Goal: Task Accomplishment & Management: Manage account settings

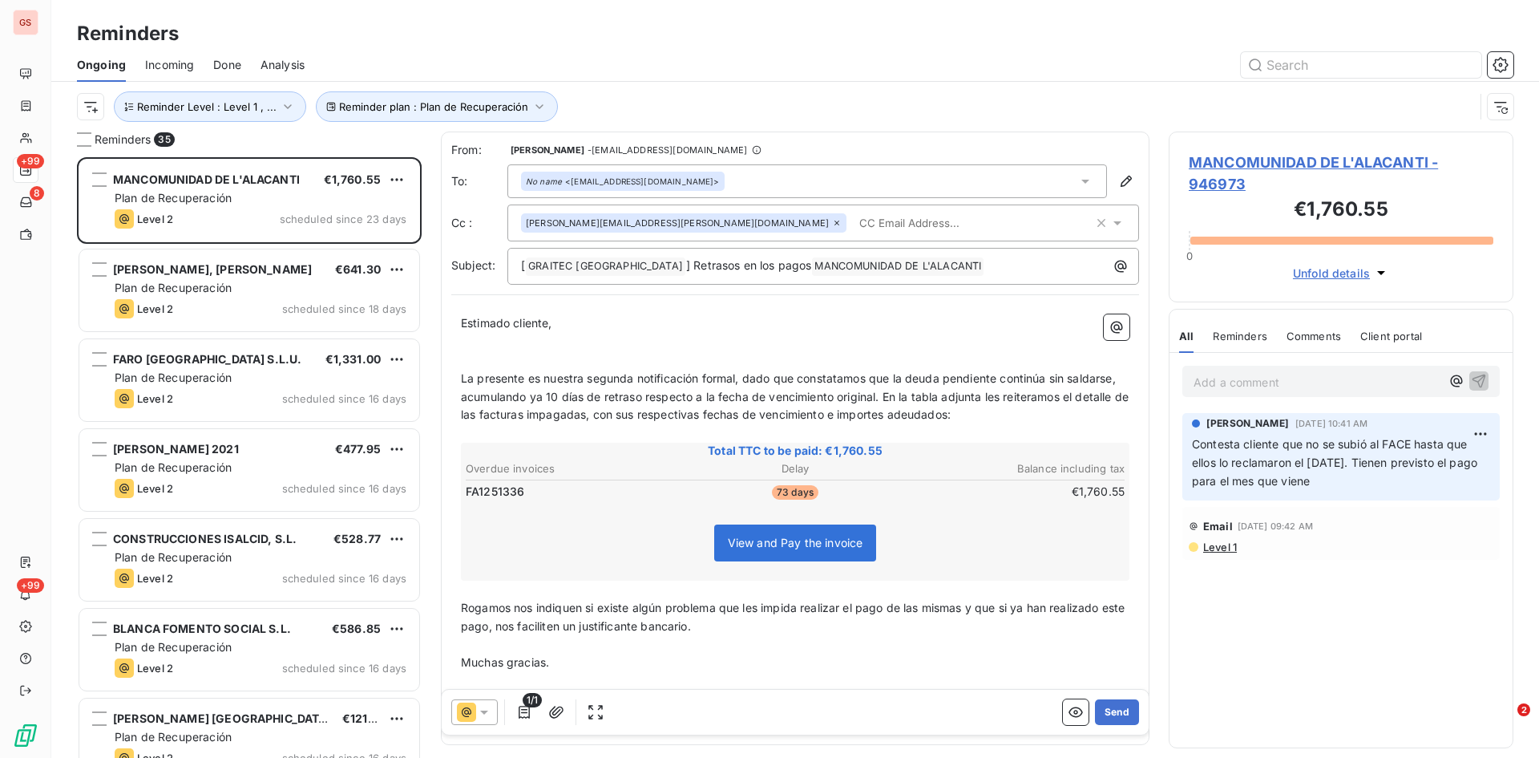
scroll to position [588, 333]
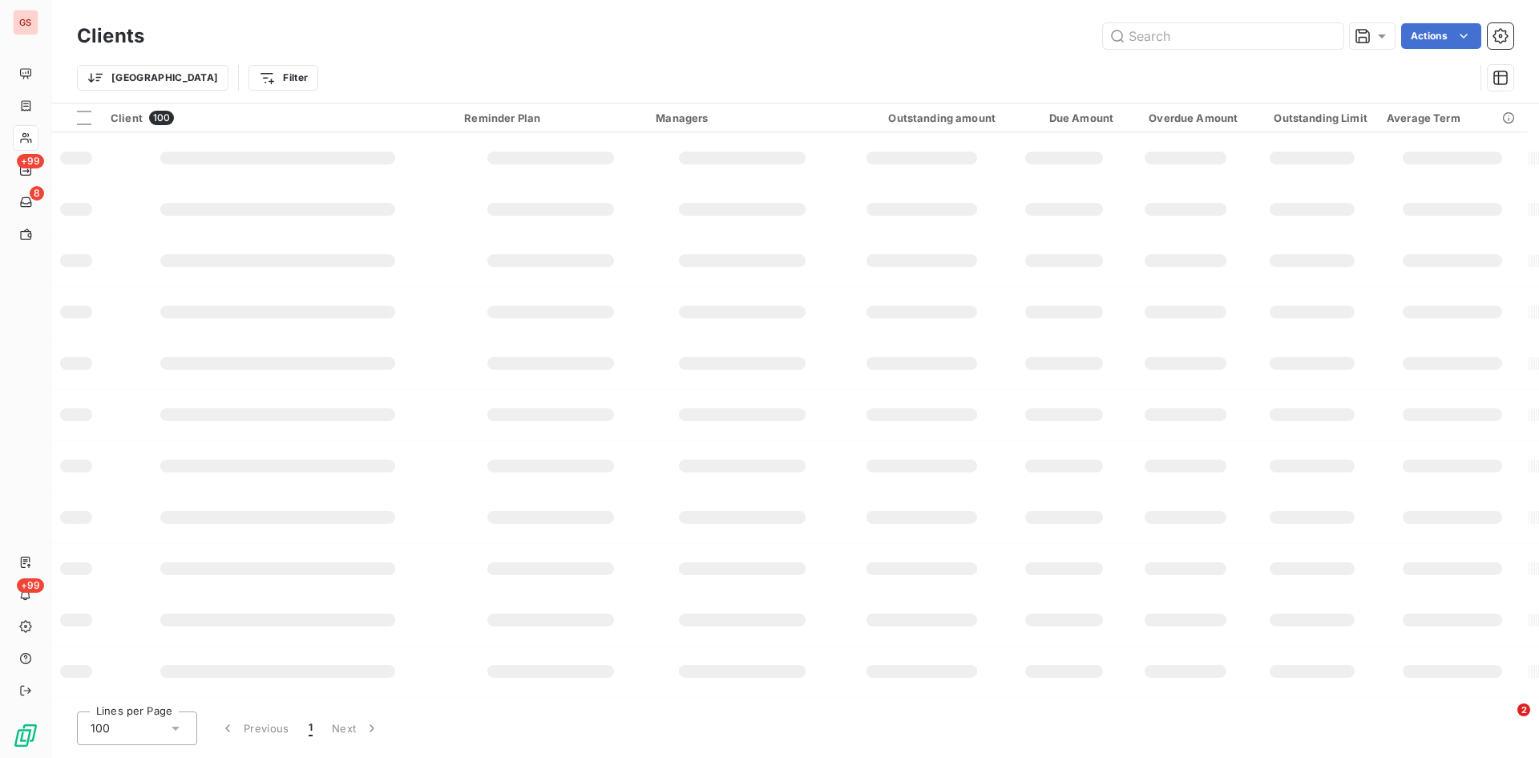
click at [1283, 59] on div "Trier Filter" at bounding box center [795, 78] width 1437 height 50
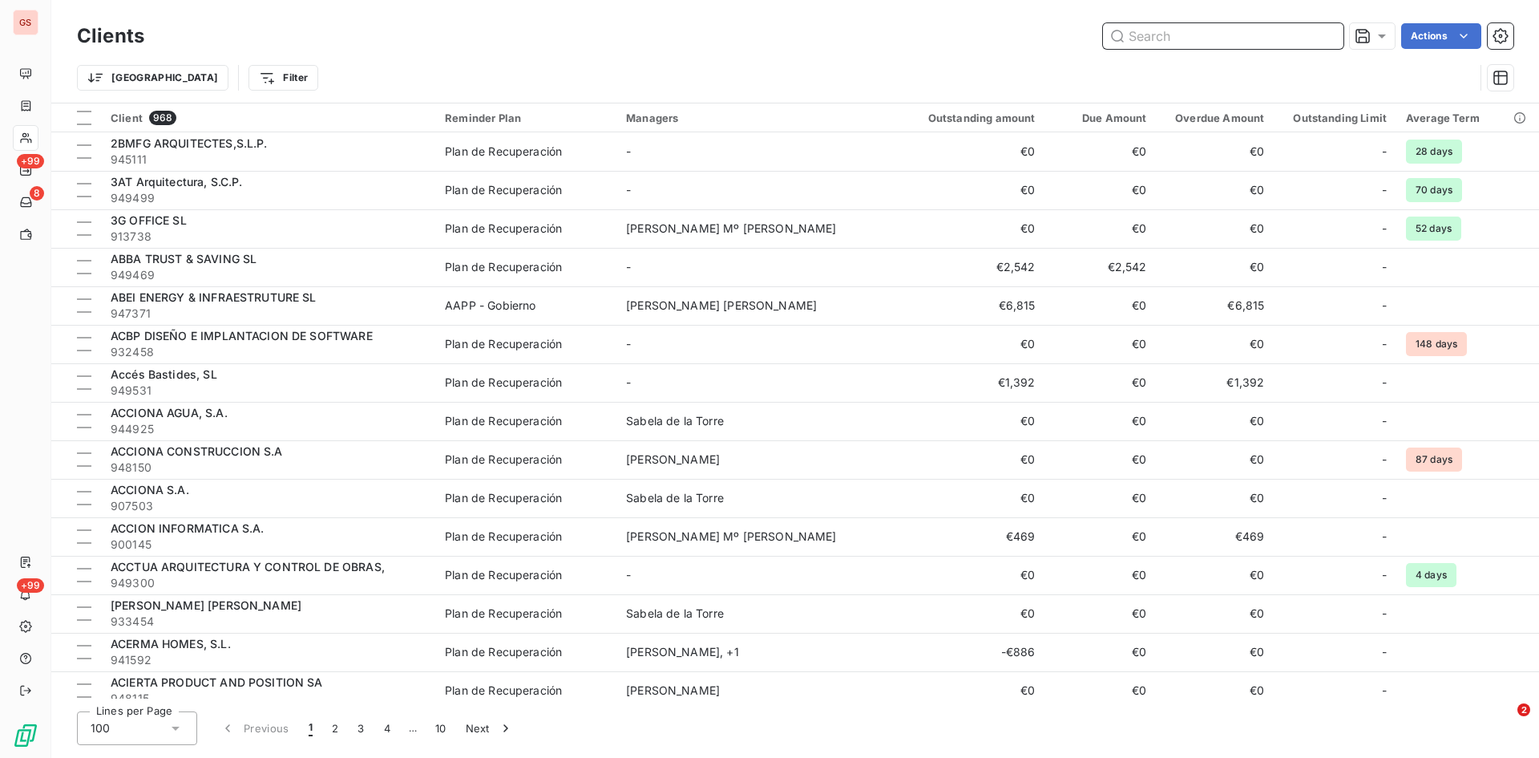
click at [1170, 35] on input "text" at bounding box center [1223, 36] width 241 height 26
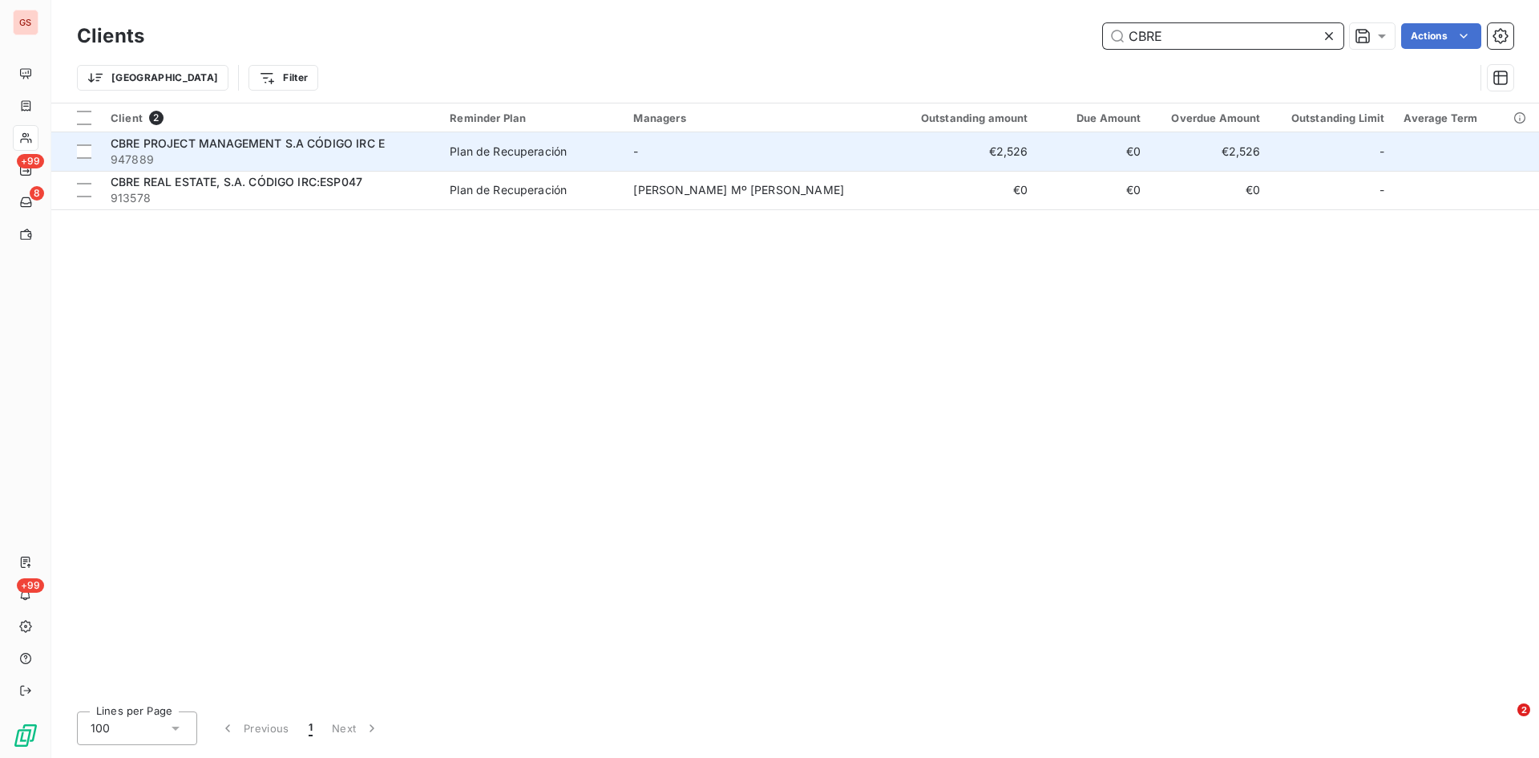
type input "CBRE"
click at [251, 146] on span "CBRE PROJECT MANAGEMENT S.A CÓDIGO IRC E" at bounding box center [248, 143] width 274 height 14
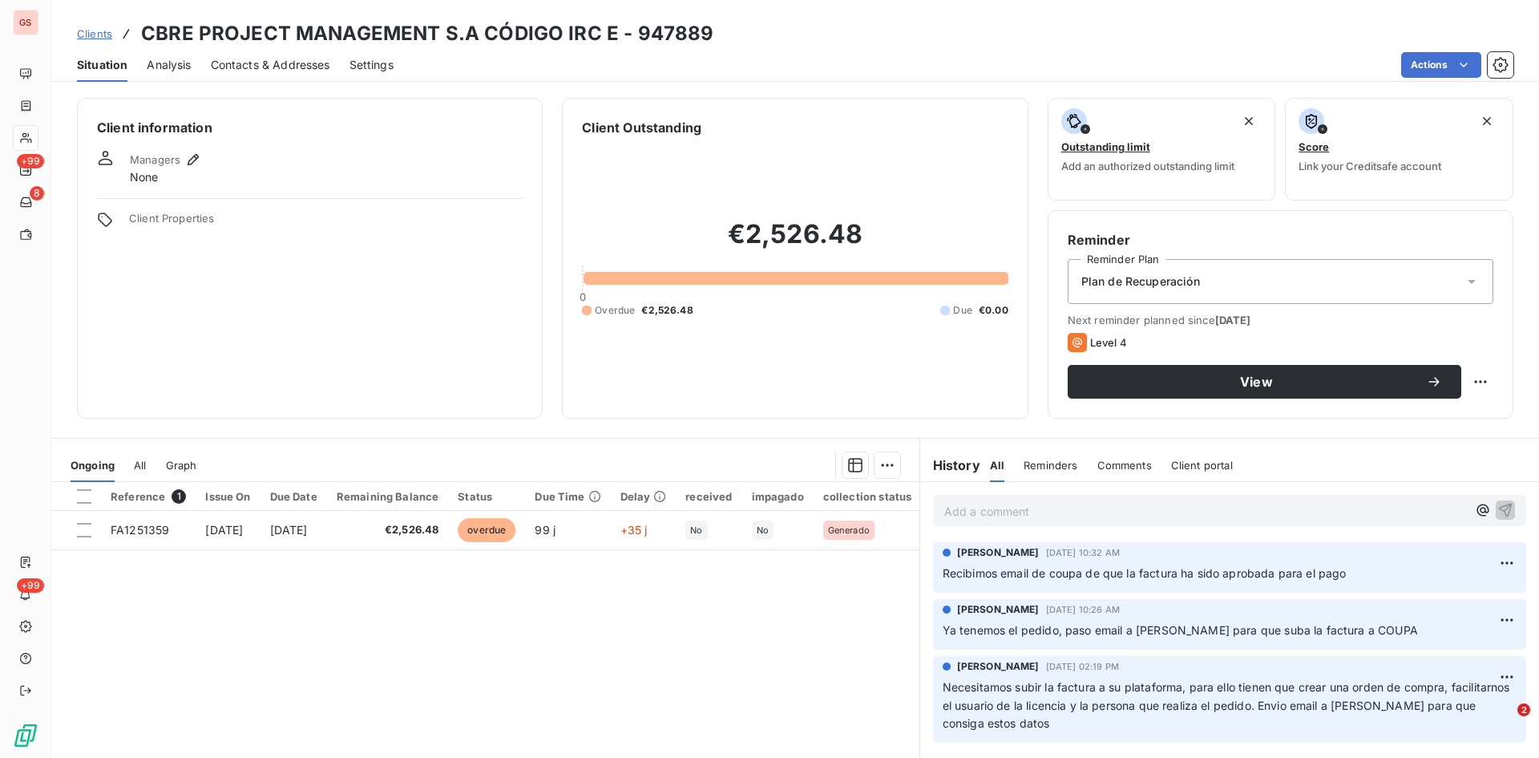
click at [963, 511] on p "Add a comment ﻿" at bounding box center [1205, 511] width 523 height 20
click at [1499, 515] on icon "button" at bounding box center [1506, 509] width 16 height 16
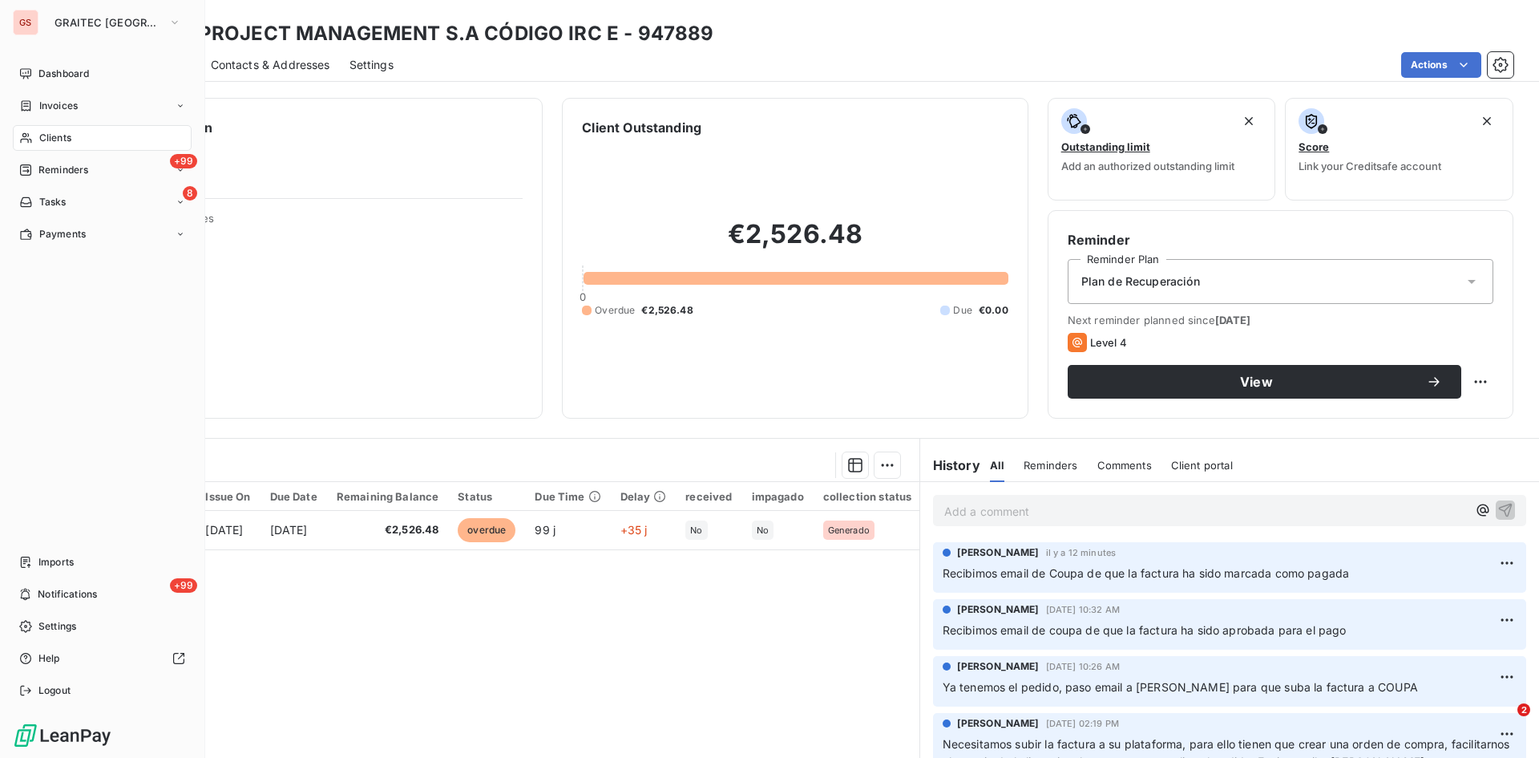
click at [55, 131] on span "Clients" at bounding box center [55, 138] width 32 height 14
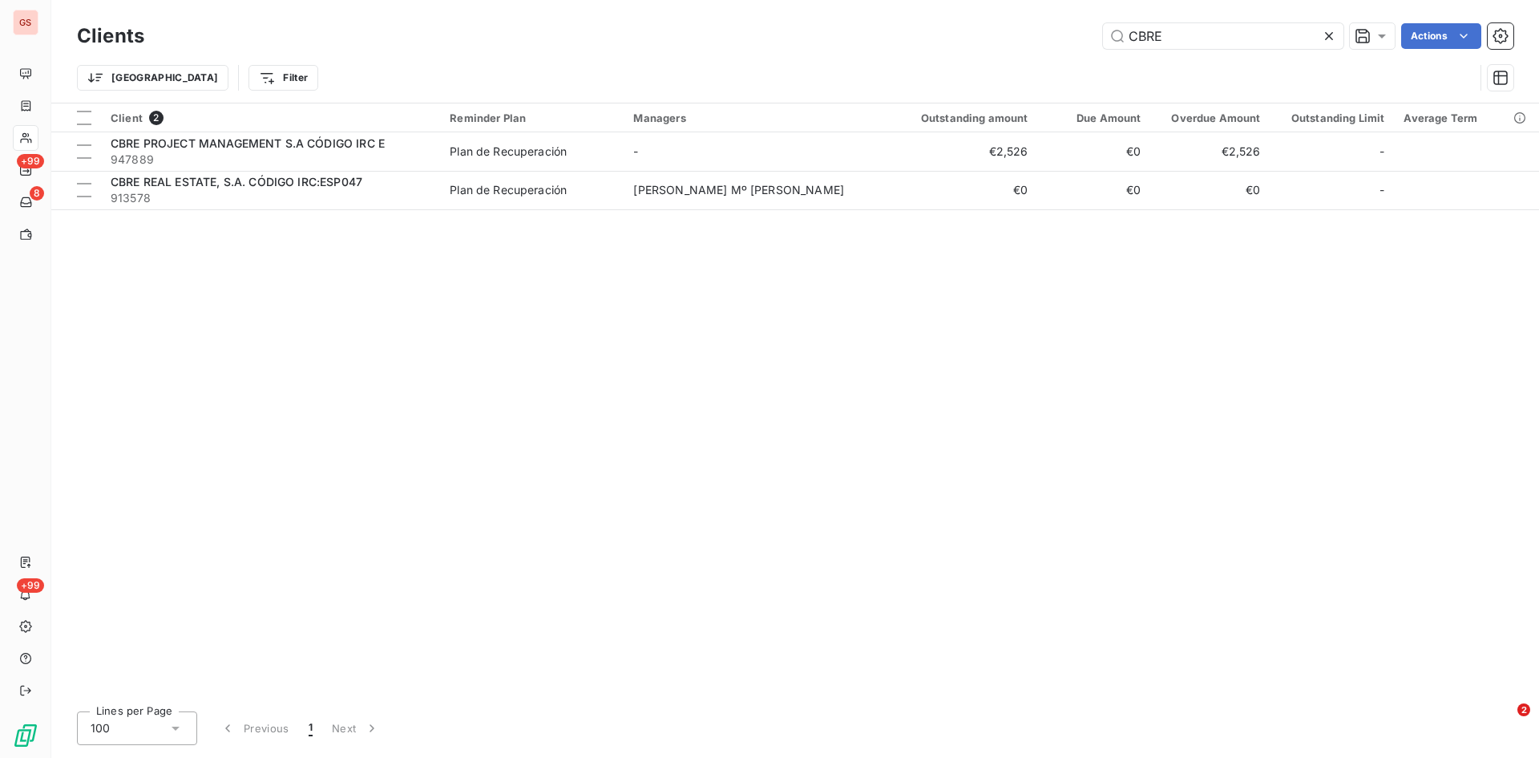
drag, startPoint x: 1053, startPoint y: 52, endPoint x: 1025, endPoint y: 57, distance: 28.5
click at [1025, 57] on div "Clients CBRE Actions Trier Filter" at bounding box center [795, 60] width 1437 height 83
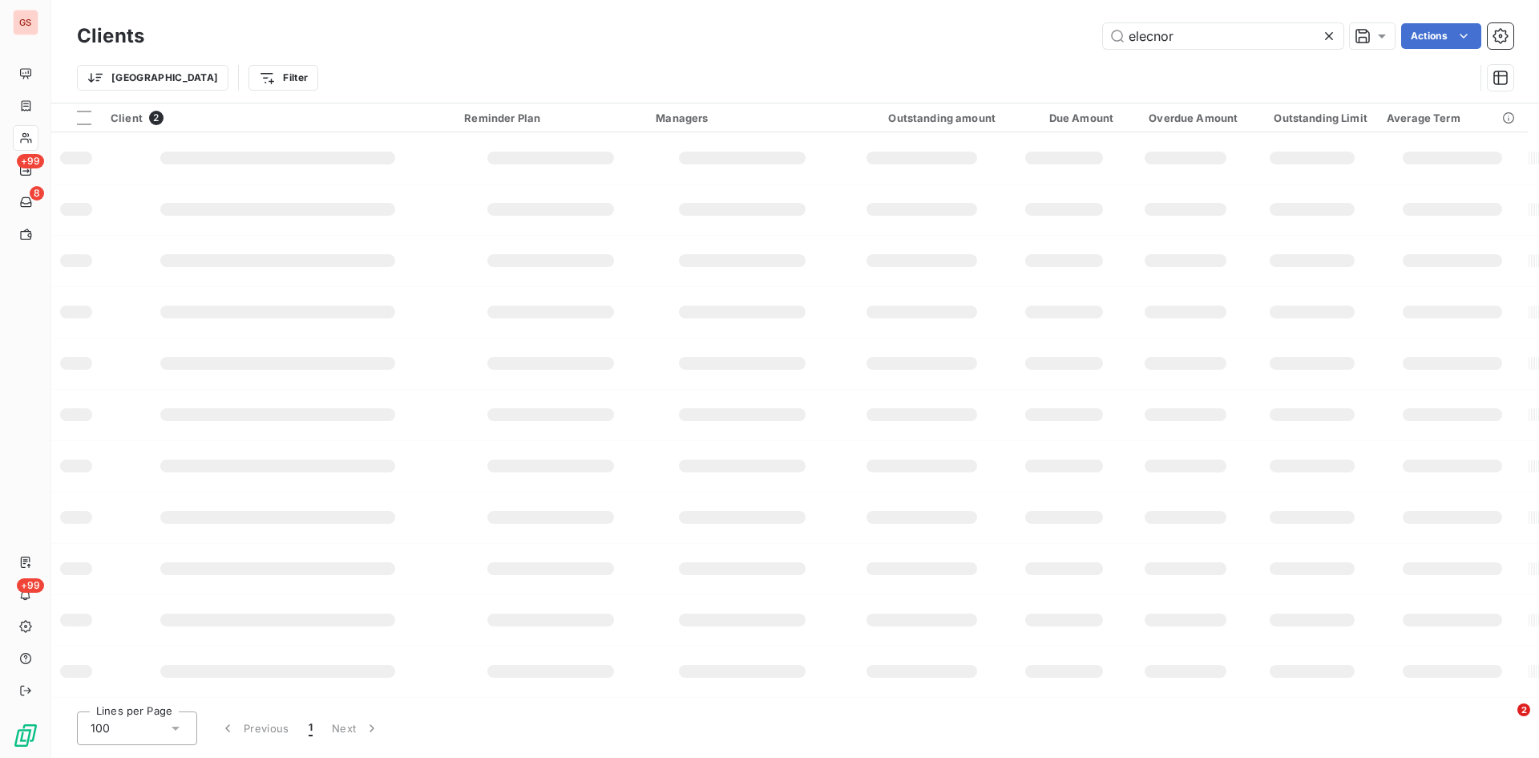
type input "elecnor"
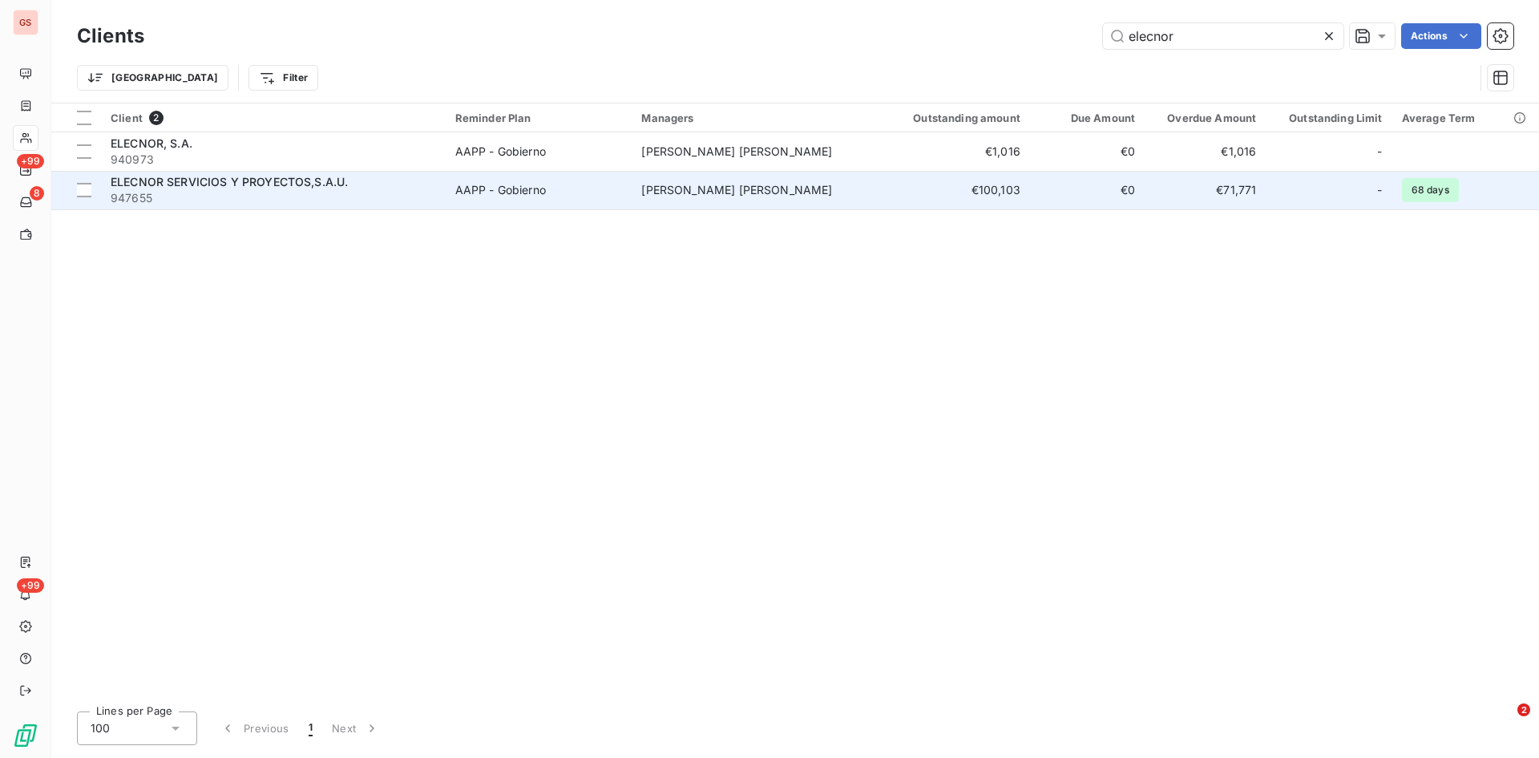
click at [188, 184] on span "ELECNOR SERVICIOS Y PROYECTOS,S.A.U." at bounding box center [229, 182] width 237 height 14
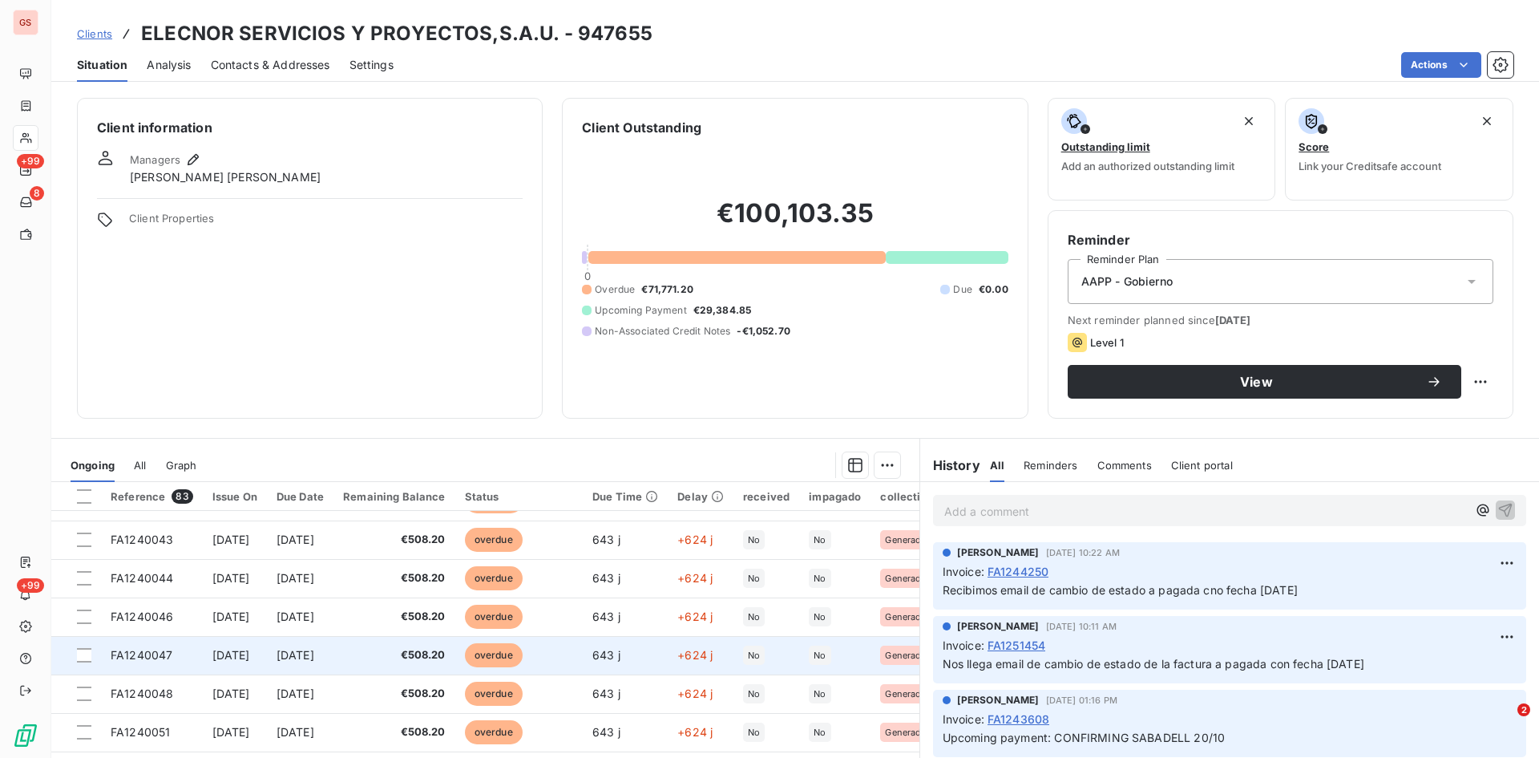
scroll to position [81, 0]
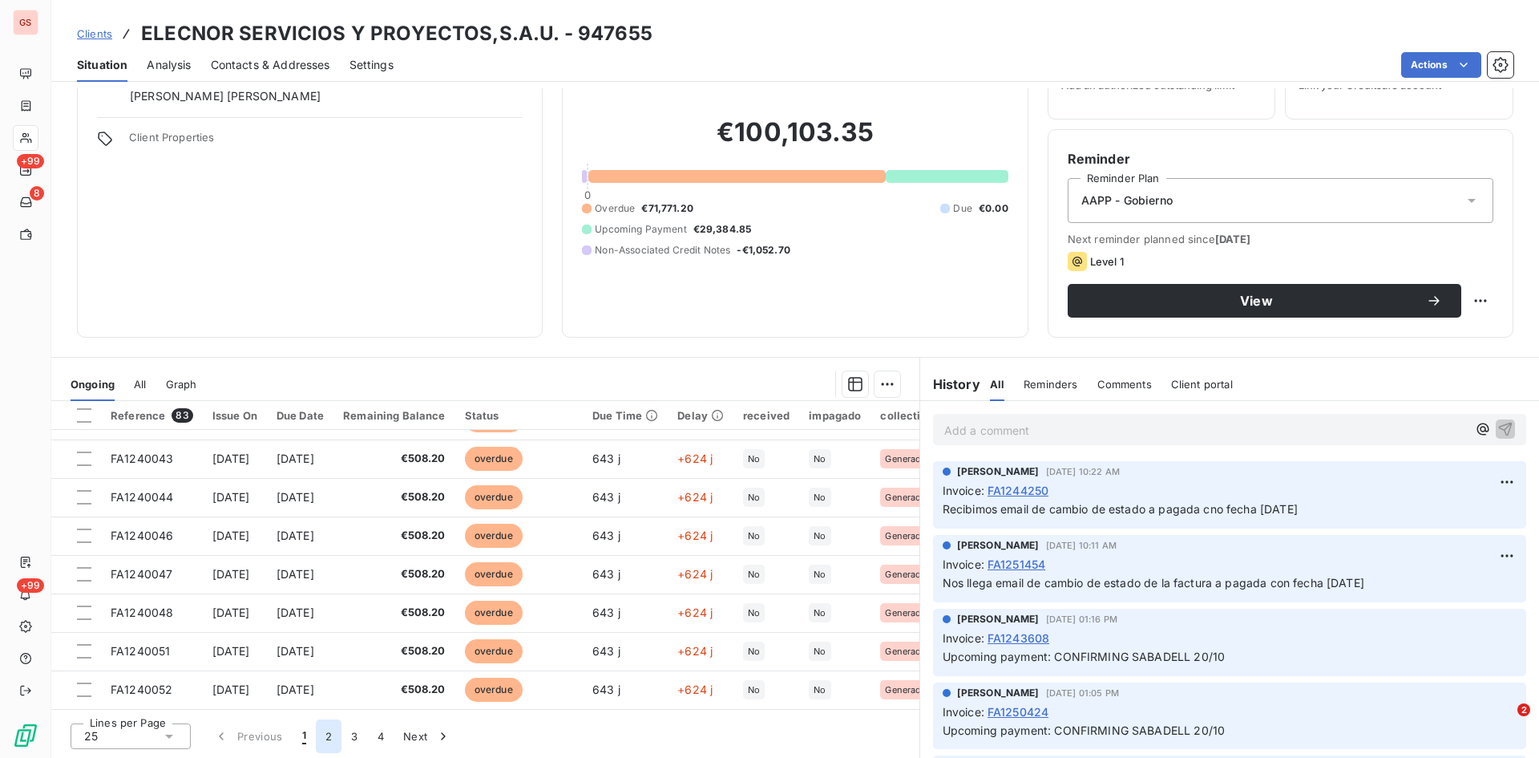
click at [325, 737] on button "2" at bounding box center [329, 736] width 26 height 34
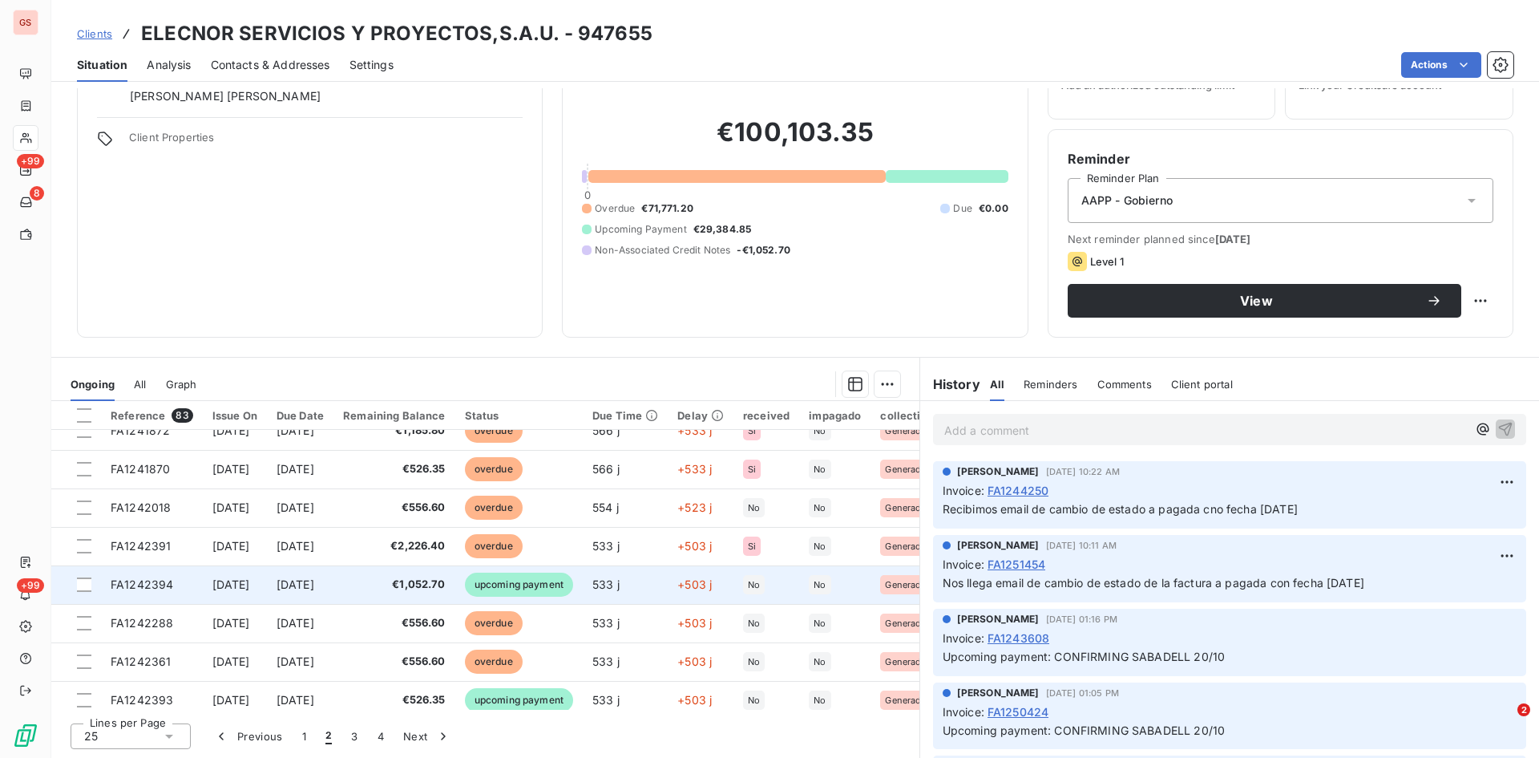
scroll to position [689, 0]
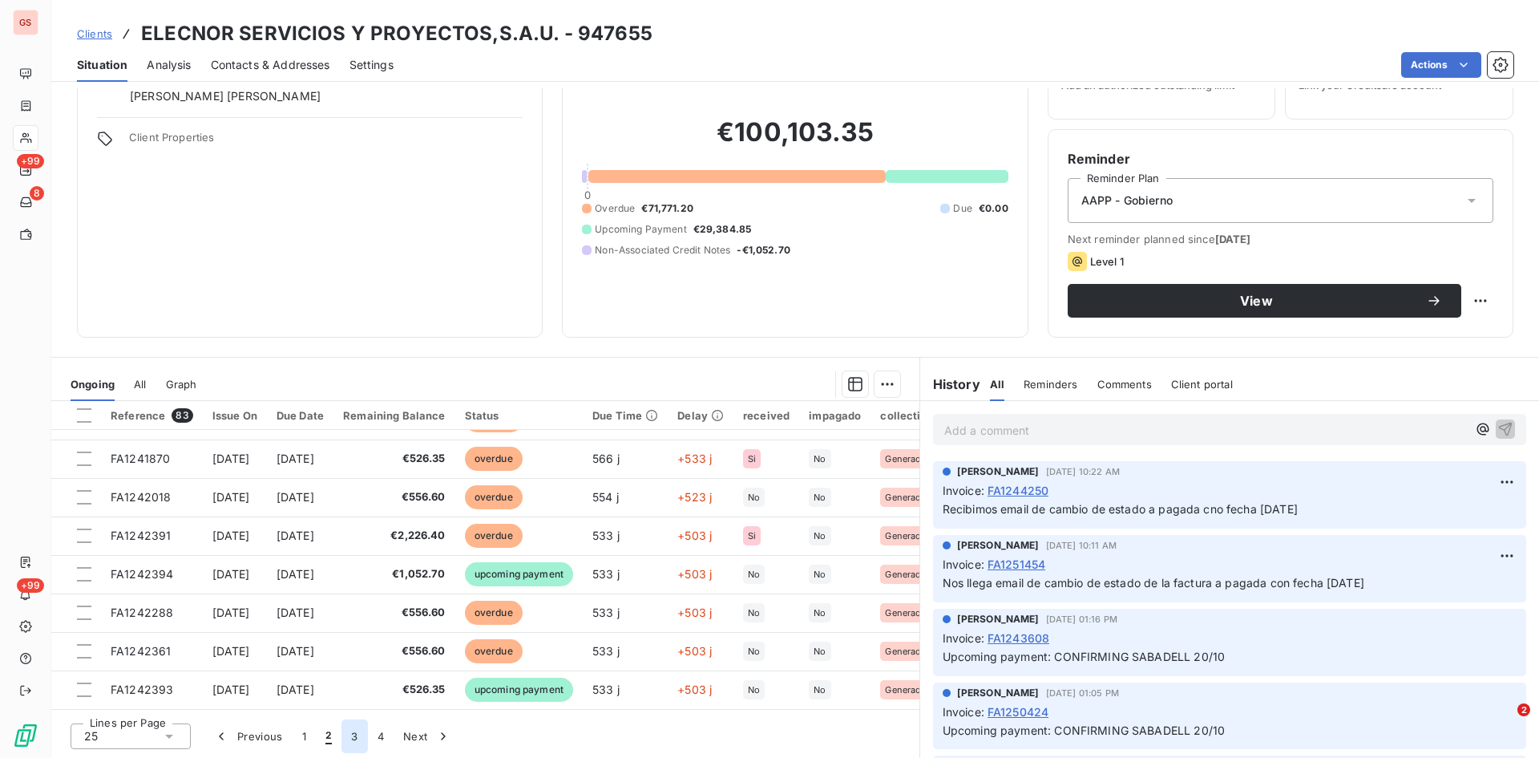
click at [344, 734] on button "3" at bounding box center [355, 736] width 26 height 34
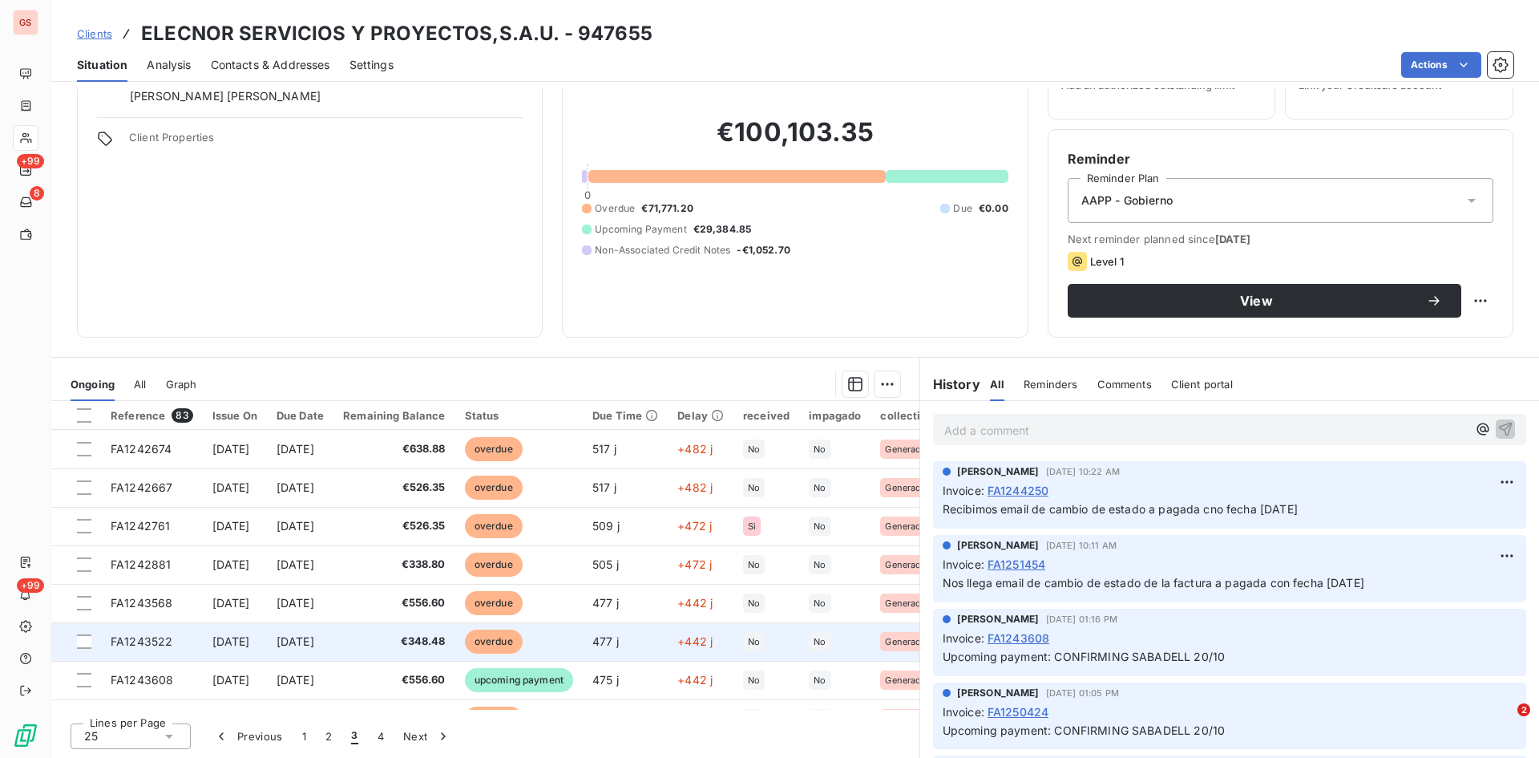
click at [152, 638] on span "FA1243522" at bounding box center [142, 641] width 62 height 14
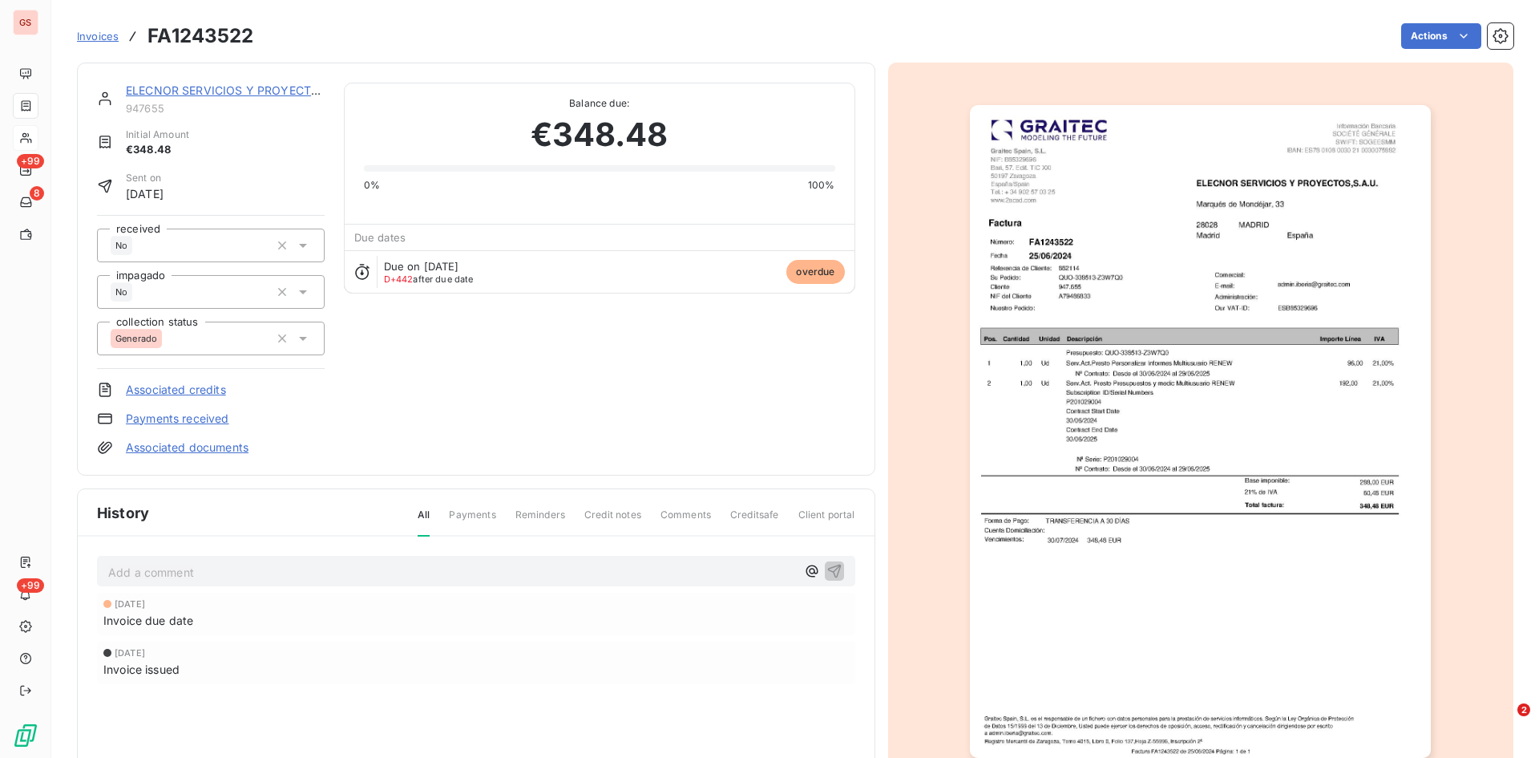
click at [178, 560] on div "Add a comment ﻿" at bounding box center [452, 571] width 688 height 22
click at [161, 576] on p "Add a comment ﻿" at bounding box center [452, 572] width 688 height 20
click at [831, 569] on icon "button" at bounding box center [835, 570] width 16 height 16
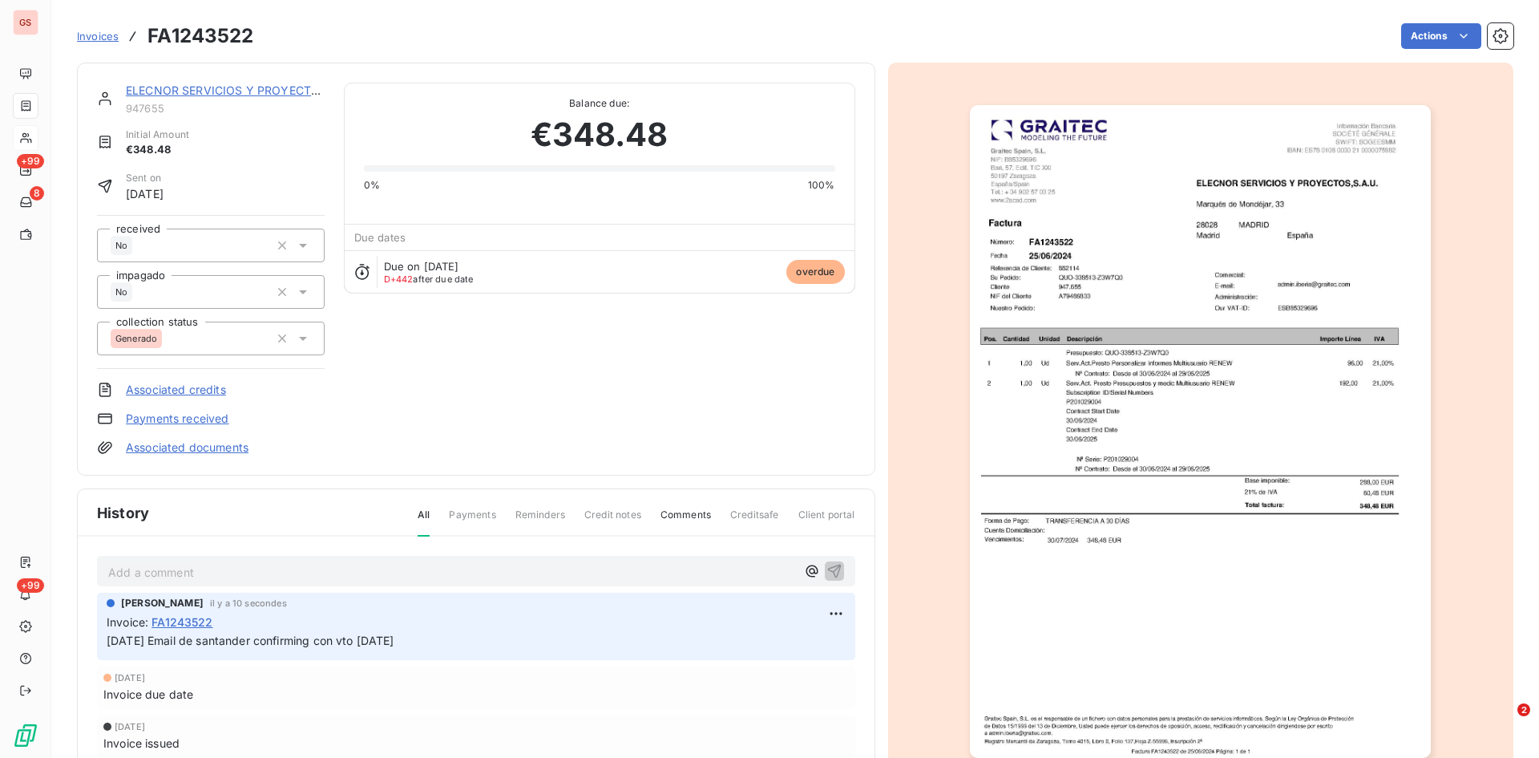
click at [87, 38] on span "Invoices" at bounding box center [98, 36] width 42 height 13
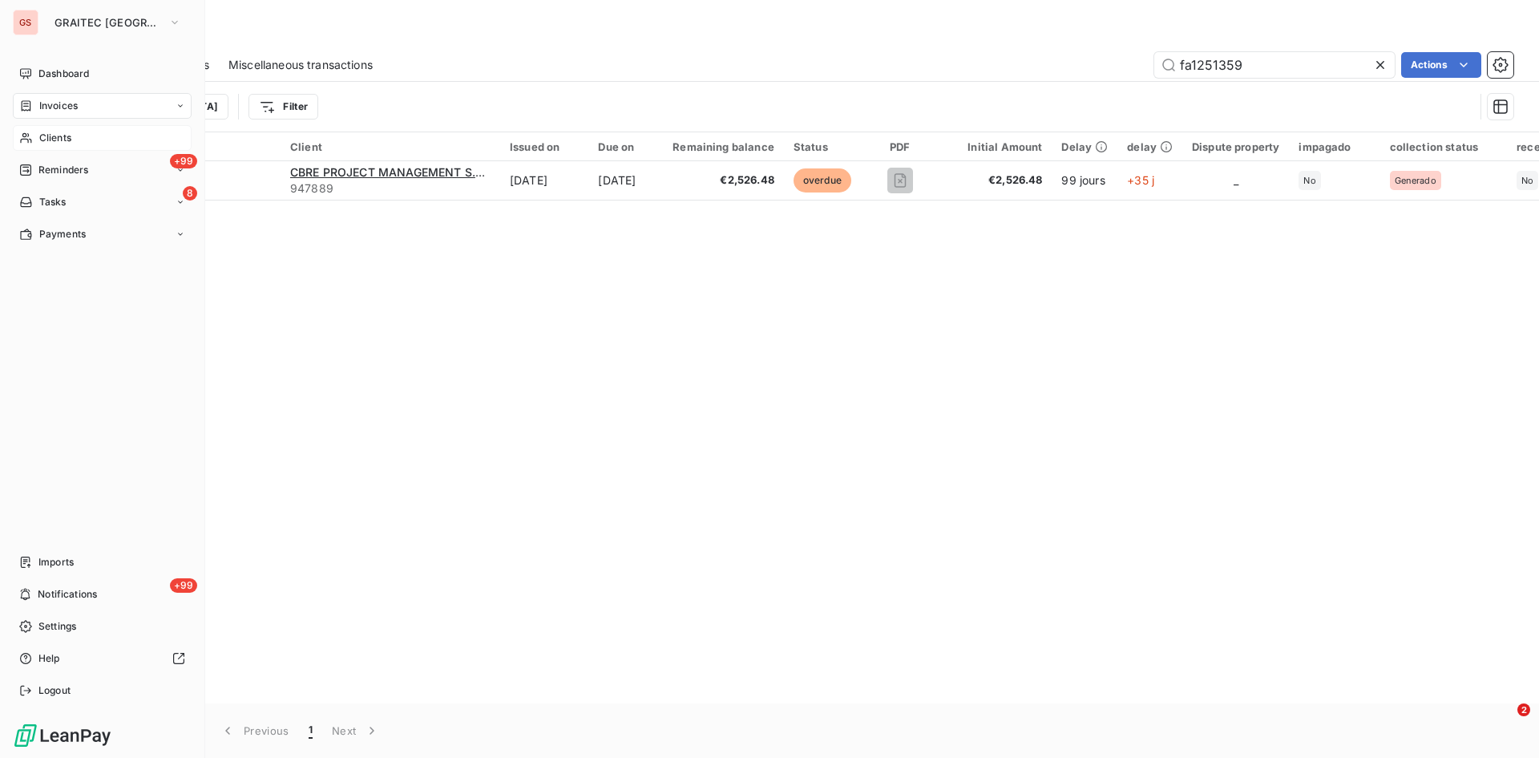
click at [44, 134] on span "Clients" at bounding box center [55, 138] width 32 height 14
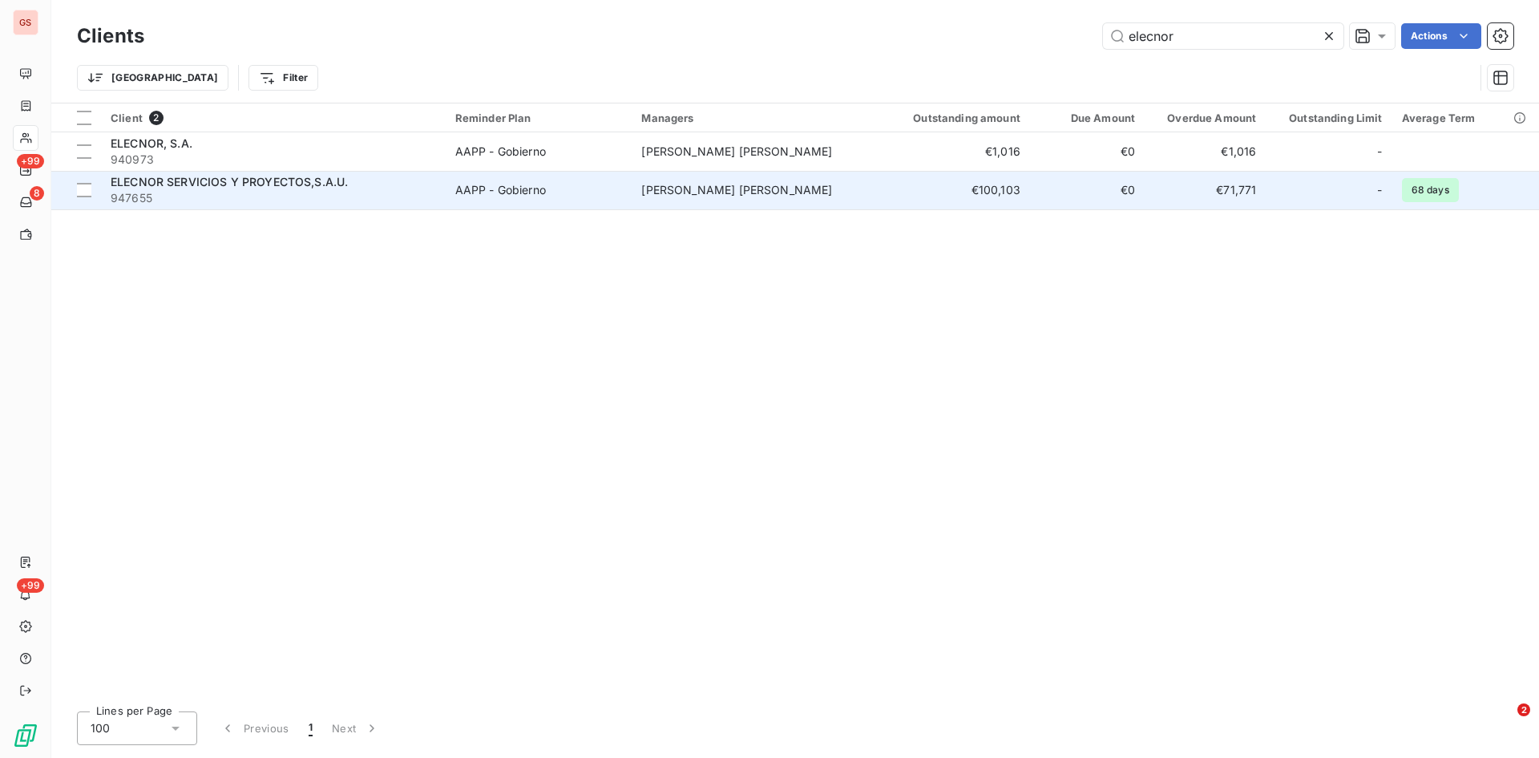
click at [200, 180] on span "ELECNOR SERVICIOS Y PROYECTOS,S.A.U." at bounding box center [229, 182] width 237 height 14
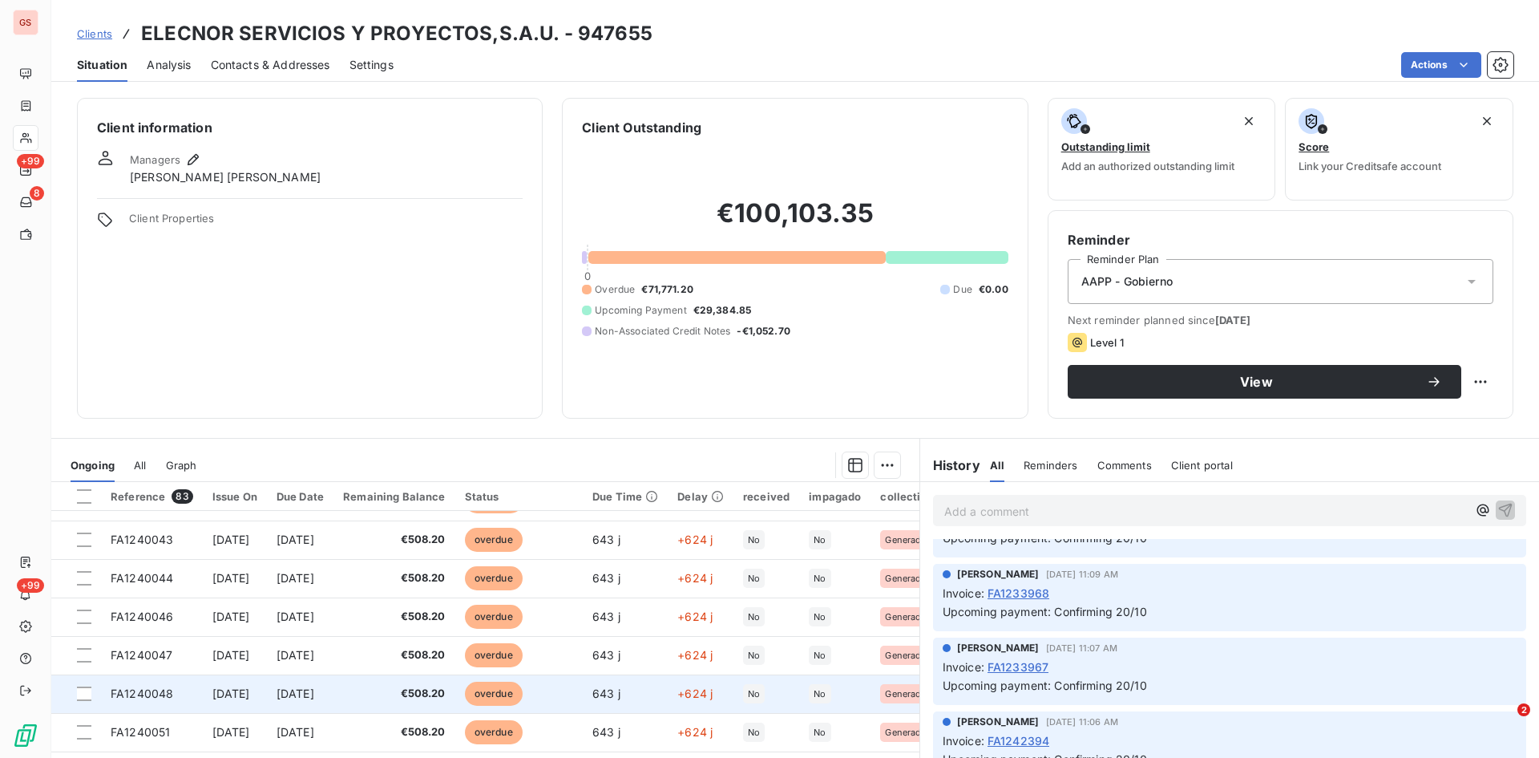
scroll to position [81, 0]
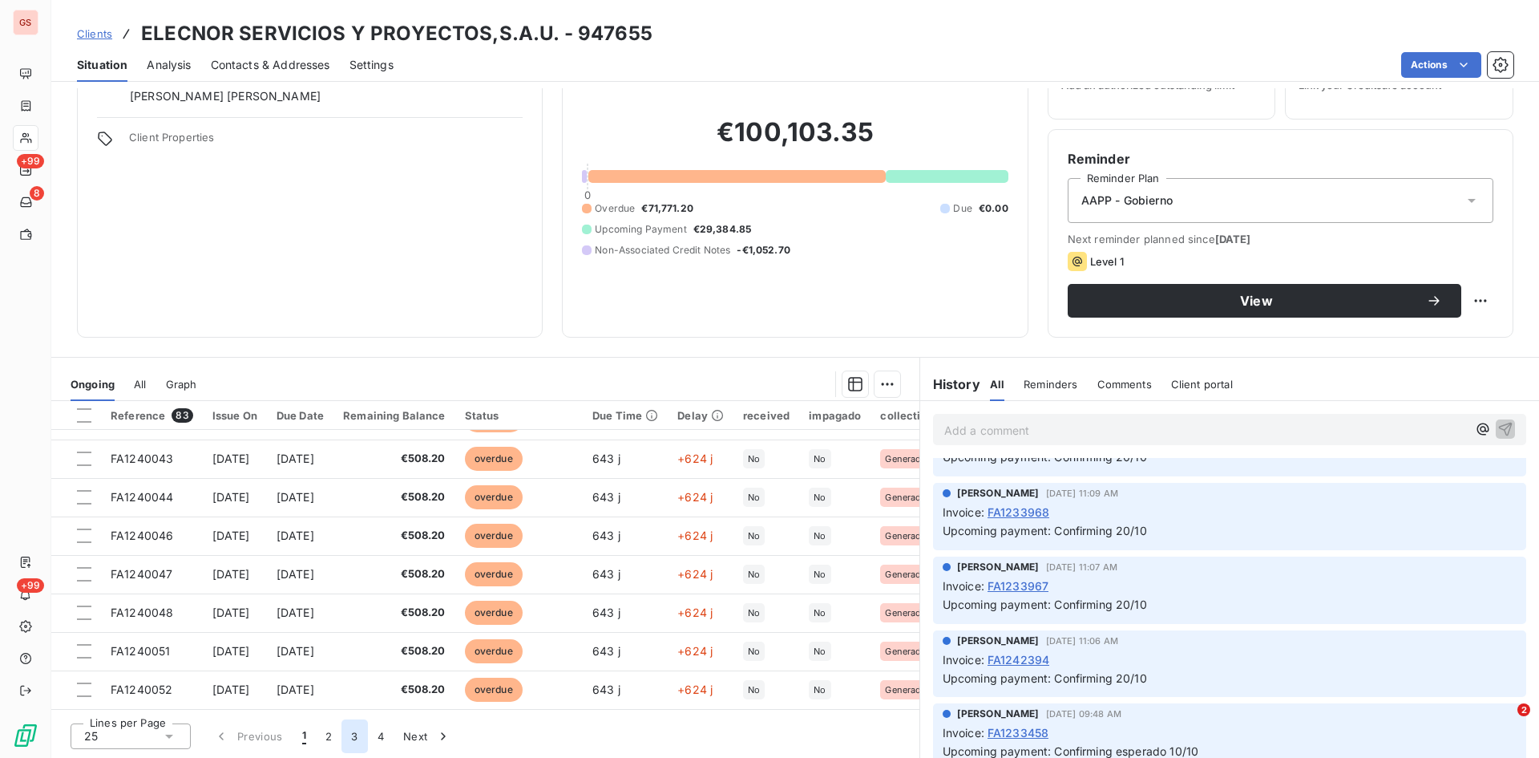
click at [350, 738] on button "3" at bounding box center [355, 736] width 26 height 34
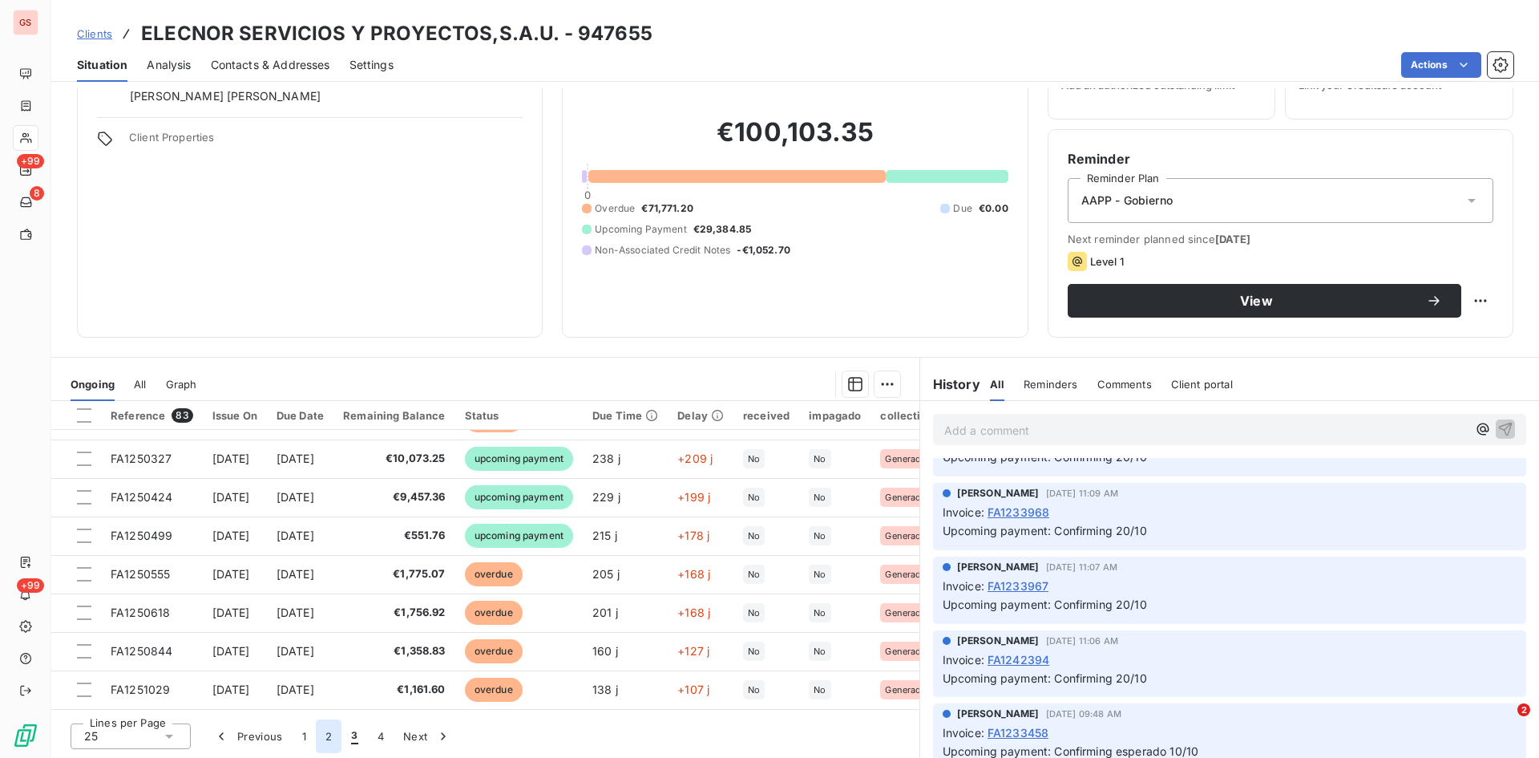
click at [329, 734] on button "2" at bounding box center [329, 736] width 26 height 34
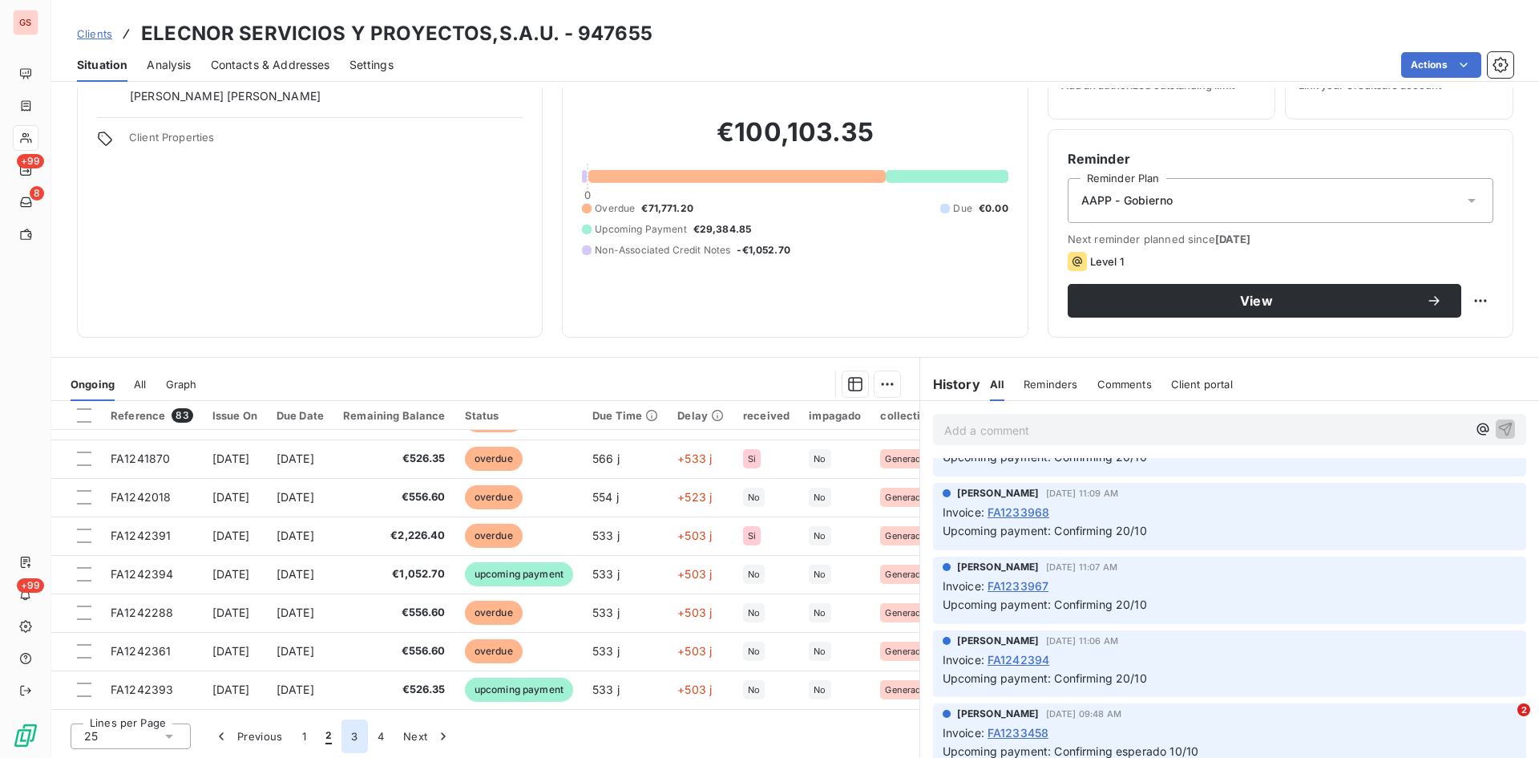
click at [355, 734] on button "3" at bounding box center [355, 736] width 26 height 34
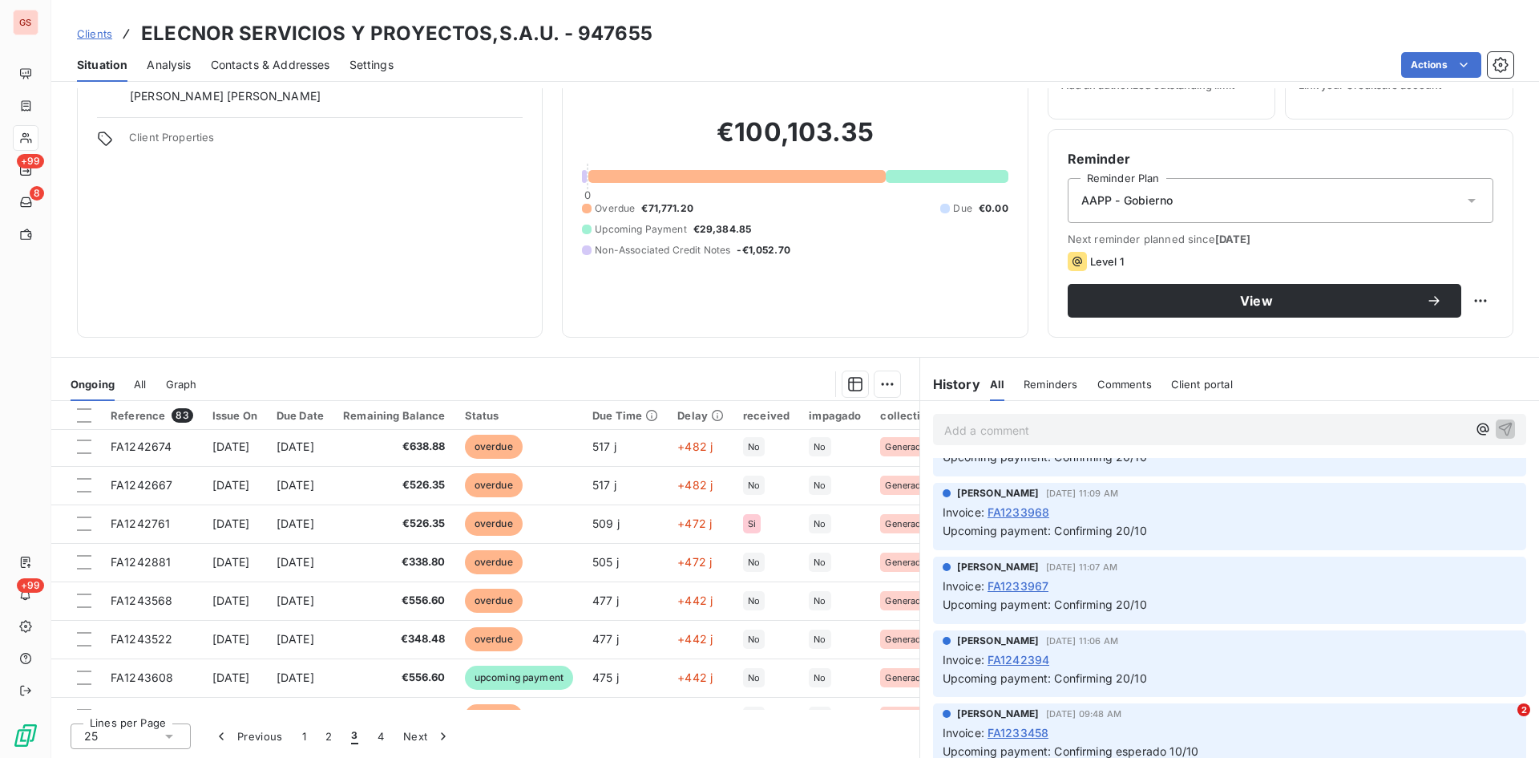
scroll to position [0, 0]
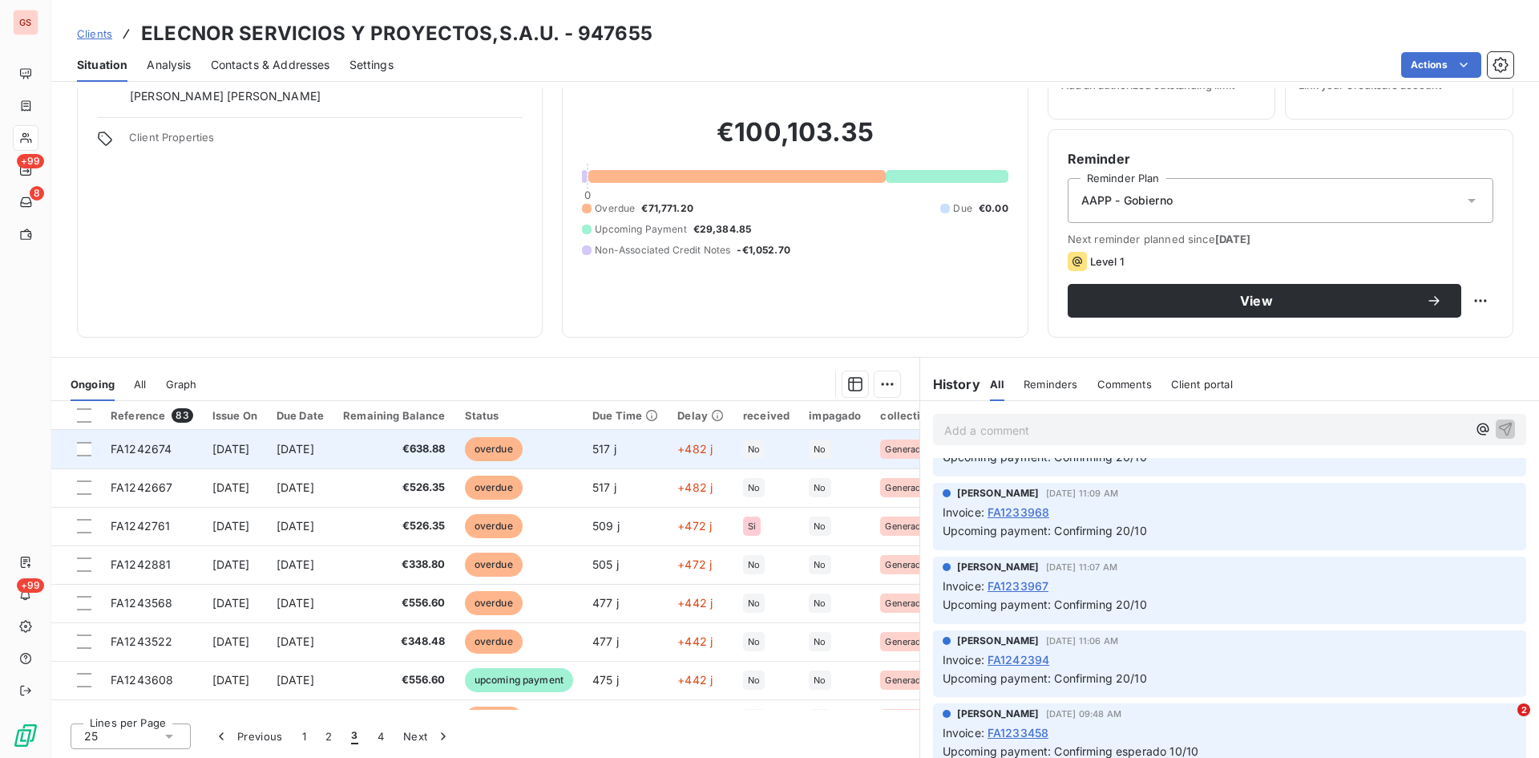
click at [146, 439] on td "FA1242674" at bounding box center [152, 449] width 102 height 38
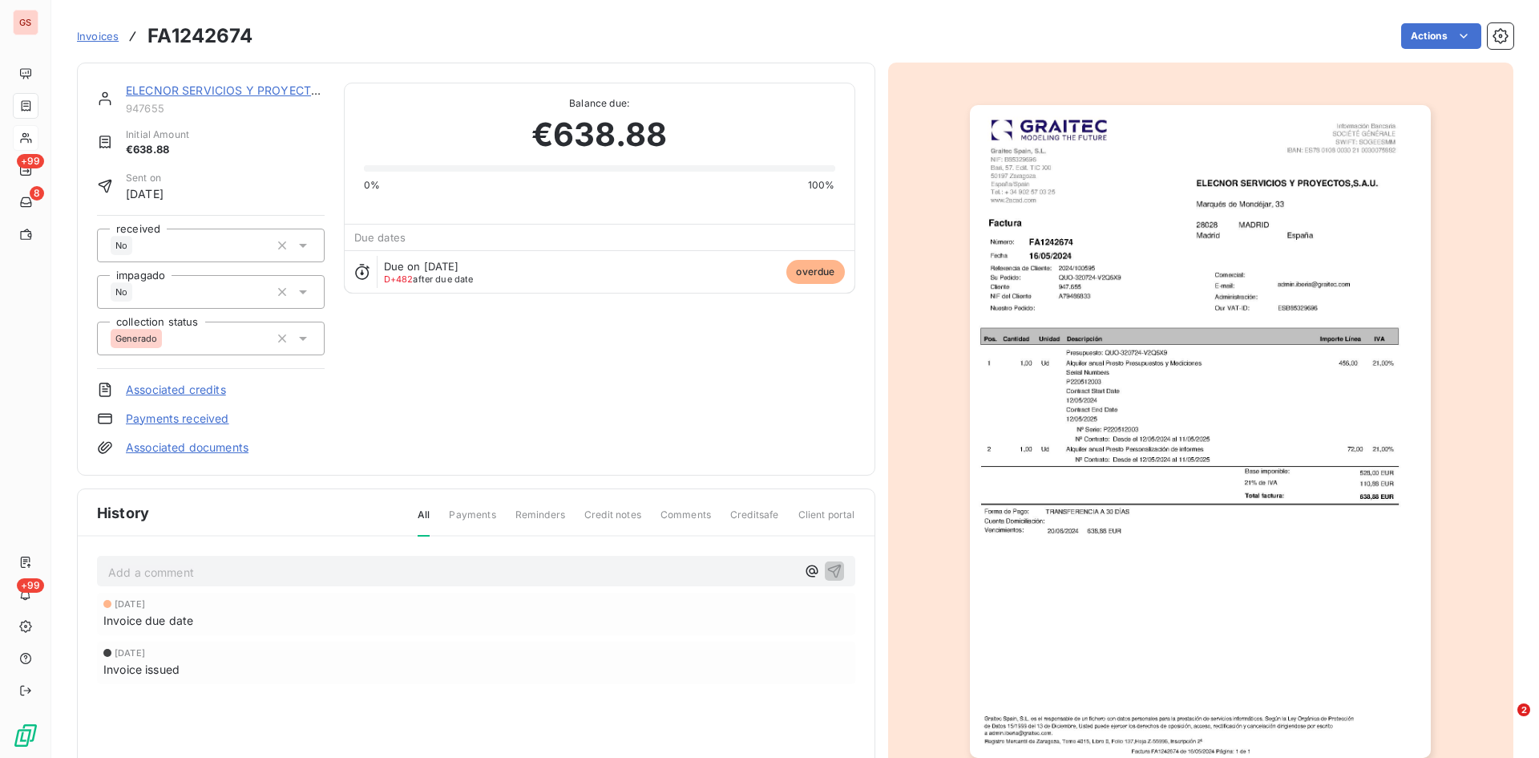
click at [127, 580] on p "Add a comment ﻿" at bounding box center [452, 572] width 688 height 20
click at [831, 567] on icon "button" at bounding box center [834, 571] width 14 height 14
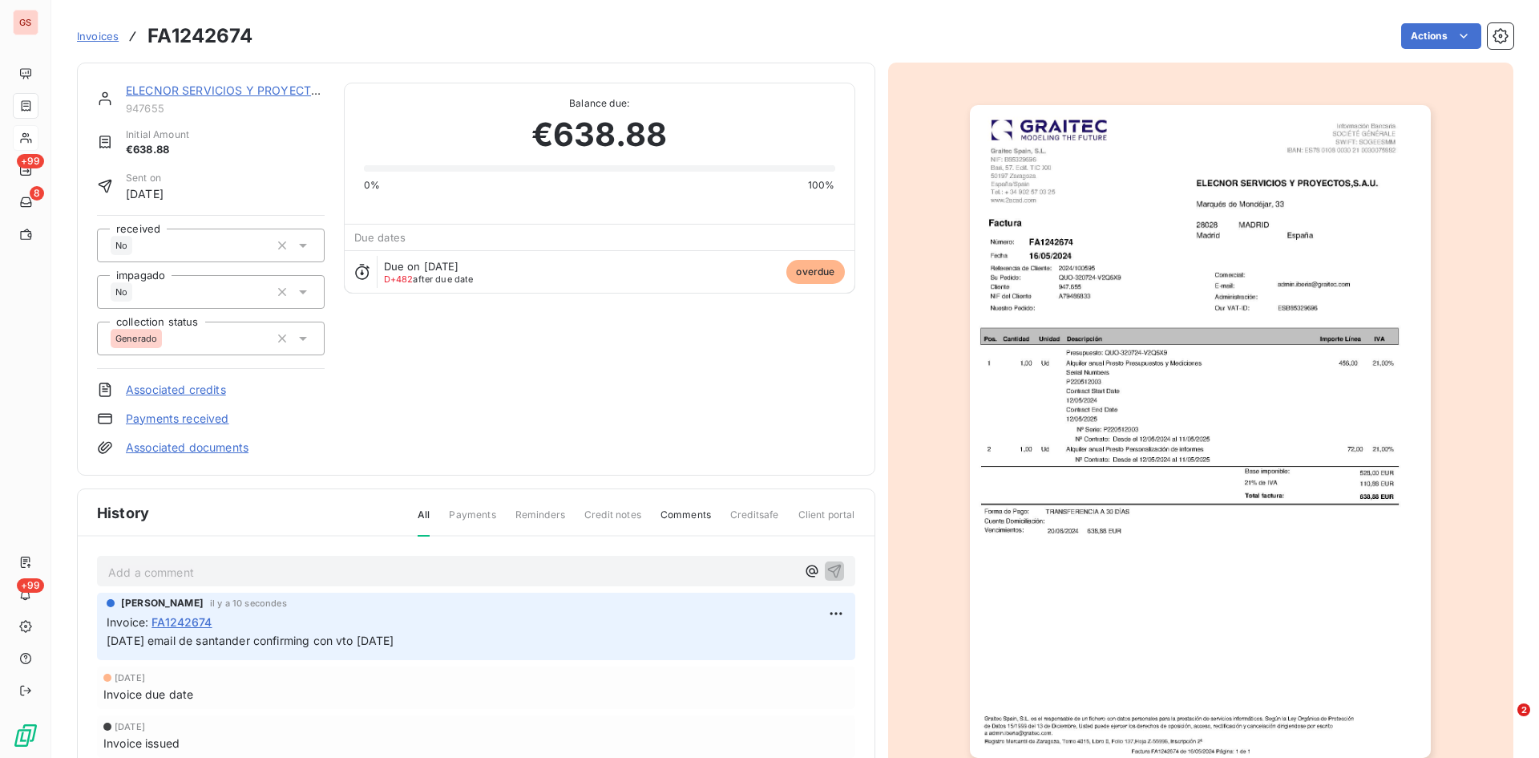
click at [101, 35] on span "Invoices" at bounding box center [98, 36] width 42 height 13
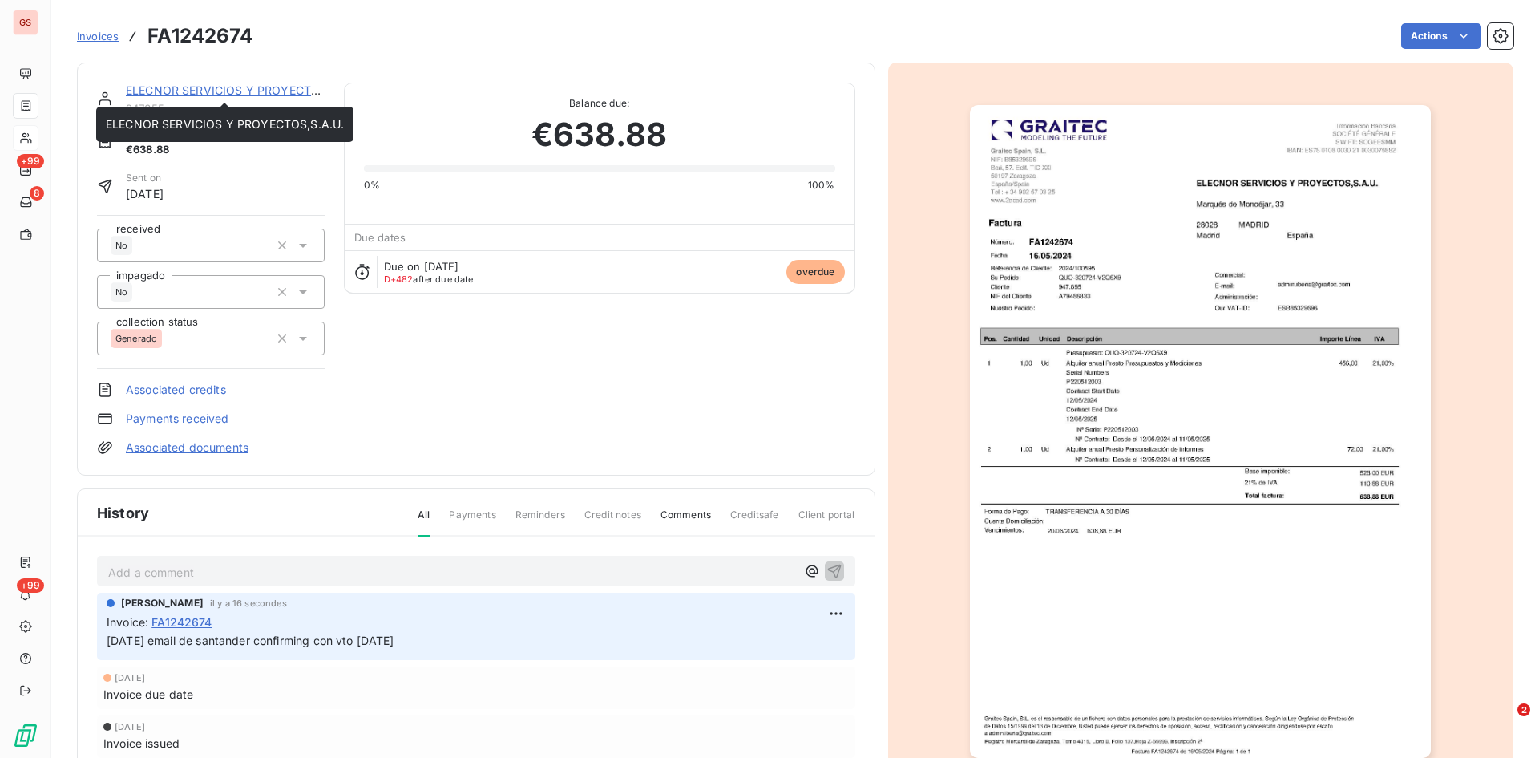
click at [208, 88] on link "ELECNOR SERVICIOS Y PROYECTOS,S.A.U." at bounding box center [245, 90] width 238 height 14
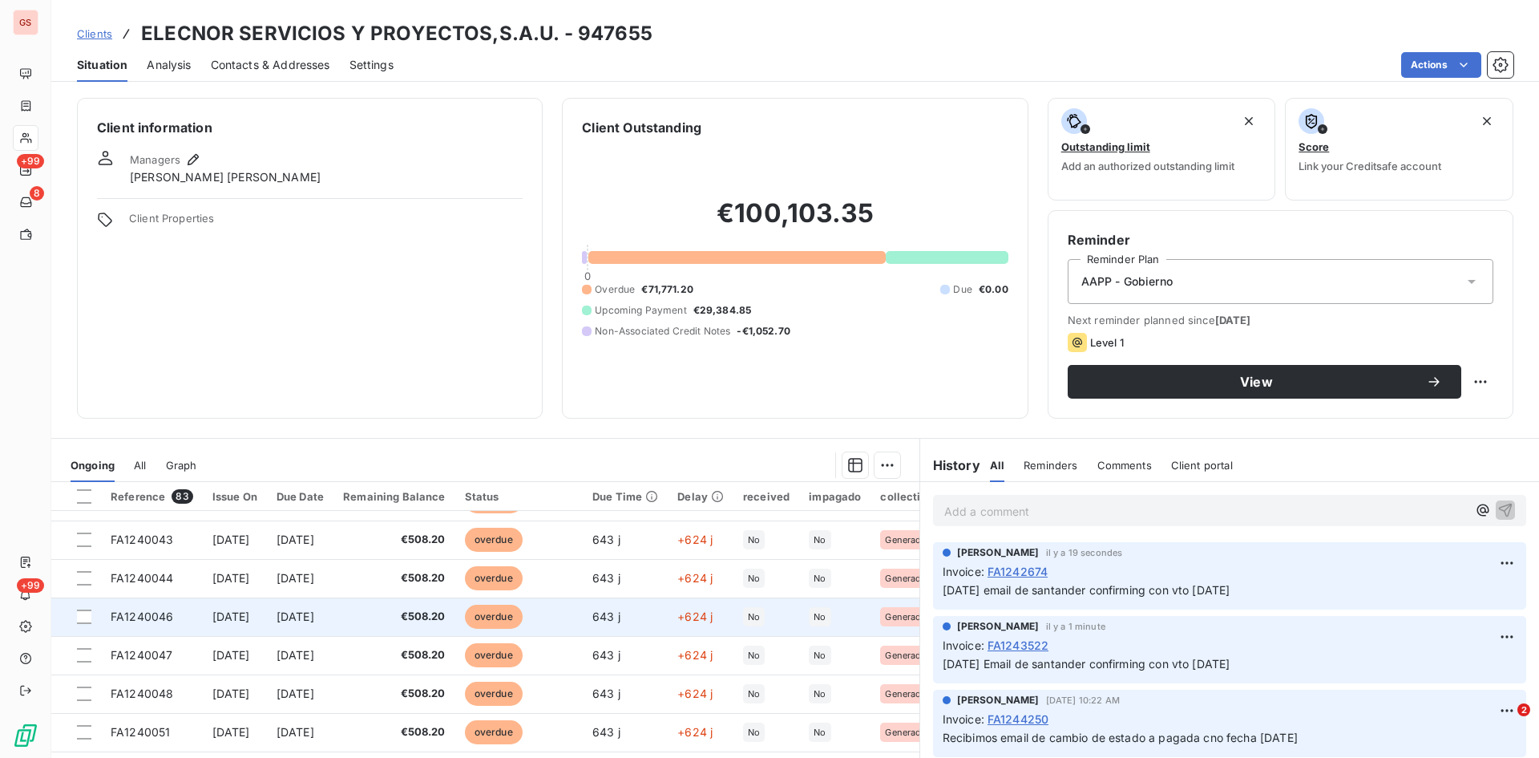
scroll to position [81, 0]
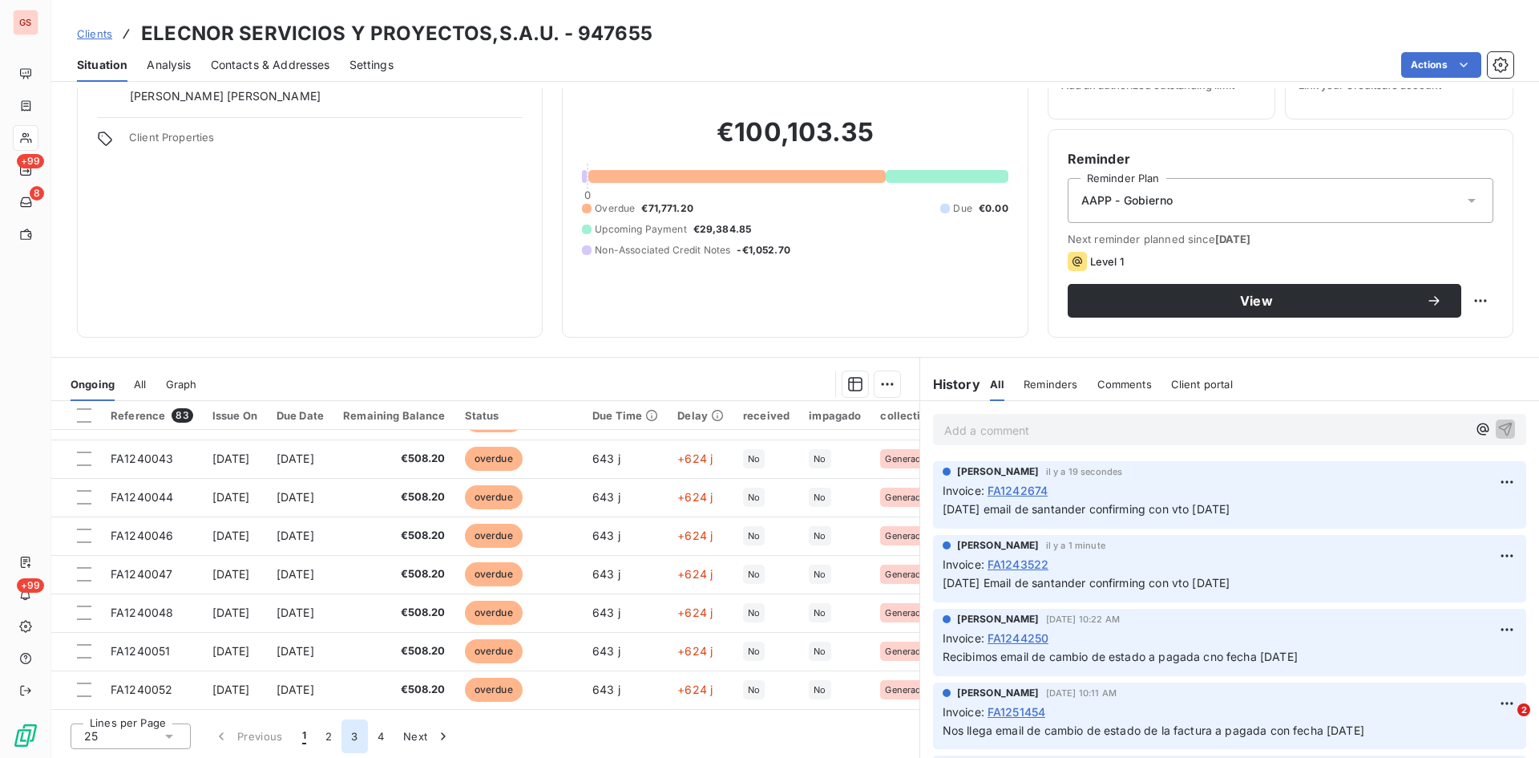
click at [354, 734] on button "3" at bounding box center [355, 736] width 26 height 34
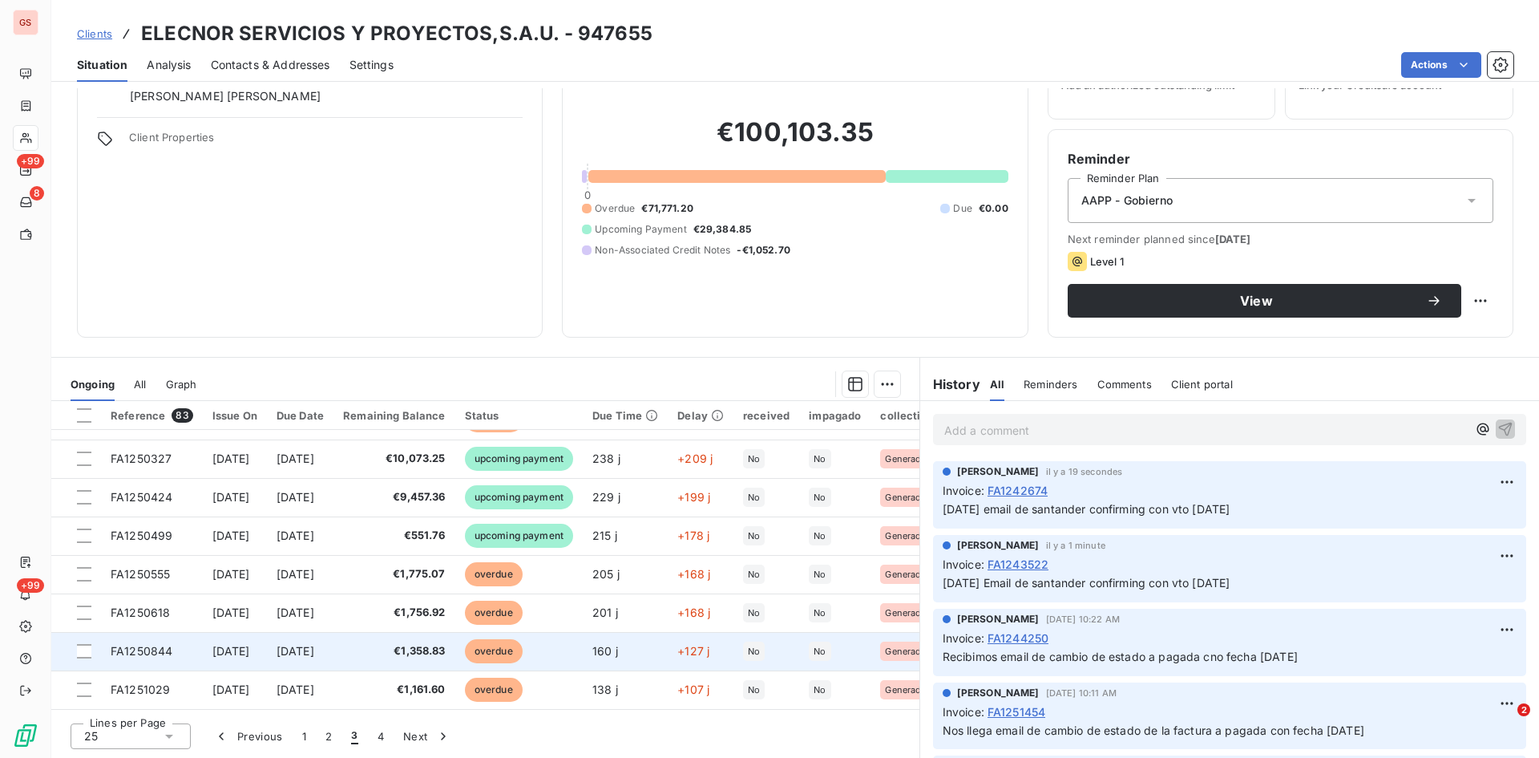
click at [129, 644] on span "FA1250844" at bounding box center [142, 651] width 62 height 14
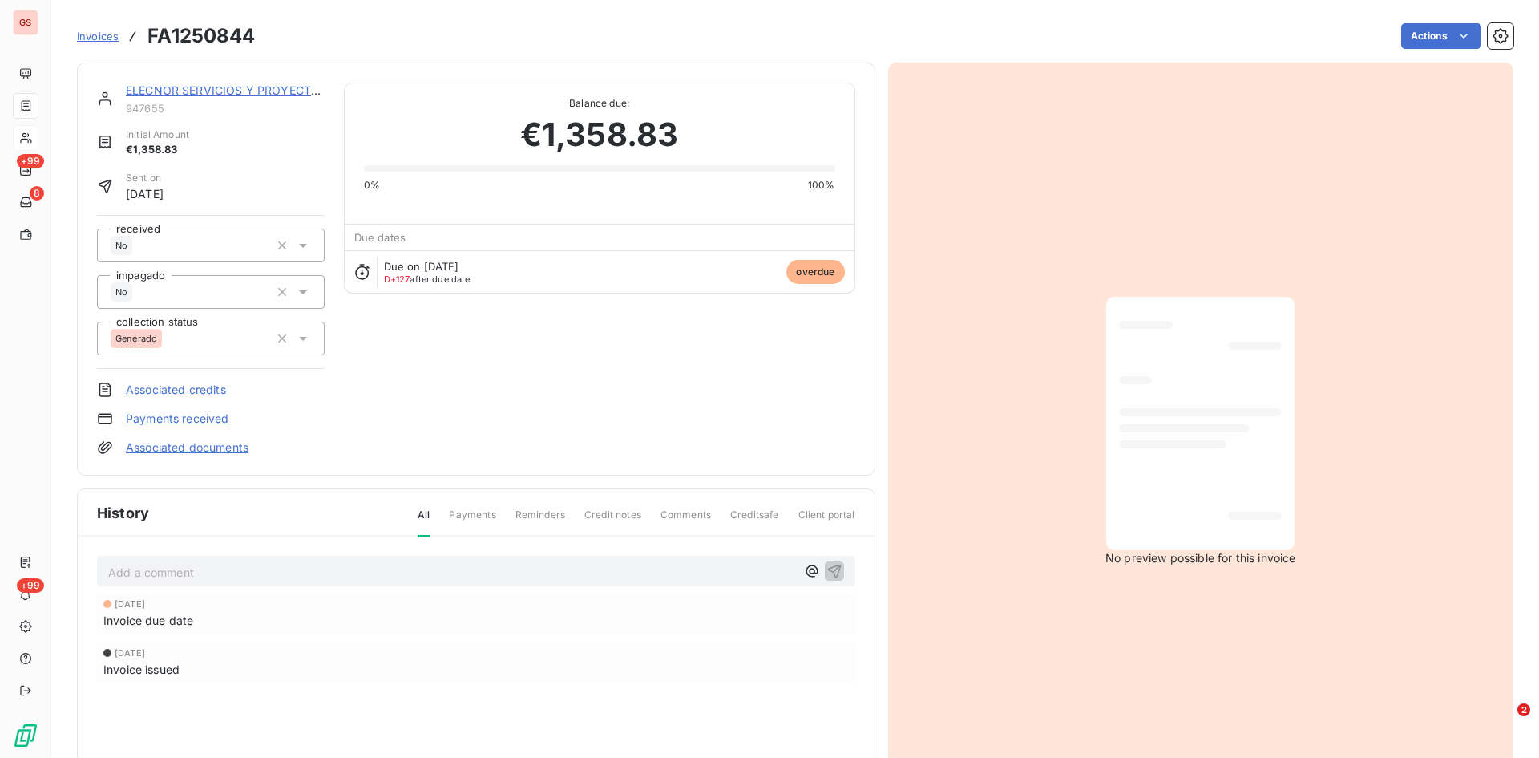
click at [164, 564] on p "Add a comment ﻿" at bounding box center [452, 572] width 688 height 20
click at [380, 572] on span "[DATE] email de santander confirming con vyo [DATE]" at bounding box center [253, 571] width 290 height 14
drag, startPoint x: 464, startPoint y: 571, endPoint x: 59, endPoint y: 584, distance: 405.1
click at [59, 584] on section "Invoices FA1250844 Actions ELECNOR SERVICIOS Y PROYECTOS,S.A.U. 947655 Initial …" at bounding box center [795, 379] width 1488 height 758
copy span "[DATE] email de santander confirming con vto [DATE]"
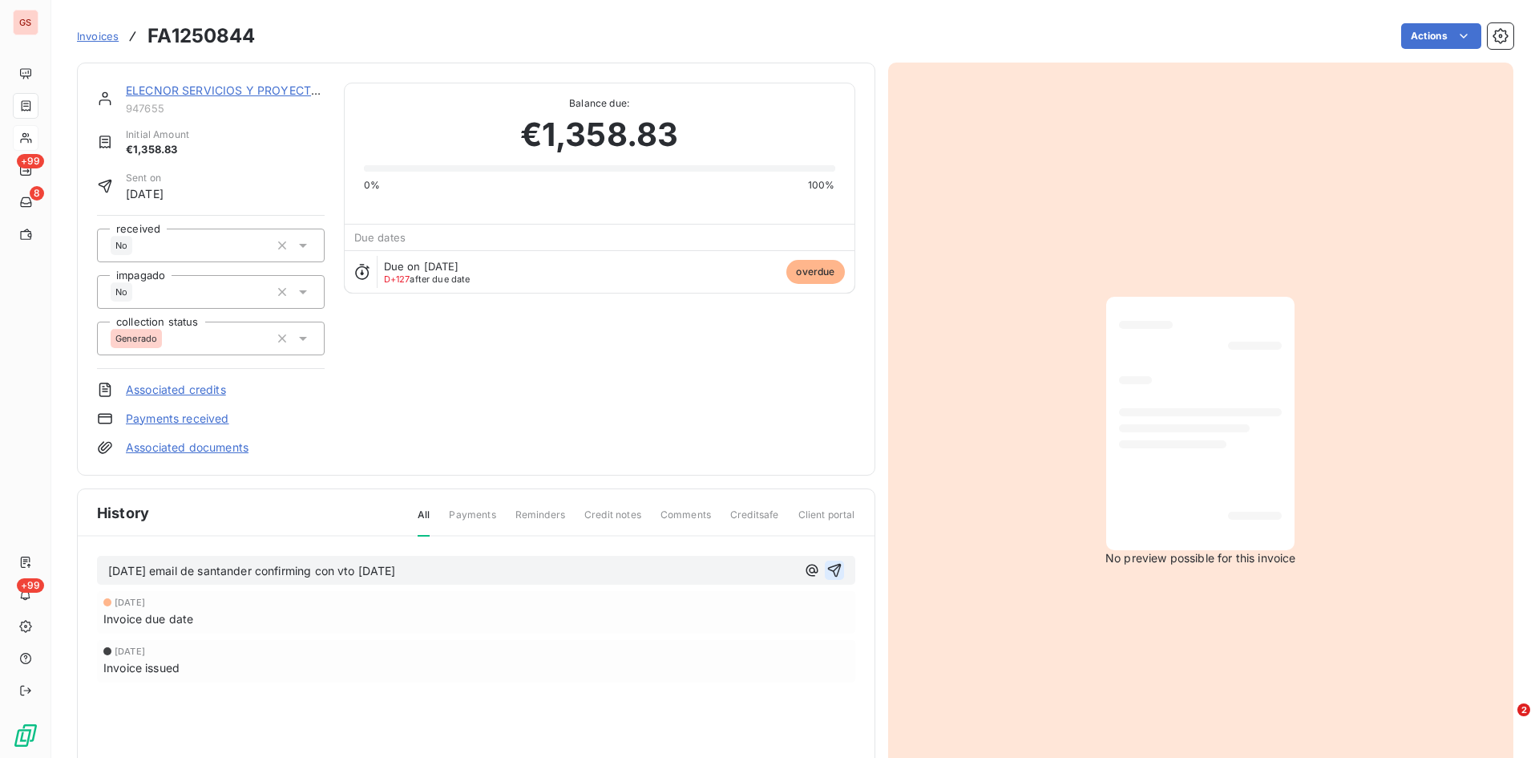
click at [832, 568] on icon "button" at bounding box center [835, 570] width 16 height 16
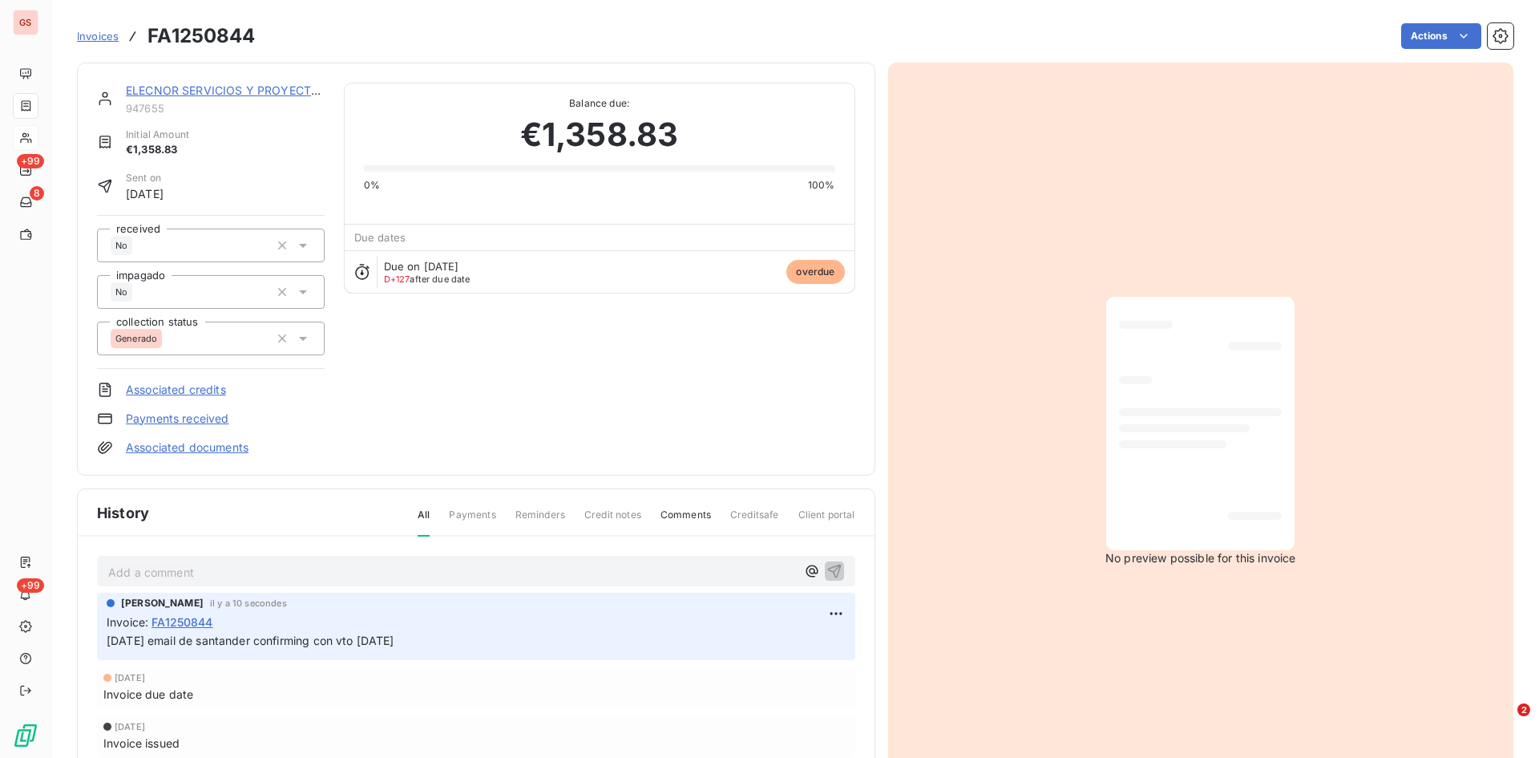
click at [211, 96] on link "ELECNOR SERVICIOS Y PROYECTOS,S.A.U." at bounding box center [245, 90] width 238 height 14
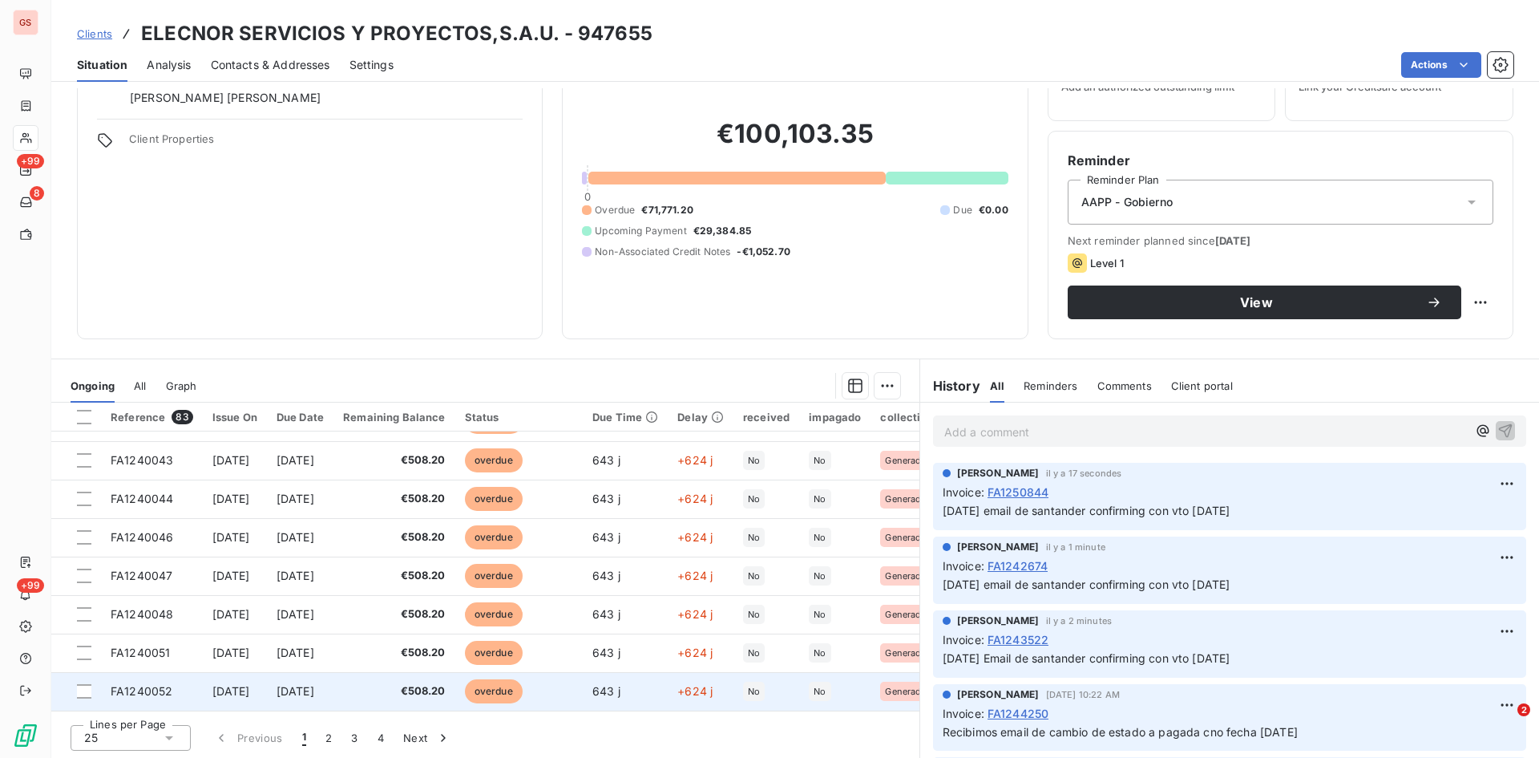
scroll to position [81, 0]
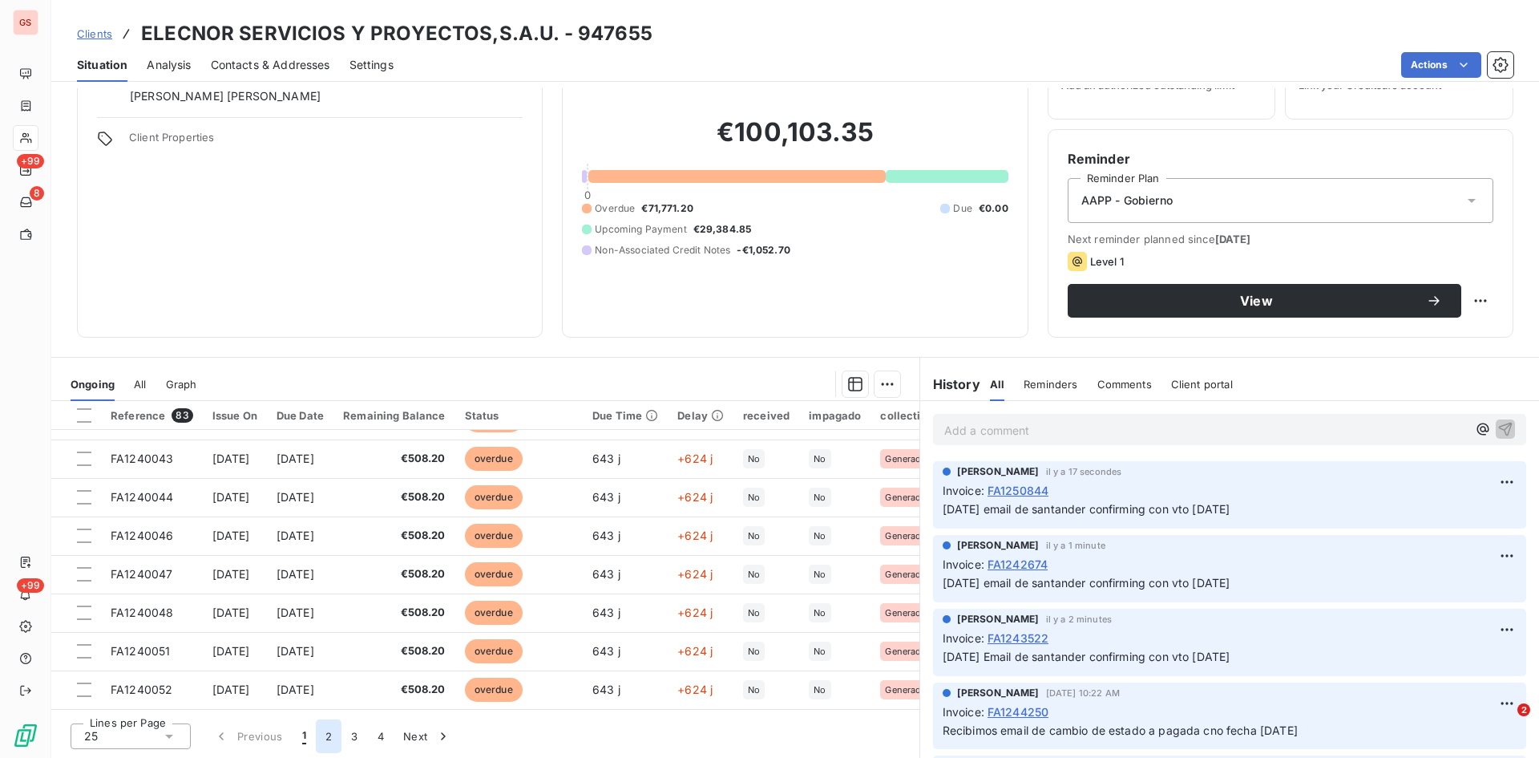
click at [324, 733] on button "2" at bounding box center [329, 736] width 26 height 34
click at [352, 739] on button "3" at bounding box center [355, 736] width 26 height 34
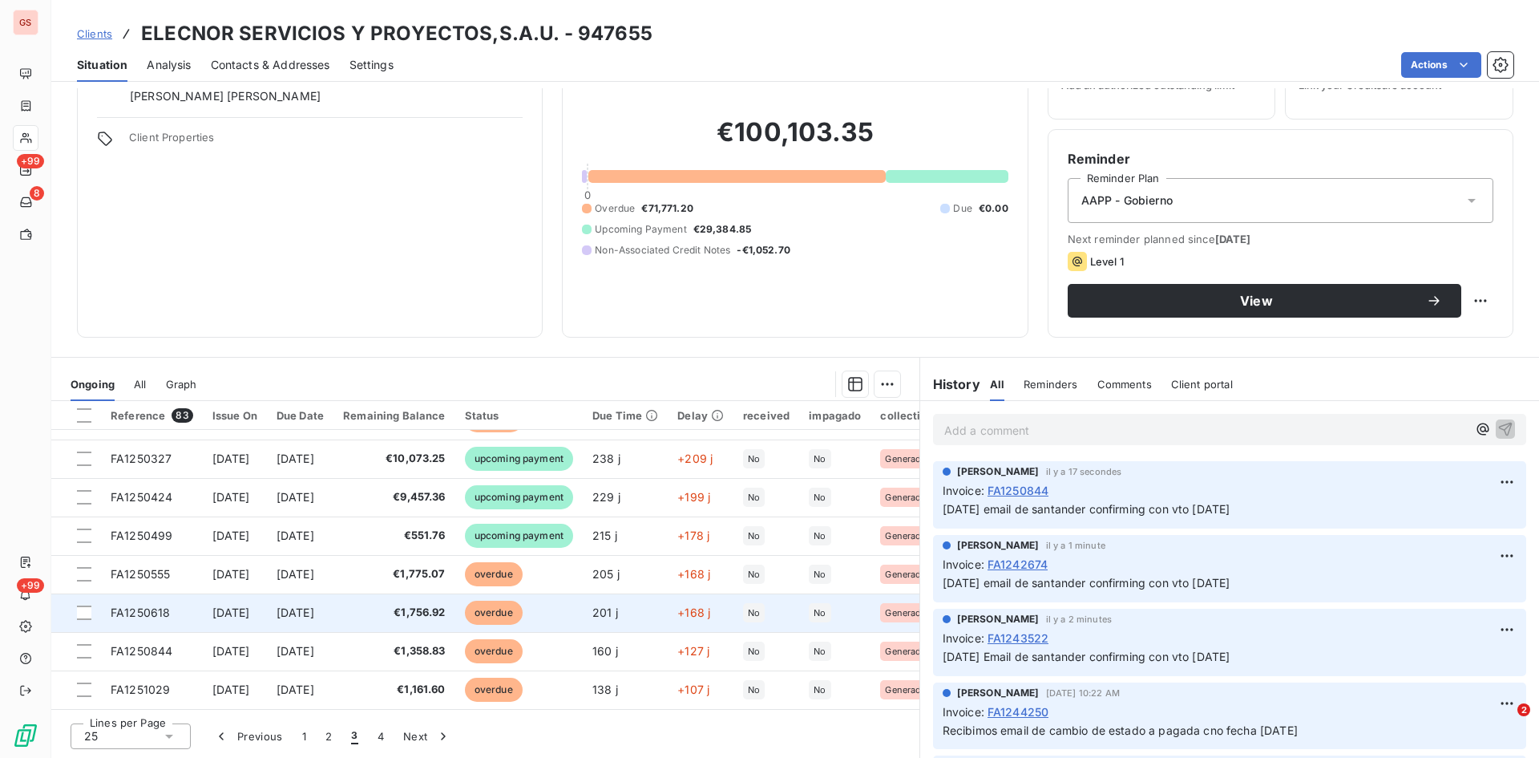
click at [127, 608] on span "FA1250618" at bounding box center [140, 612] width 59 height 14
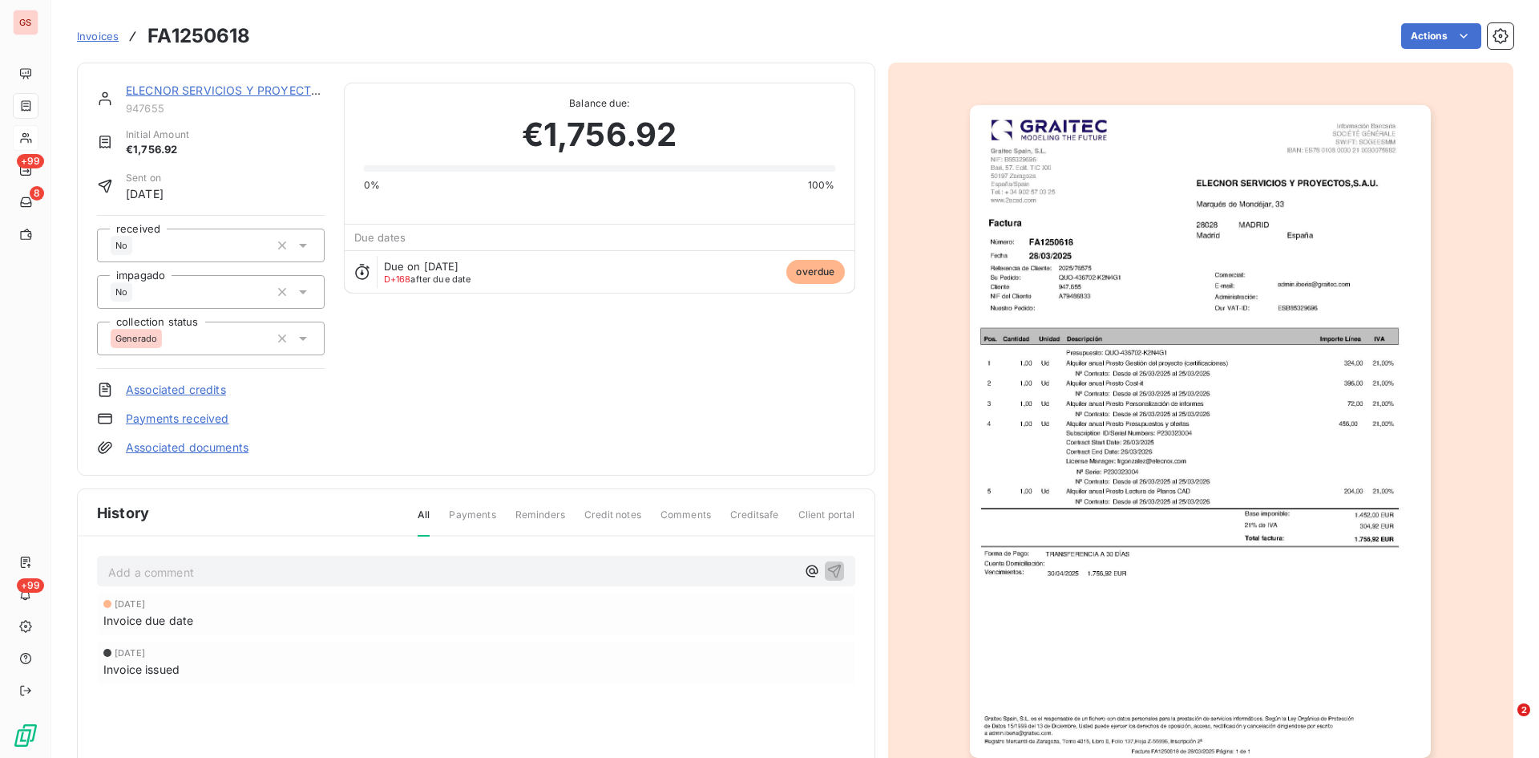
click at [123, 579] on p "Add a comment ﻿" at bounding box center [452, 572] width 688 height 20
click at [834, 571] on icon "button" at bounding box center [835, 570] width 16 height 16
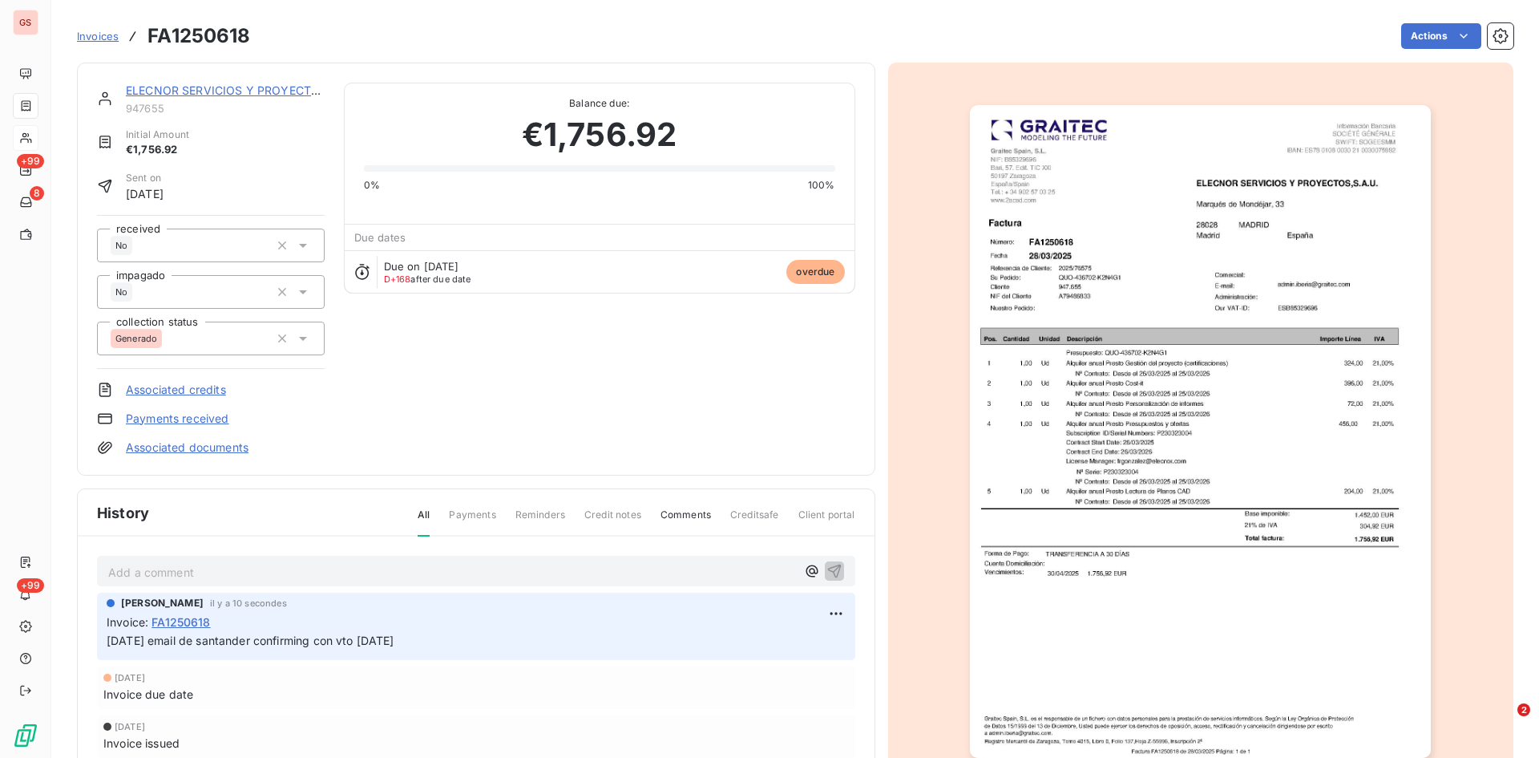
click at [205, 83] on div "ELECNOR SERVICIOS Y PROYECTOS,S.A.U." at bounding box center [225, 91] width 199 height 16
click at [202, 88] on link "ELECNOR SERVICIOS Y PROYECTOS,S.A.U." at bounding box center [245, 90] width 238 height 14
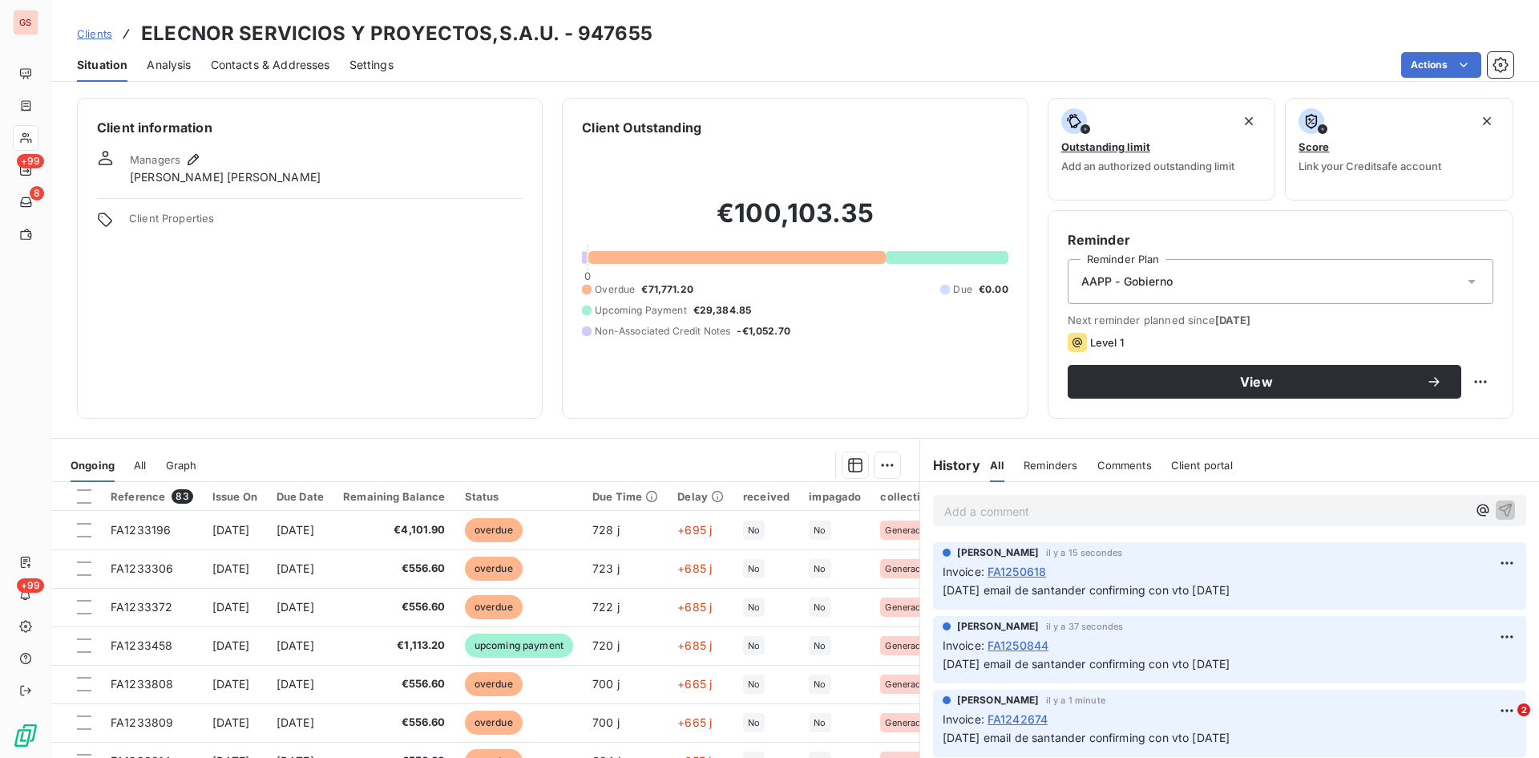
click at [1015, 569] on span "FA1250618" at bounding box center [1017, 571] width 59 height 17
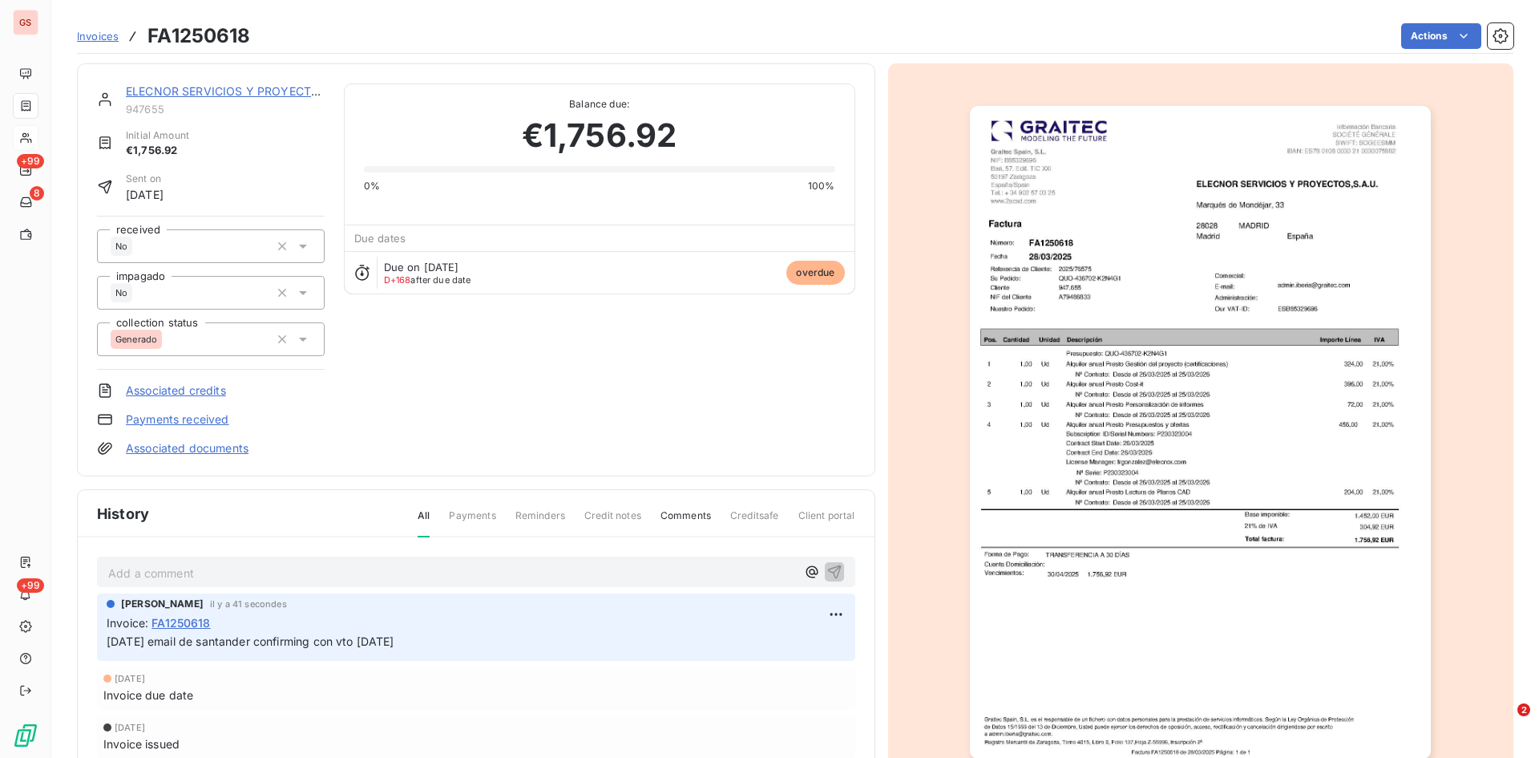
scroll to position [2, 0]
click at [153, 99] on div "ELECNOR SERVICIOS Y PROYECTOS,S.A.U. 947655" at bounding box center [225, 98] width 199 height 32
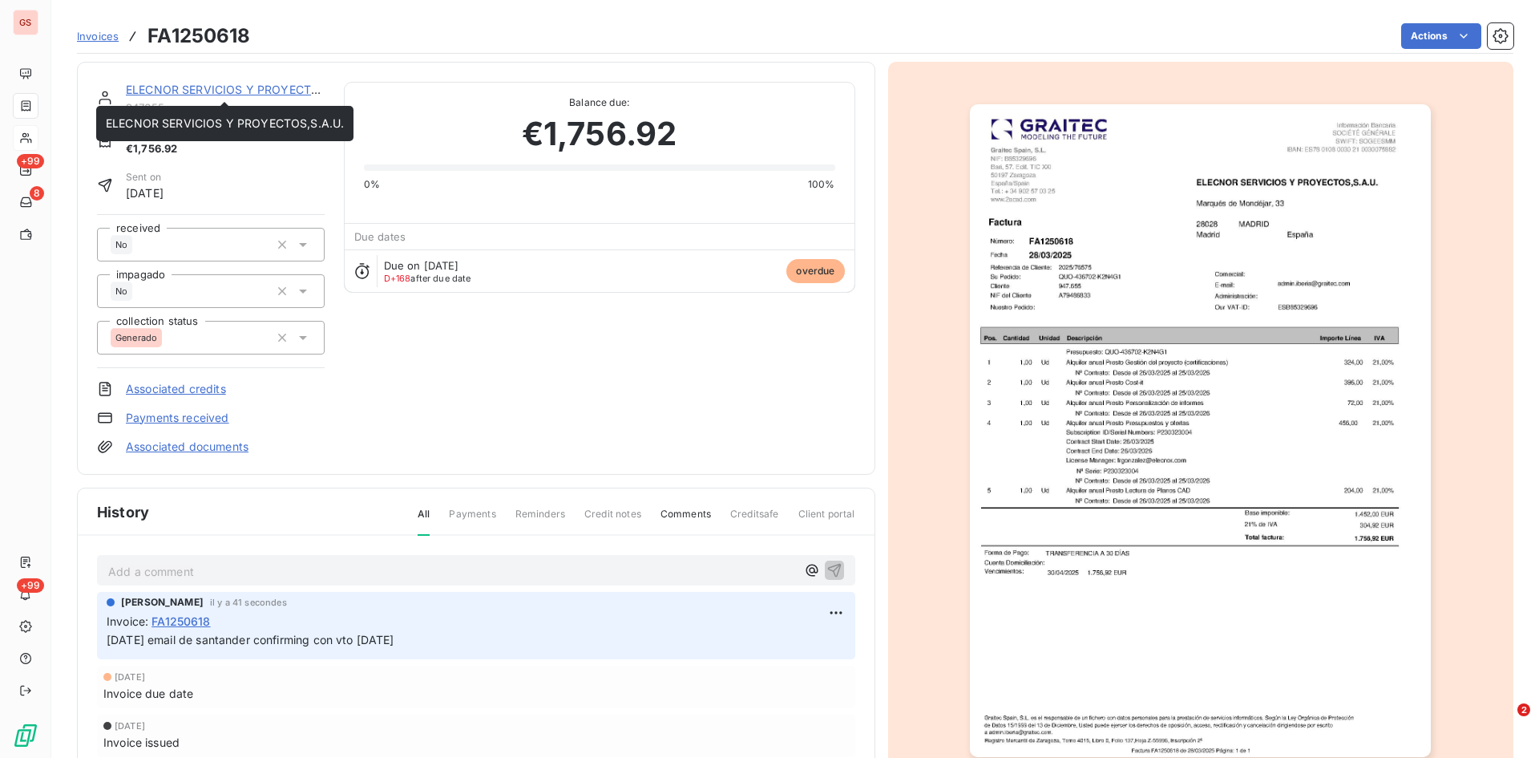
click at [158, 83] on div "ELECNOR SERVICIOS Y PROYECTOS,S.A.U." at bounding box center [225, 90] width 199 height 16
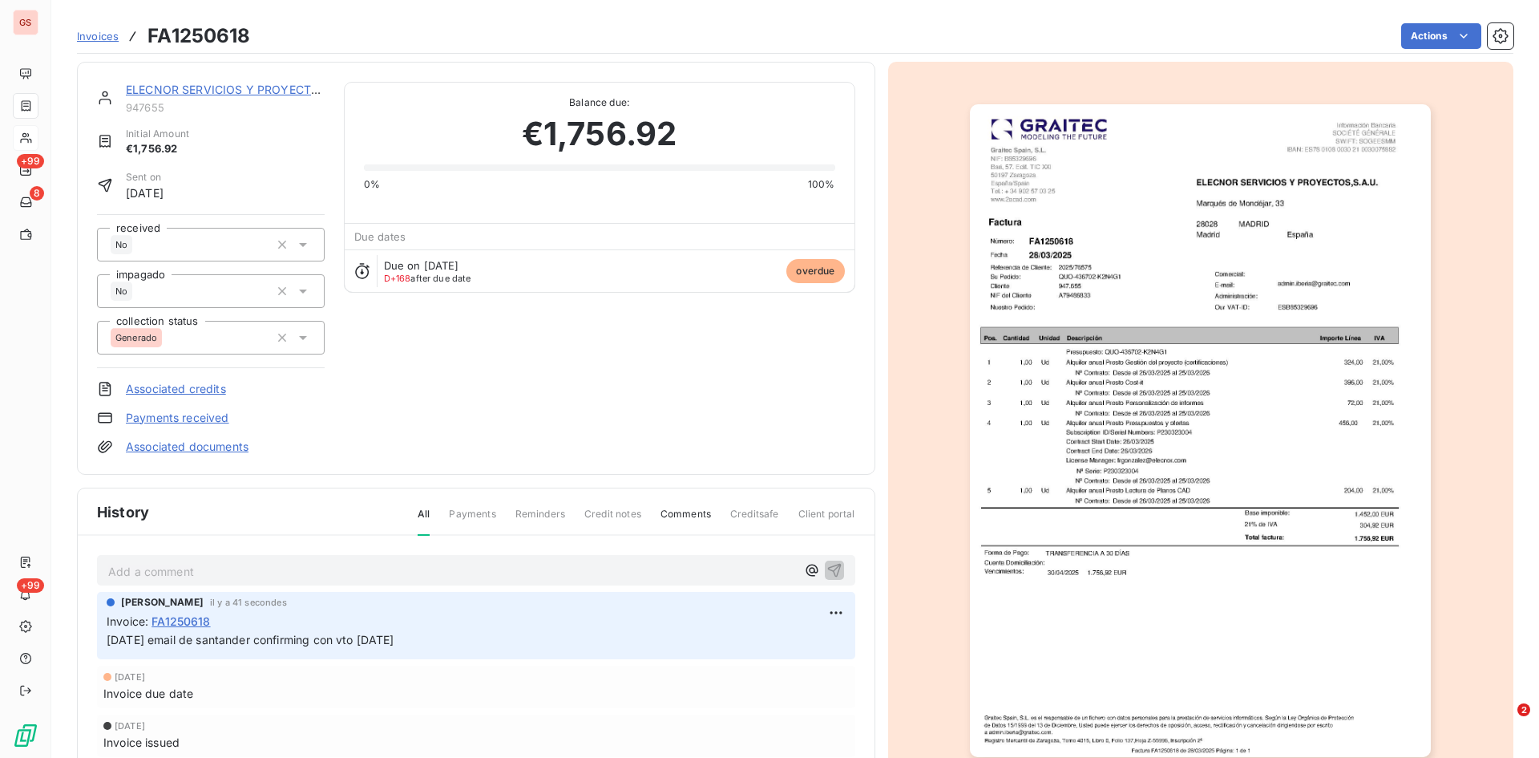
click at [156, 87] on link "ELECNOR SERVICIOS Y PROYECTOS,S.A.U." at bounding box center [245, 90] width 238 height 14
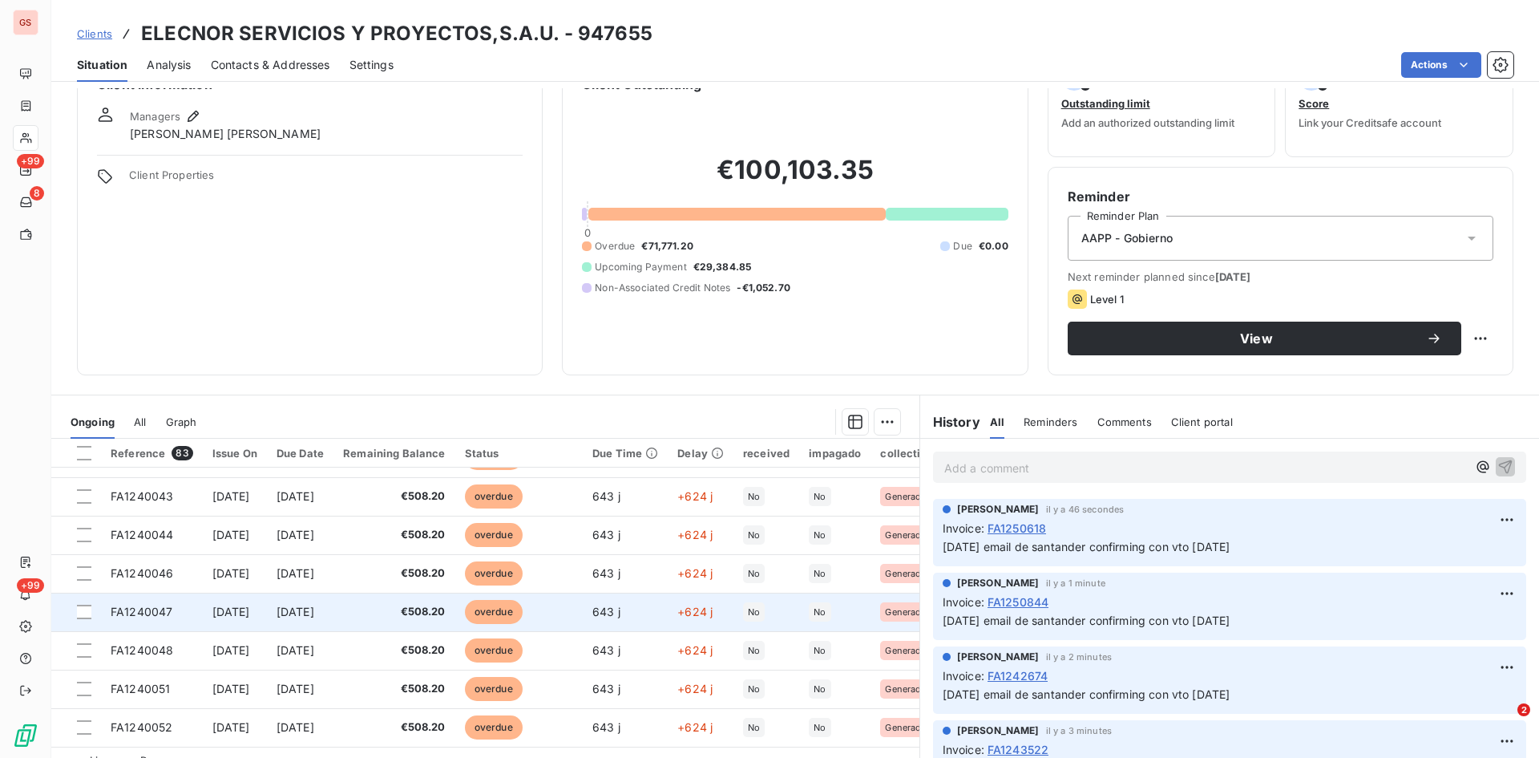
scroll to position [81, 0]
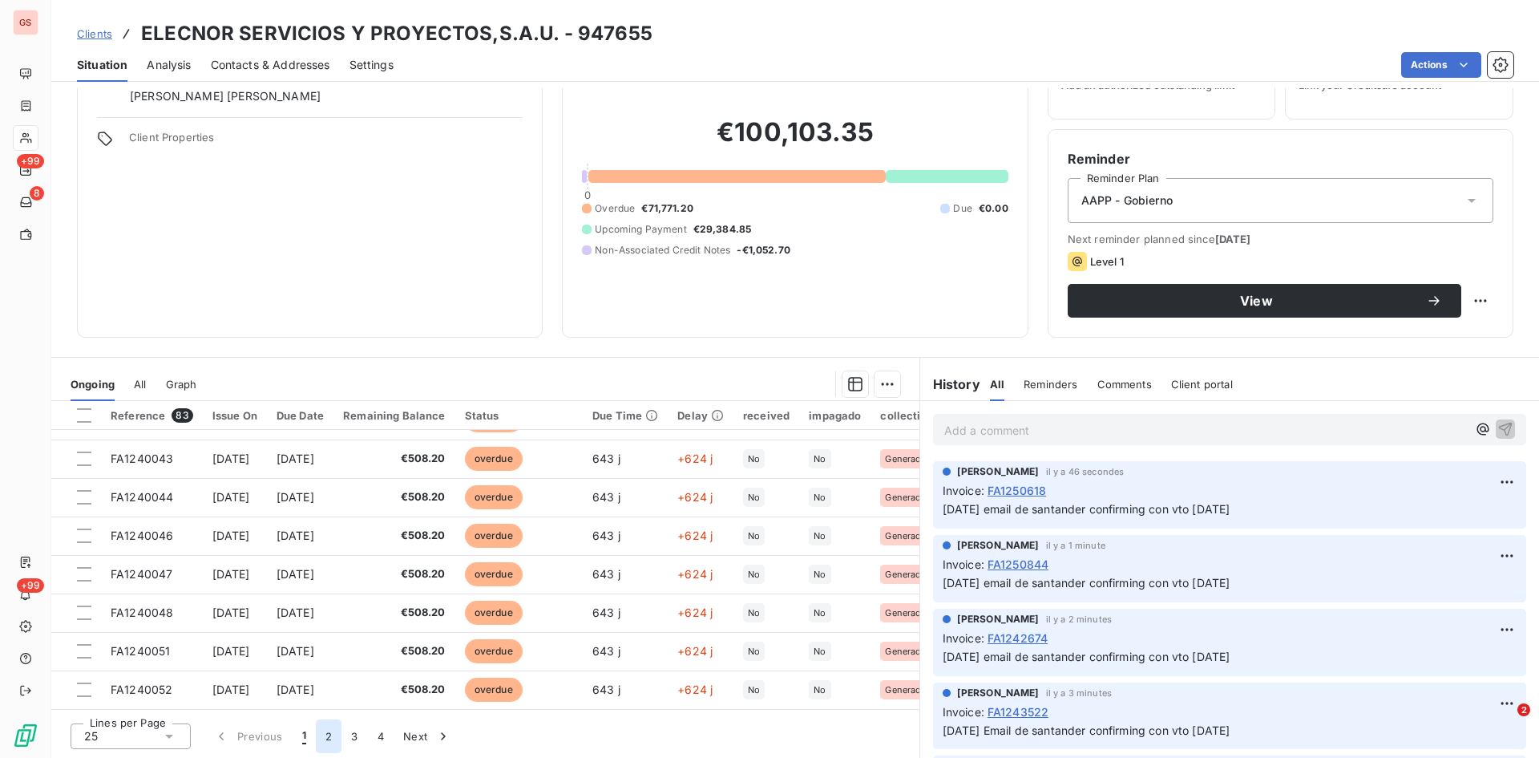
click at [325, 734] on button "2" at bounding box center [329, 736] width 26 height 34
click at [357, 738] on button "3" at bounding box center [355, 736] width 26 height 34
click at [325, 733] on button "2" at bounding box center [329, 736] width 26 height 34
click at [360, 736] on button "3" at bounding box center [355, 736] width 26 height 34
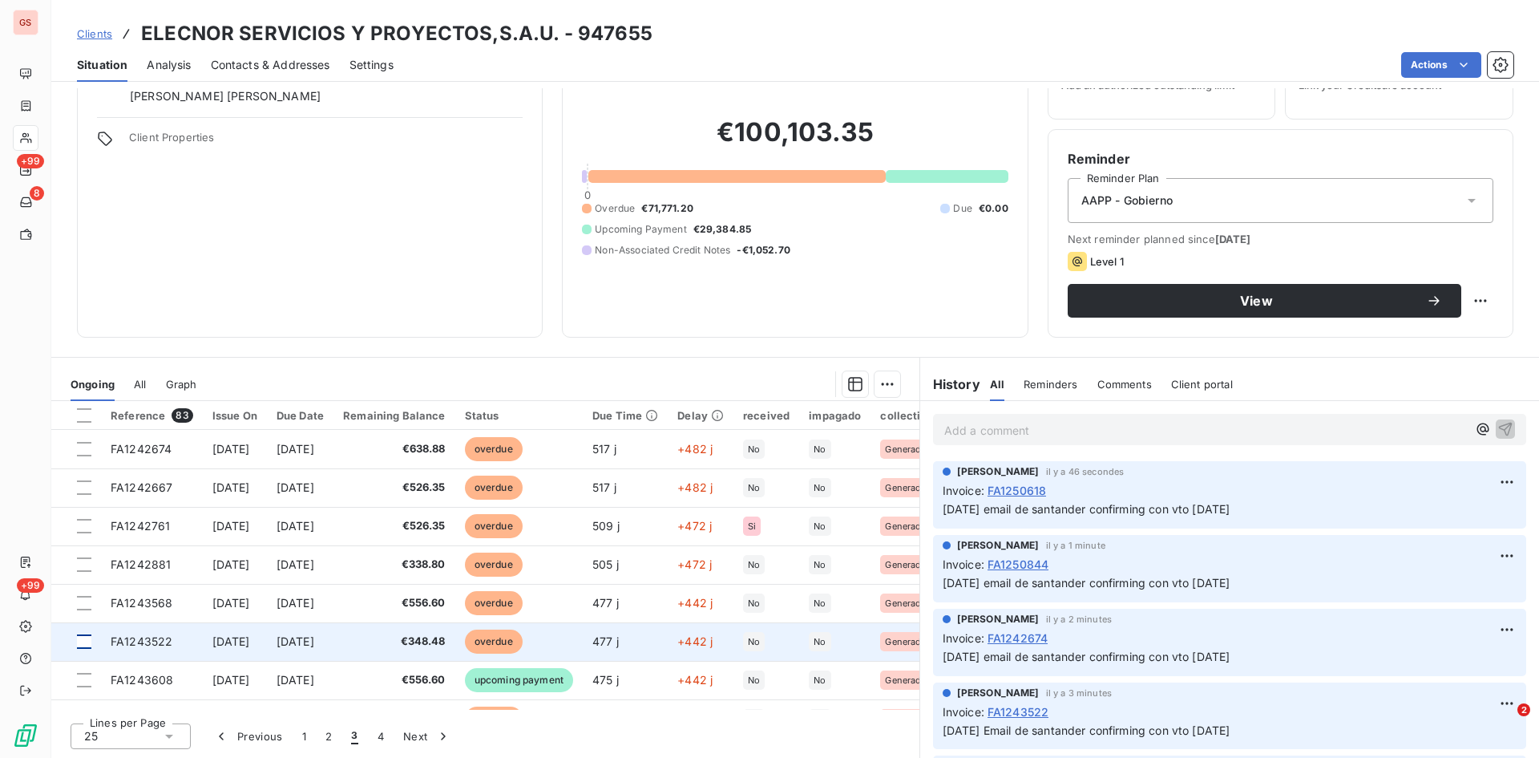
click at [89, 640] on div at bounding box center [84, 641] width 14 height 14
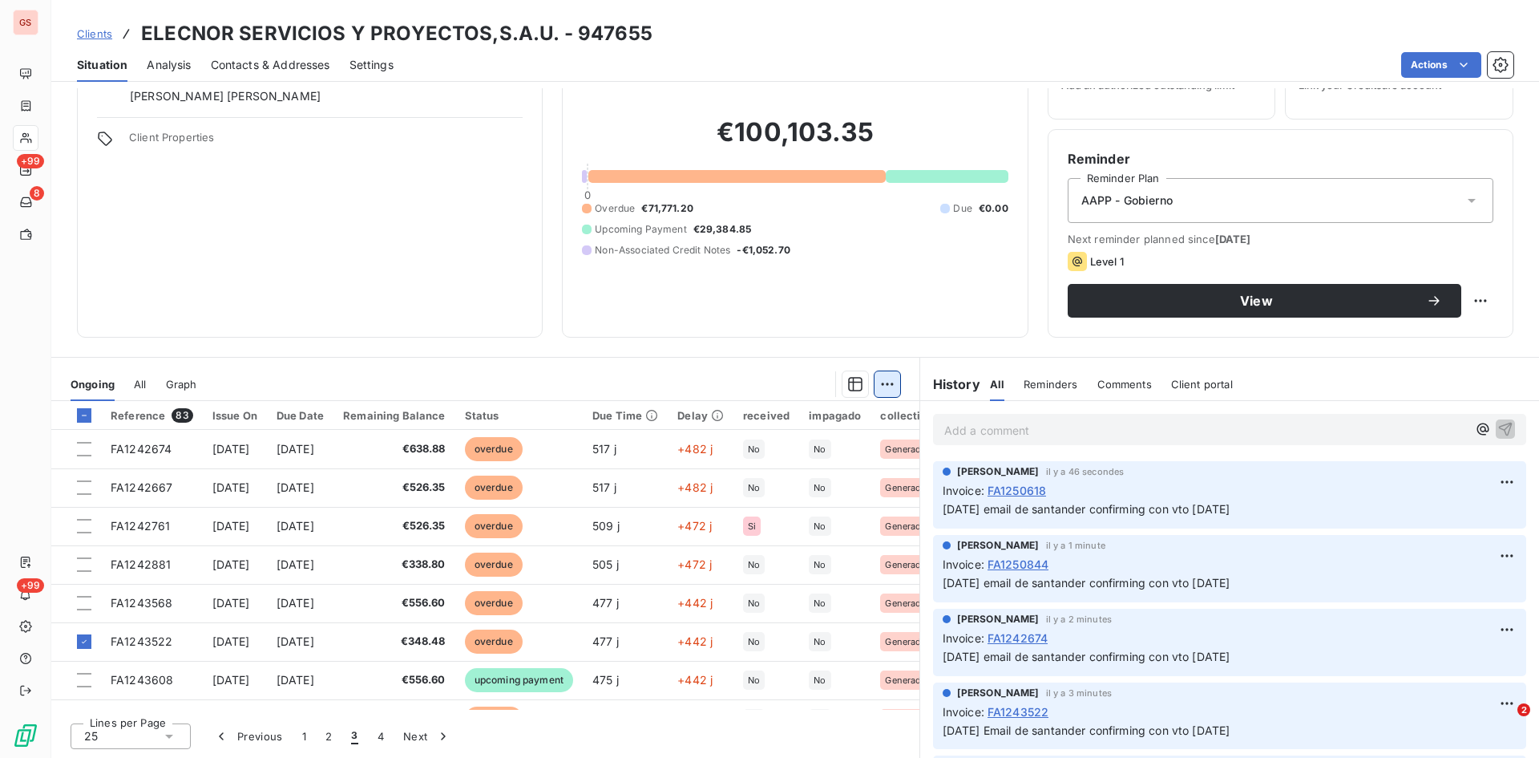
click at [875, 381] on html "GS +99 8 +99 Clients ELECNOR SERVICIOS Y PROYECTOS,S.A.U. - 947655 Situation An…" at bounding box center [769, 379] width 1539 height 758
click at [754, 449] on div "Add an upcoming payment (1 invoice)" at bounding box center [766, 448] width 241 height 26
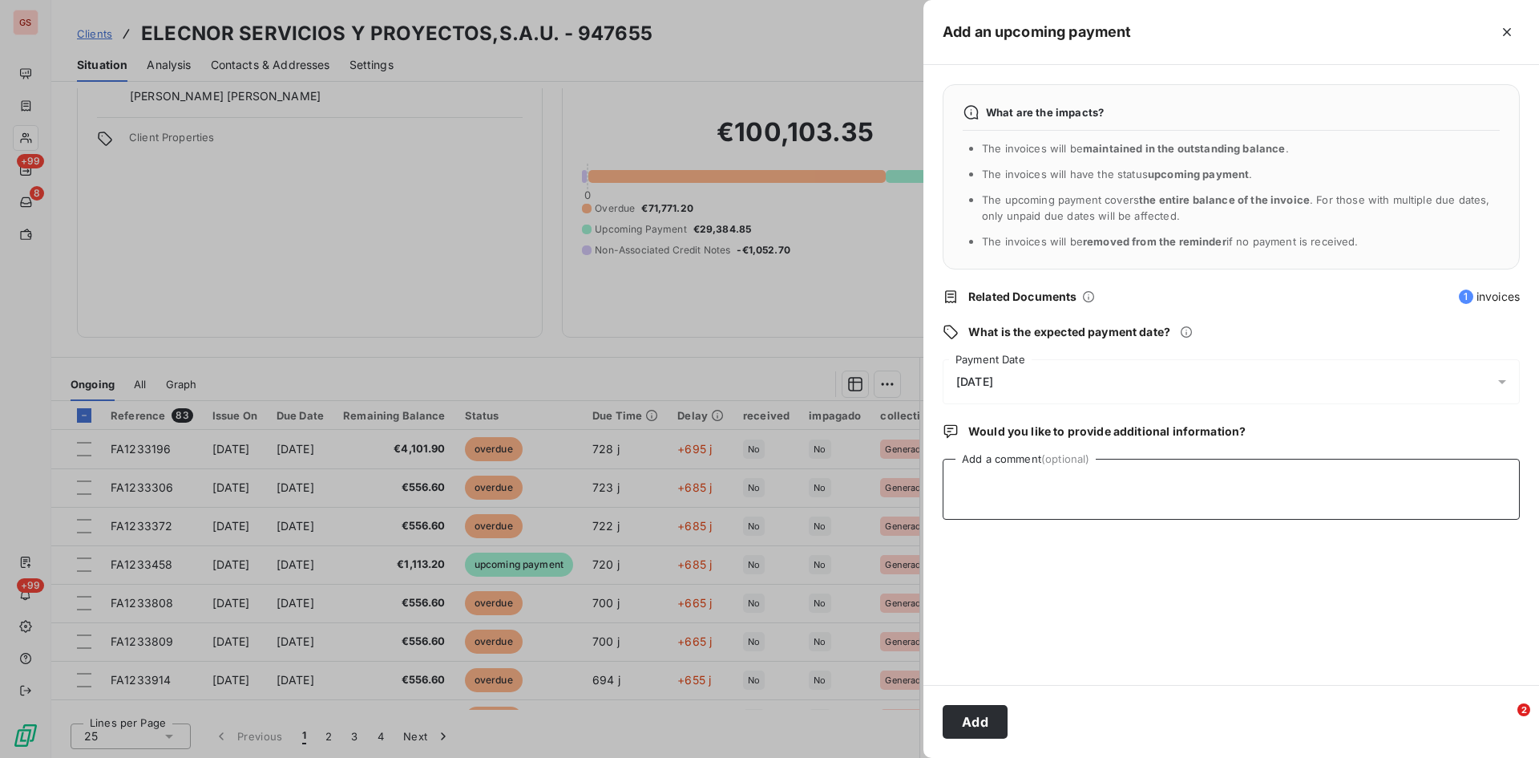
click at [987, 471] on textarea "Add a comment (optional)" at bounding box center [1231, 489] width 577 height 61
click at [999, 482] on textarea "CONFIRING SANTANDER VTO [DATE]" at bounding box center [1231, 489] width 577 height 61
type textarea "CONFIRMING SANTANDER VTO [DATE]"
click at [974, 719] on button "Add" at bounding box center [975, 722] width 65 height 34
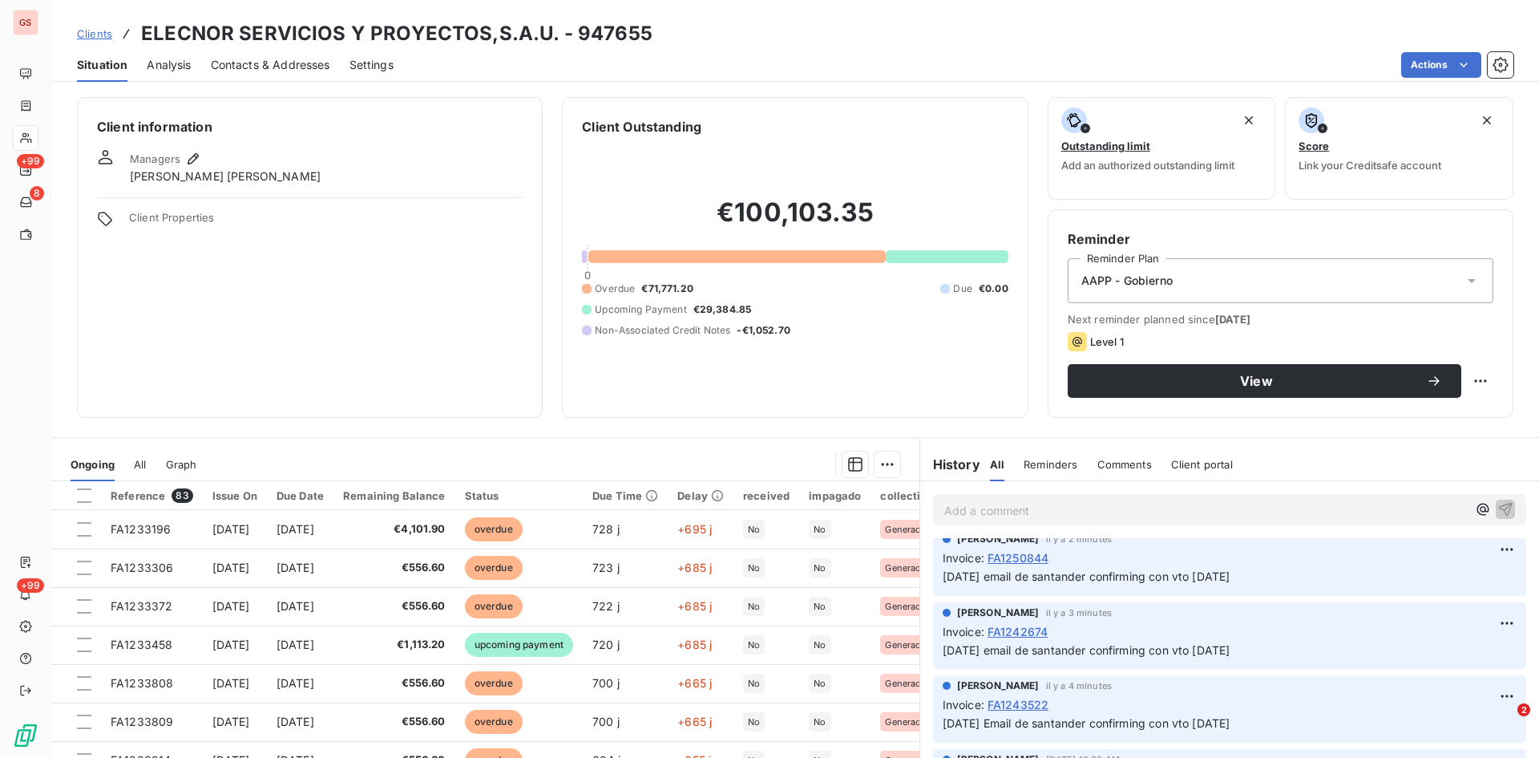
scroll to position [241, 0]
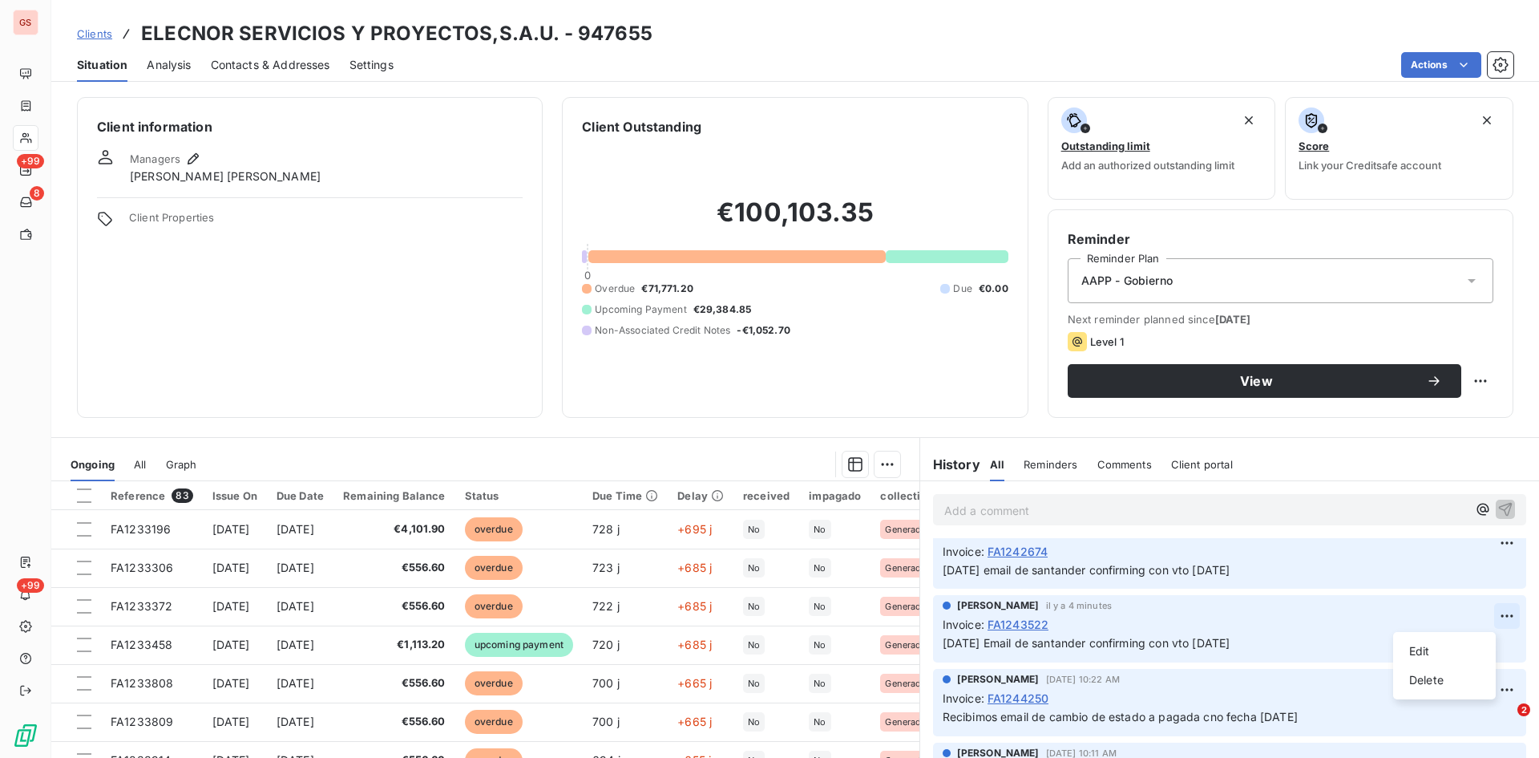
click at [1490, 609] on html "GS +99 8 +99 Clients ELECNOR SERVICIOS Y PROYECTOS,S.A.U. - 947655 Situation An…" at bounding box center [769, 379] width 1539 height 758
click at [1271, 618] on html "GS +99 8 +99 Clients ELECNOR SERVICIOS Y PROYECTOS,S.A.U. - 947655 Situation An…" at bounding box center [769, 379] width 1539 height 758
click at [1484, 614] on html "GS +99 8 +99 Clients ELECNOR SERVICIOS Y PROYECTOS,S.A.U. - 947655 Situation An…" at bounding box center [769, 379] width 1539 height 758
click at [1433, 679] on div "Delete" at bounding box center [1445, 680] width 90 height 26
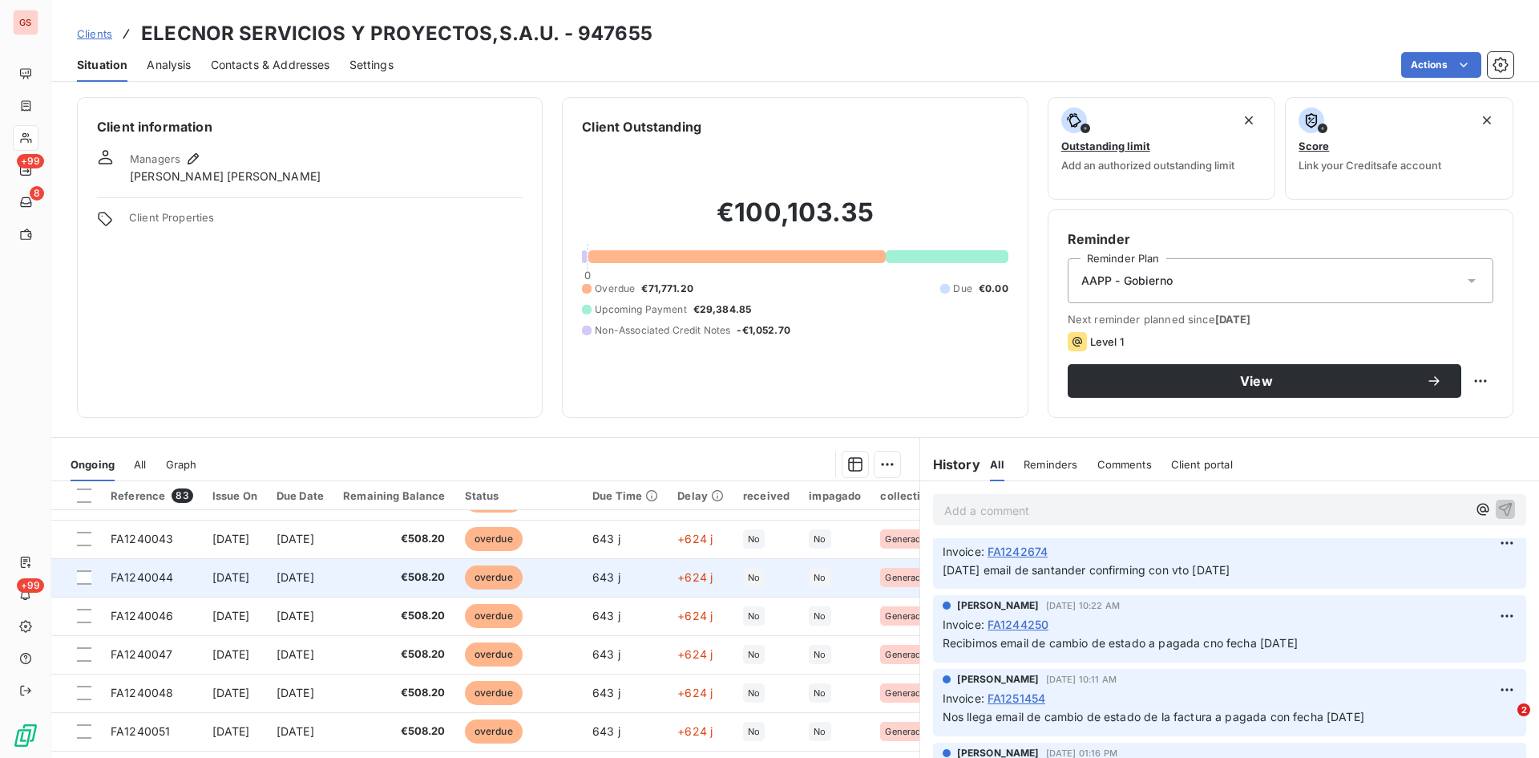
scroll to position [81, 0]
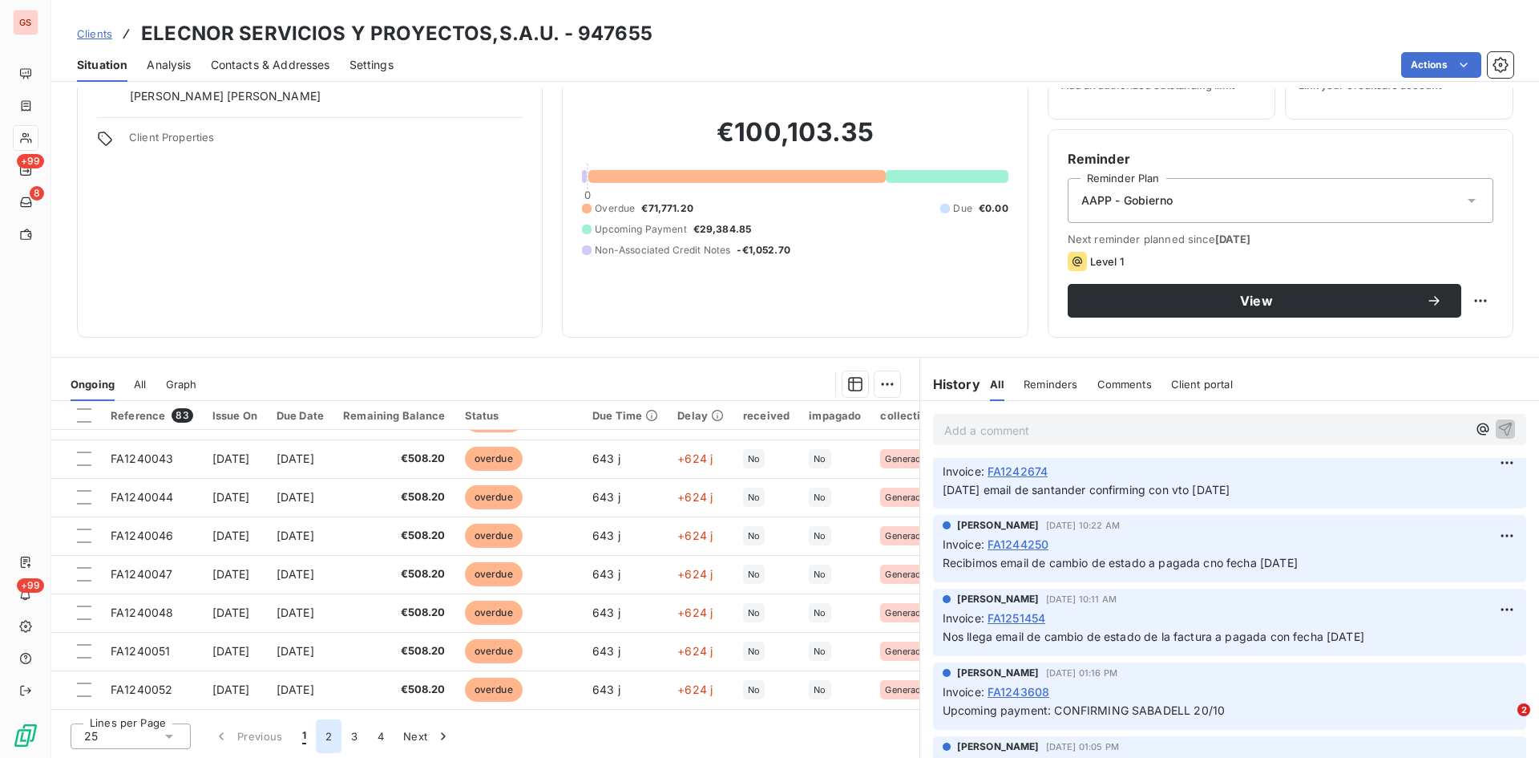
click at [329, 726] on button "2" at bounding box center [329, 736] width 26 height 34
click at [360, 734] on button "3" at bounding box center [355, 736] width 26 height 34
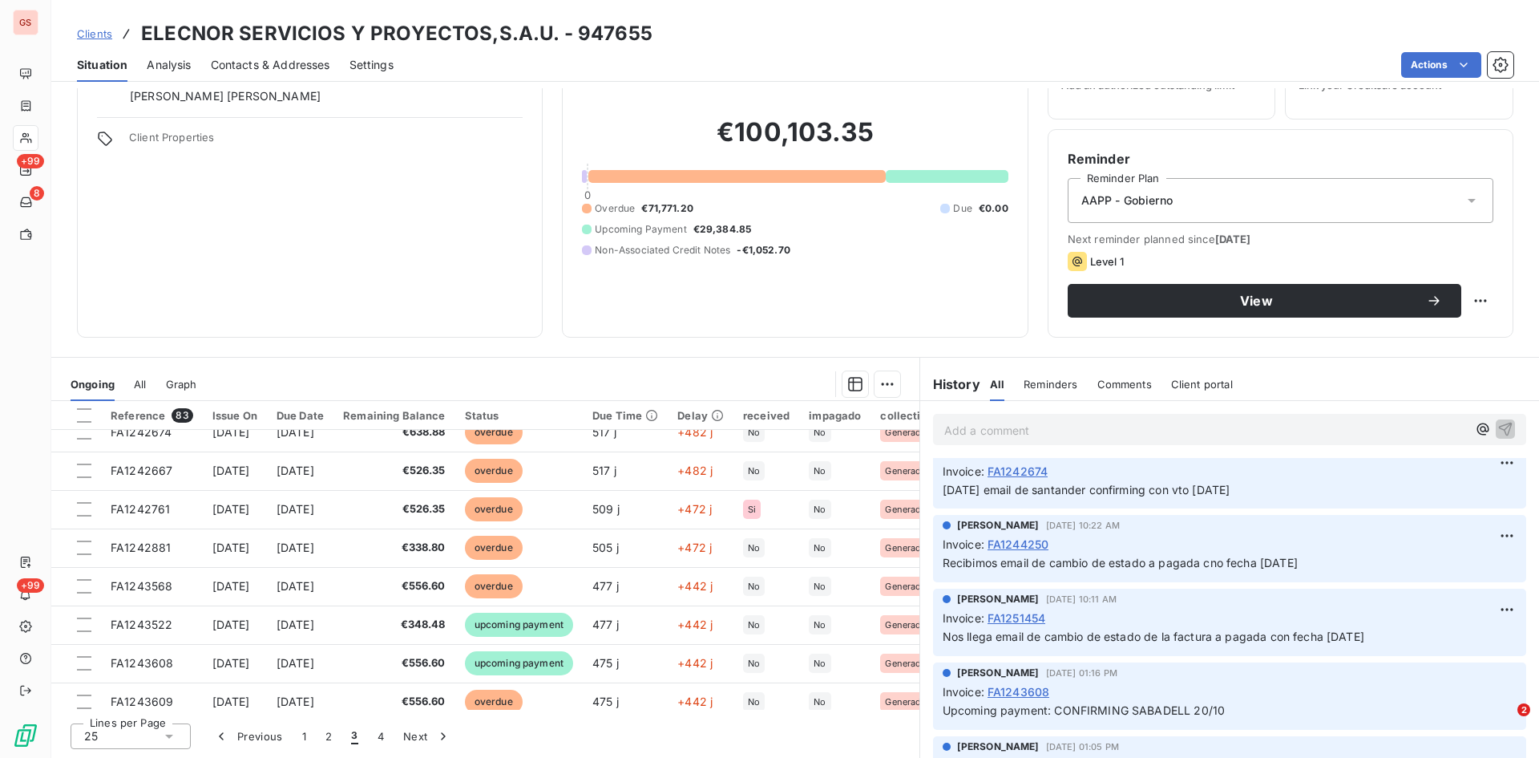
scroll to position [0, 0]
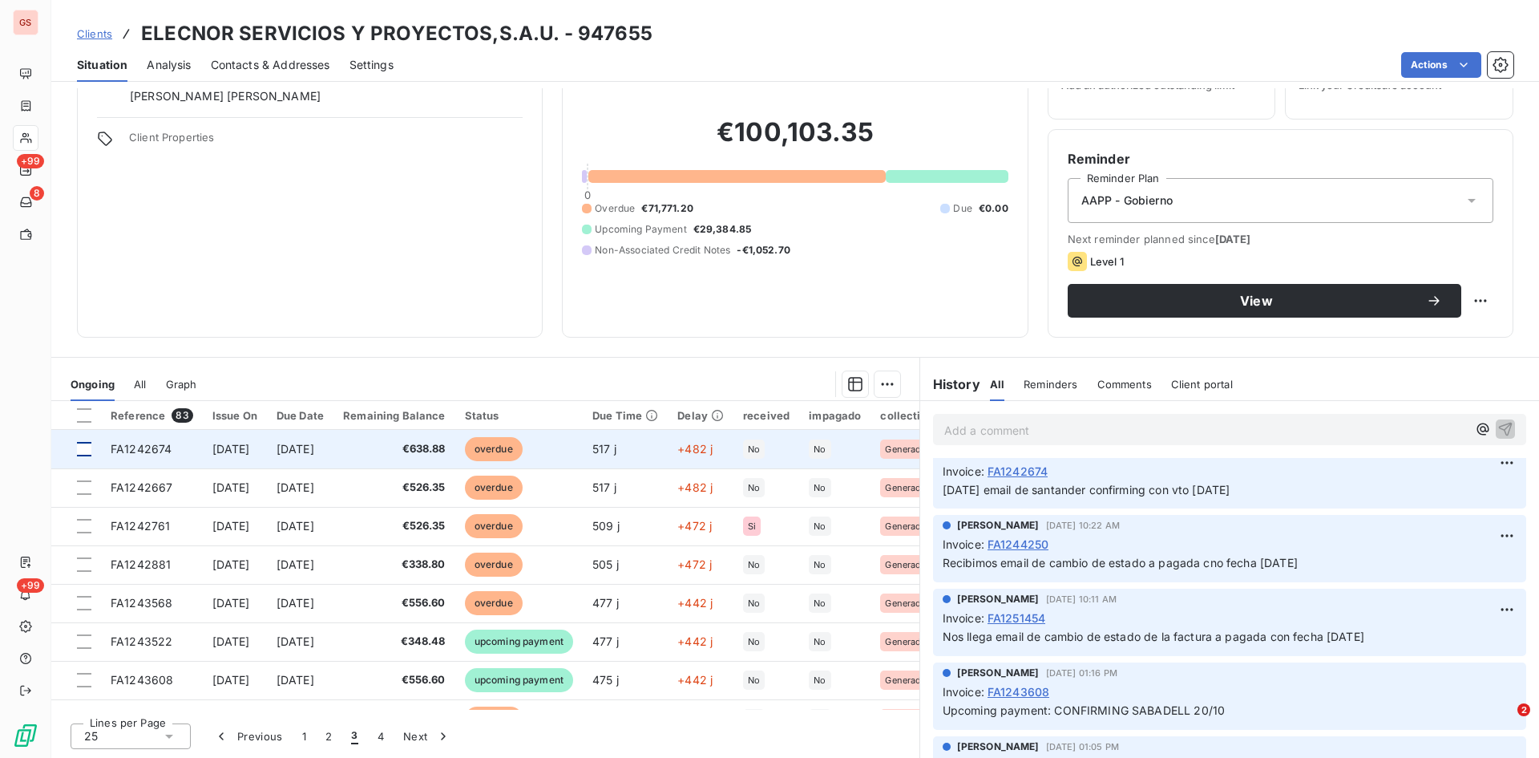
click at [88, 447] on div at bounding box center [84, 449] width 14 height 14
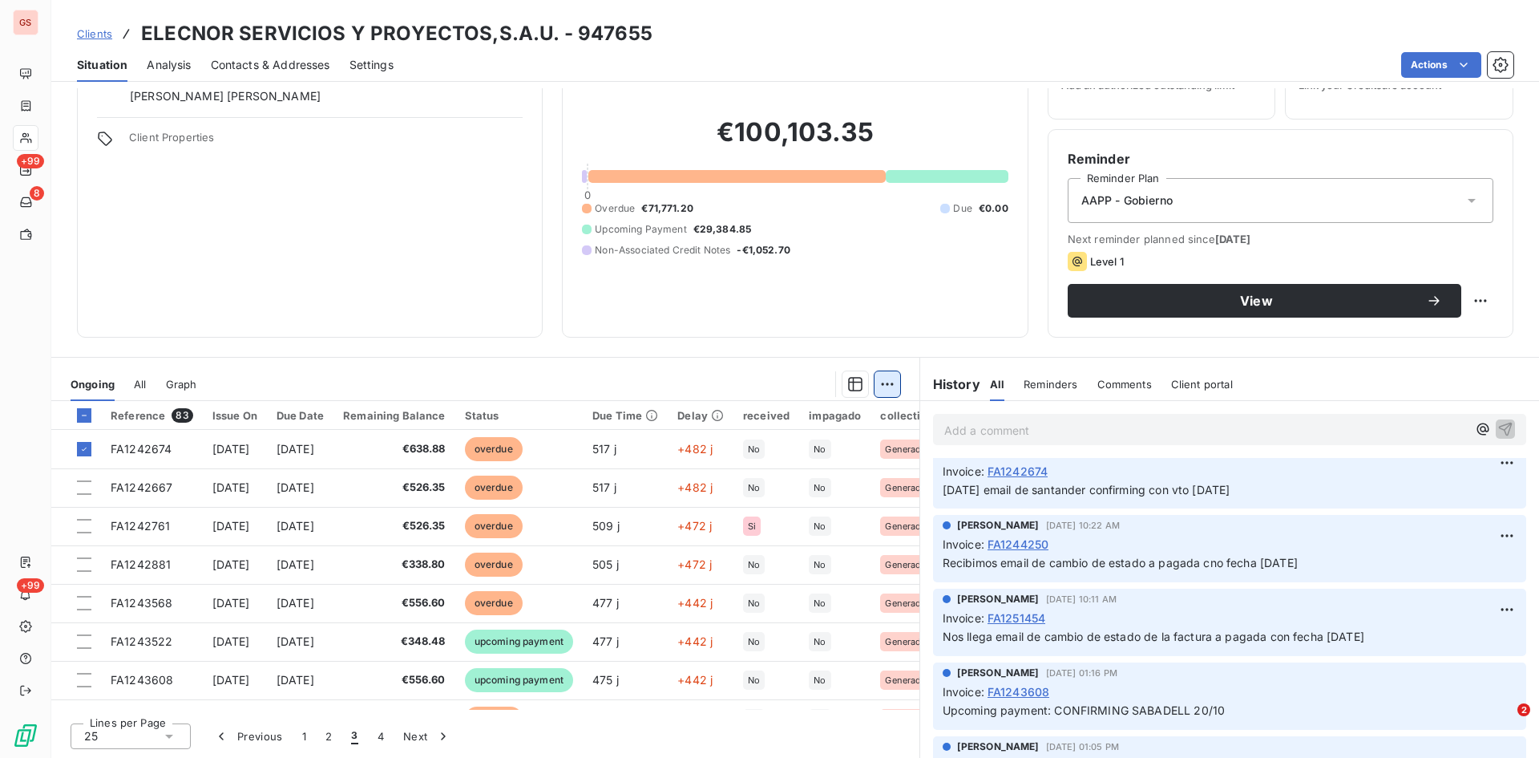
click at [885, 382] on html "GS +99 8 +99 Clients ELECNOR SERVICIOS Y PROYECTOS,S.A.U. - 947655 Situation An…" at bounding box center [769, 379] width 1539 height 758
click at [790, 447] on div "Add an upcoming payment (1 invoice)" at bounding box center [766, 448] width 241 height 26
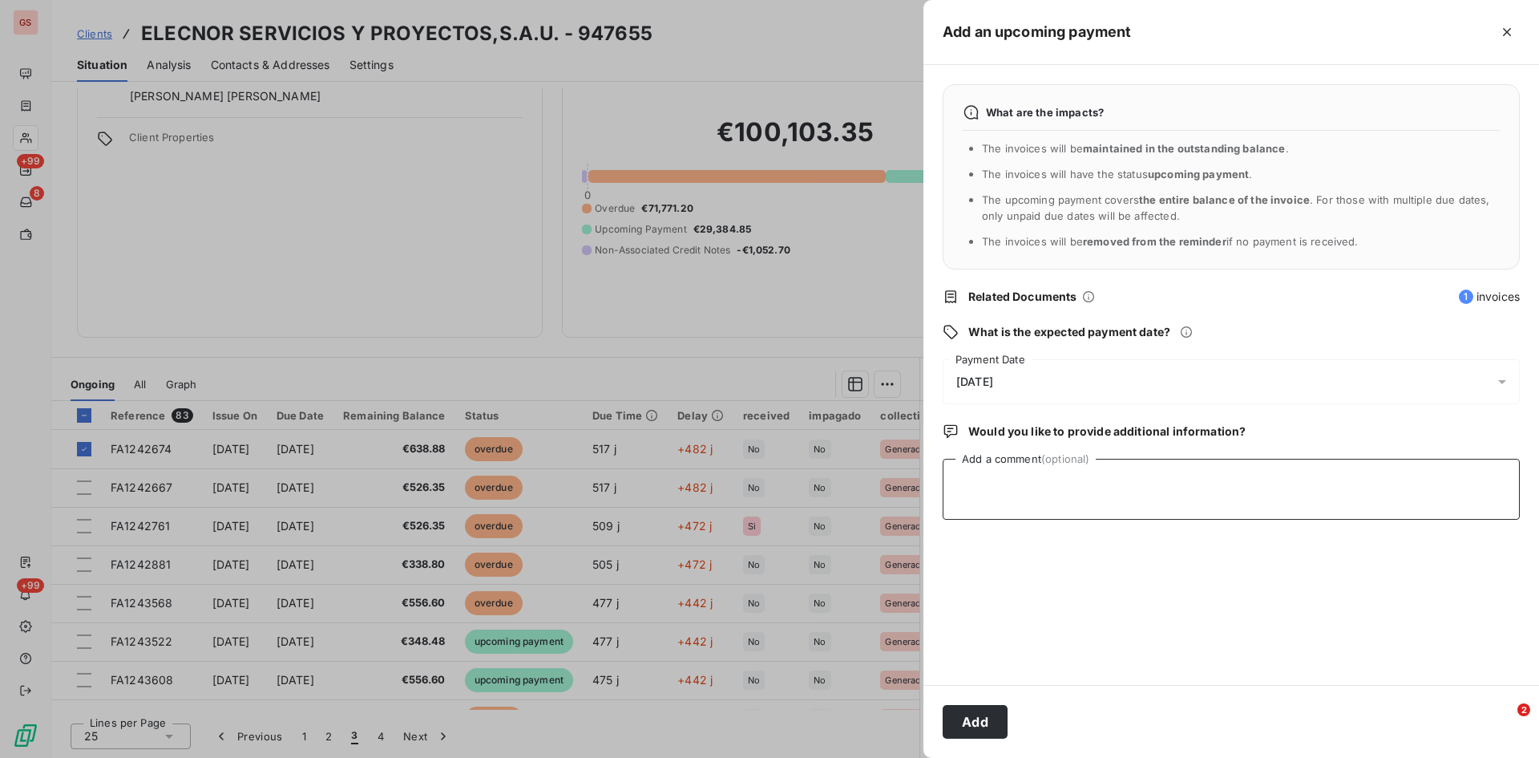
click at [978, 471] on textarea "Add a comment (optional)" at bounding box center [1231, 489] width 577 height 61
type textarea "CONFIRMING SANTANDER VTO [DATE]"
click at [985, 727] on button "Add" at bounding box center [975, 722] width 65 height 34
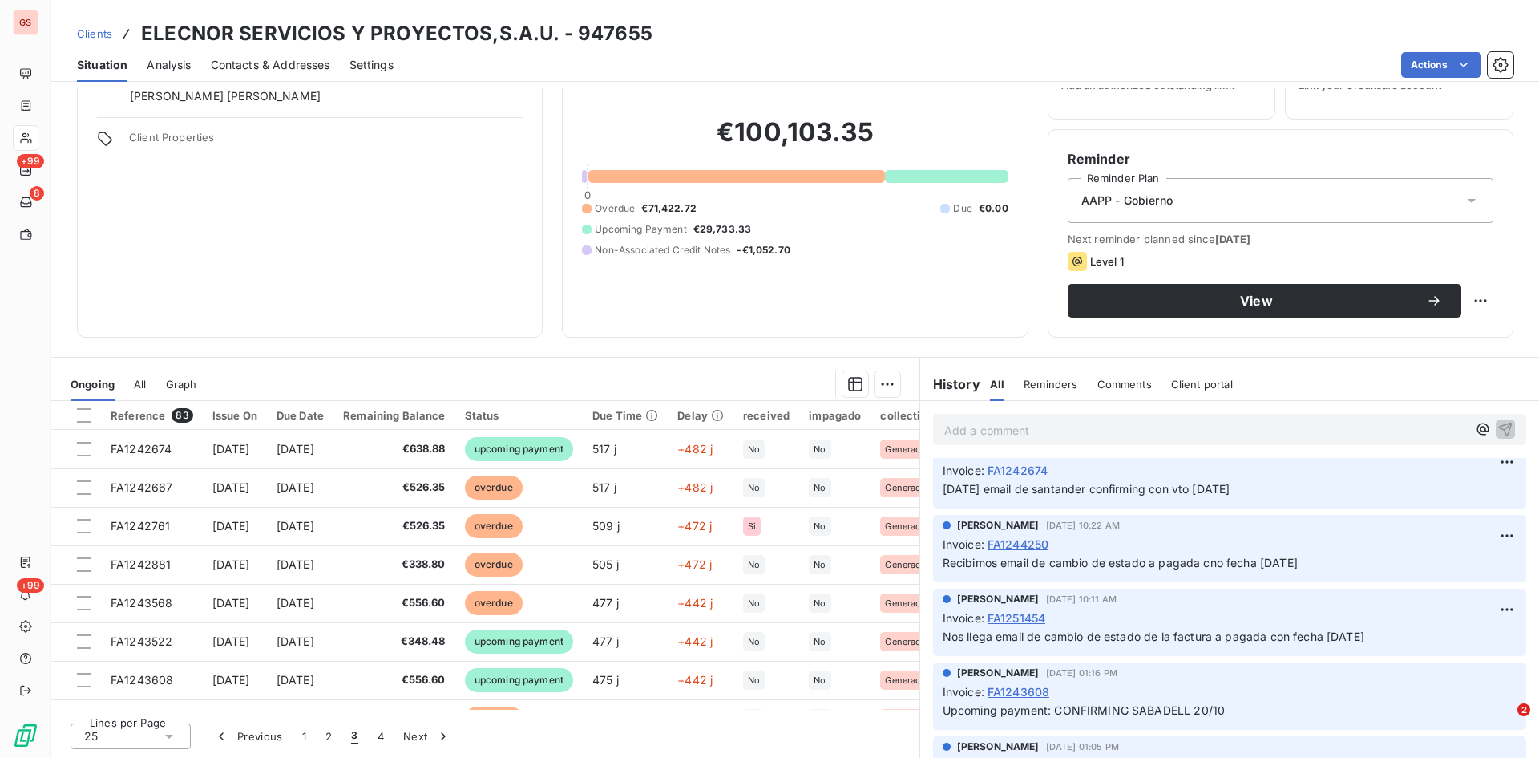
scroll to position [234, 0]
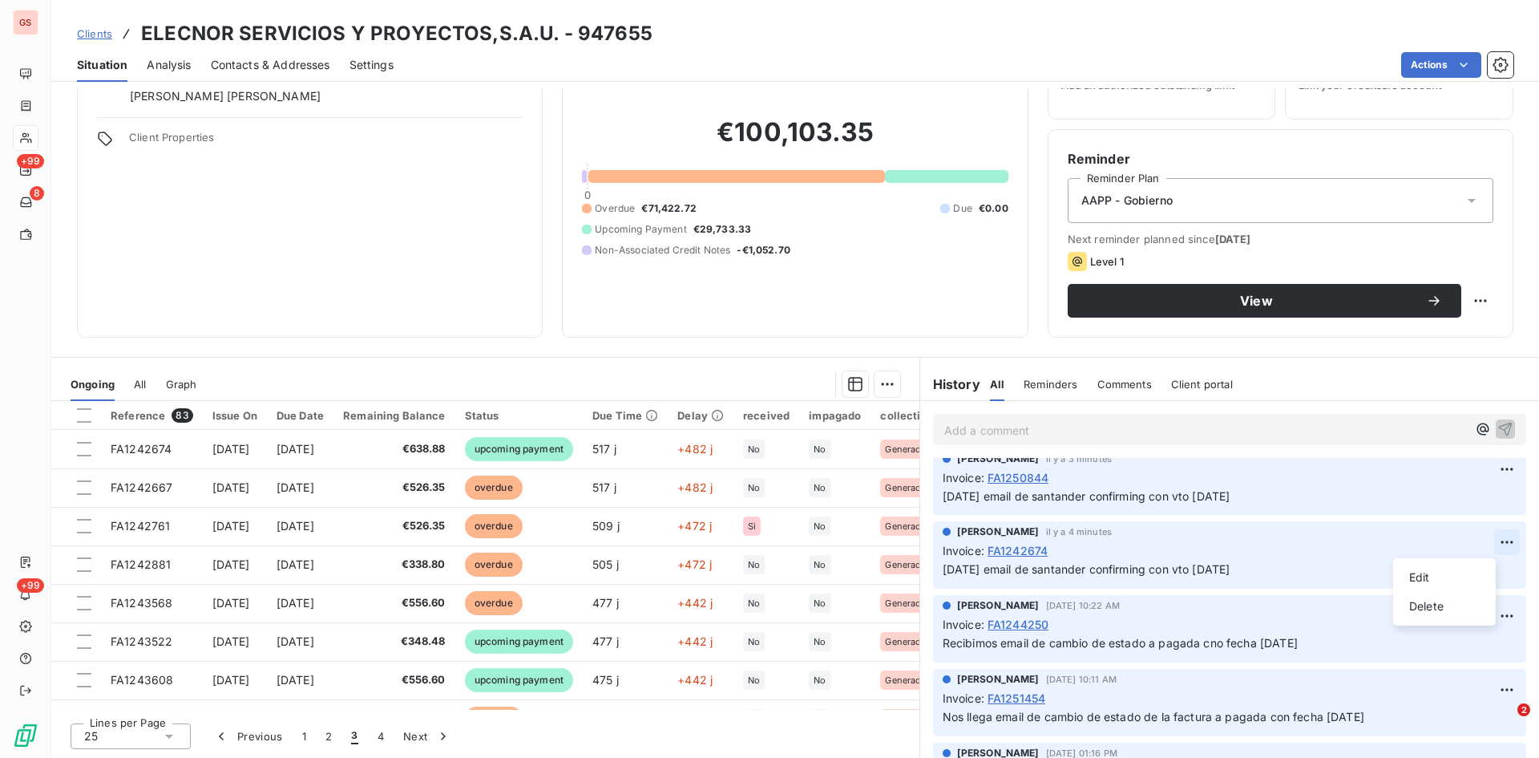
click at [1475, 542] on html "GS +99 8 +99 Clients ELECNOR SERVICIOS Y PROYECTOS,S.A.U. - 947655 Situation An…" at bounding box center [769, 379] width 1539 height 758
click at [1442, 602] on div "Delete" at bounding box center [1445, 606] width 90 height 26
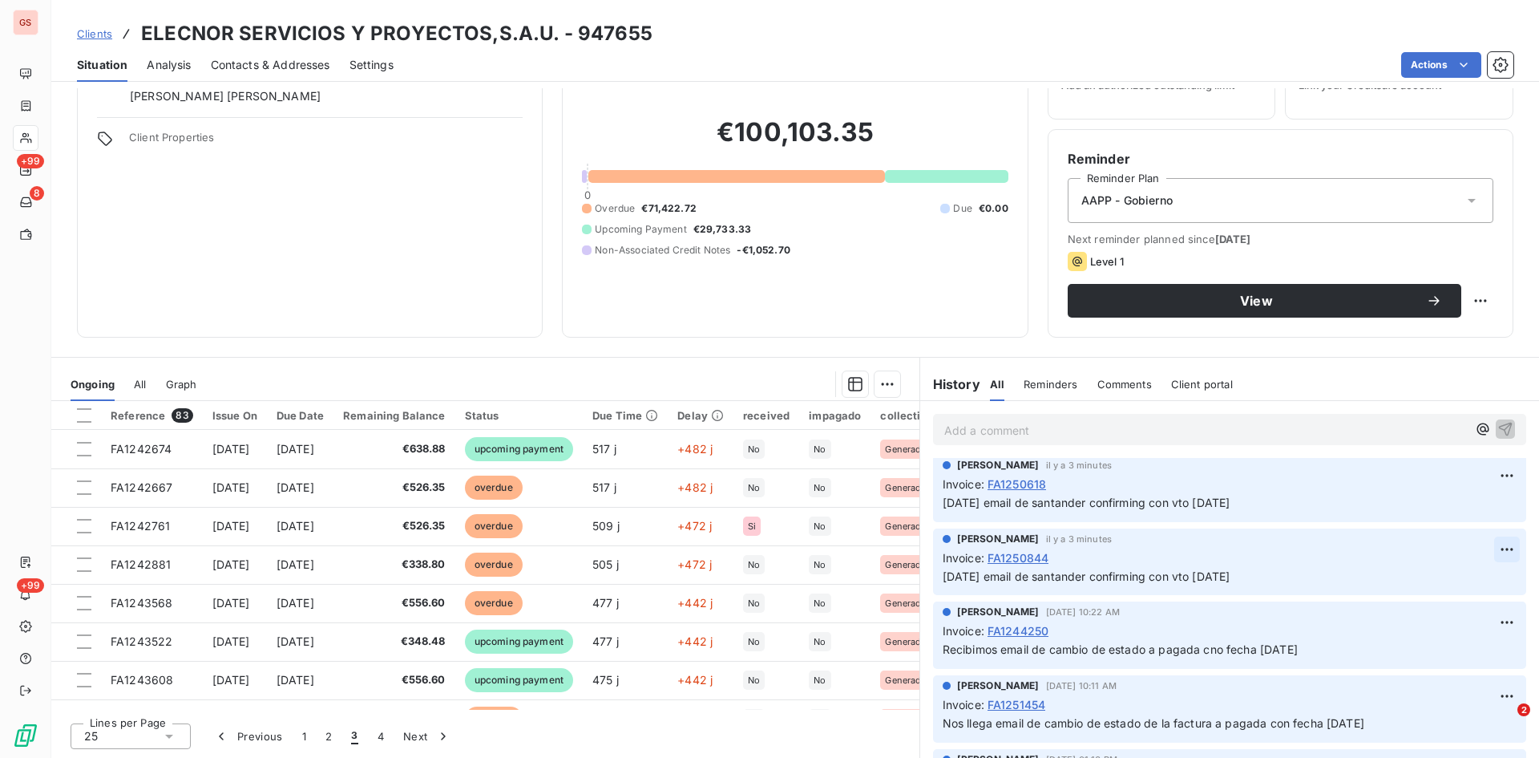
click at [1486, 551] on html "GS +99 8 +99 Clients ELECNOR SERVICIOS Y PROYECTOS,S.A.U. - 947655 Situation An…" at bounding box center [769, 379] width 1539 height 758
click at [1438, 611] on div "Delete" at bounding box center [1445, 613] width 90 height 26
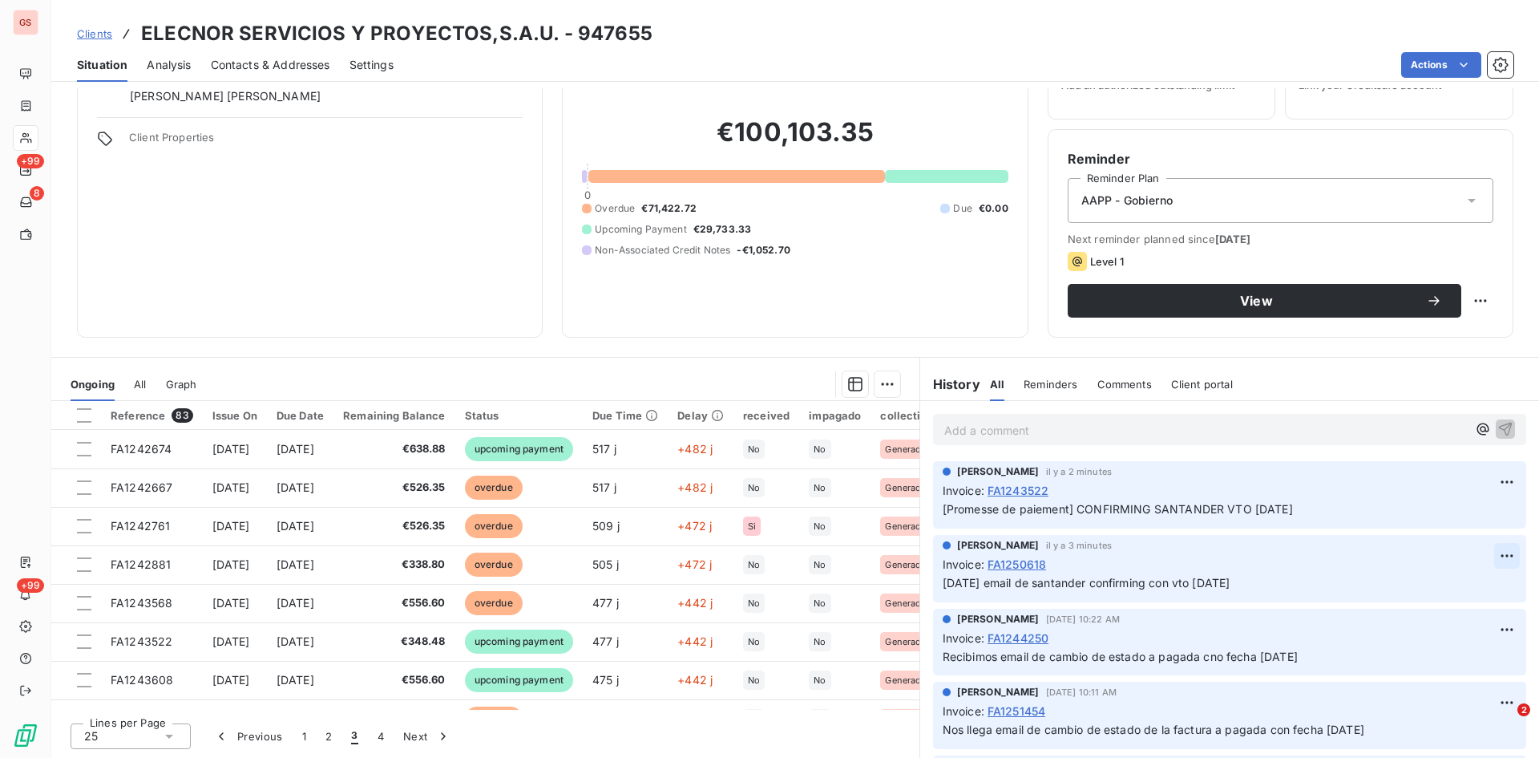
click at [1482, 554] on html "GS +99 8 +99 Clients ELECNOR SERVICIOS Y PROYECTOS,S.A.U. - 947655 Situation An…" at bounding box center [769, 379] width 1539 height 758
click at [1421, 617] on div "Delete" at bounding box center [1445, 620] width 90 height 26
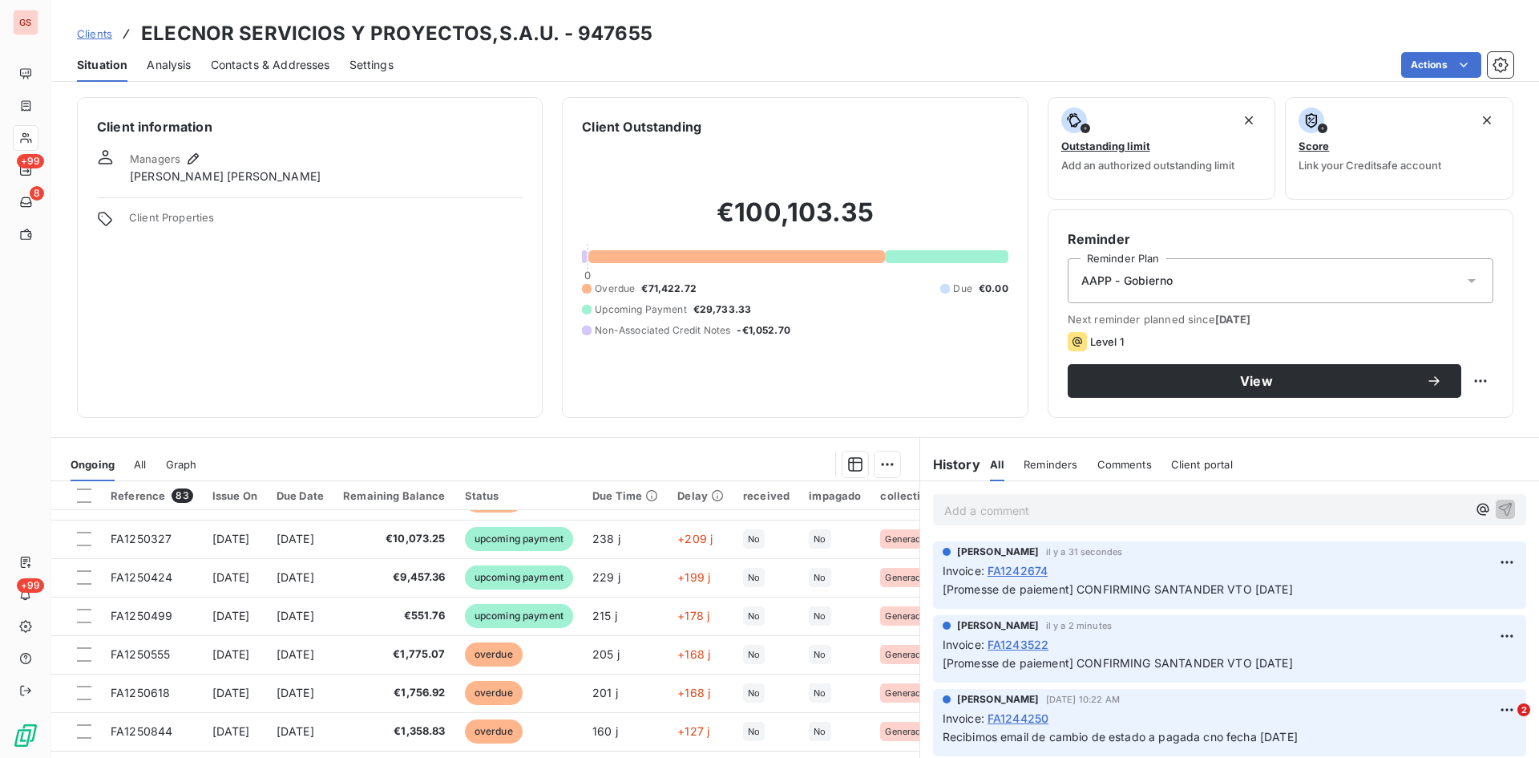
scroll to position [81, 0]
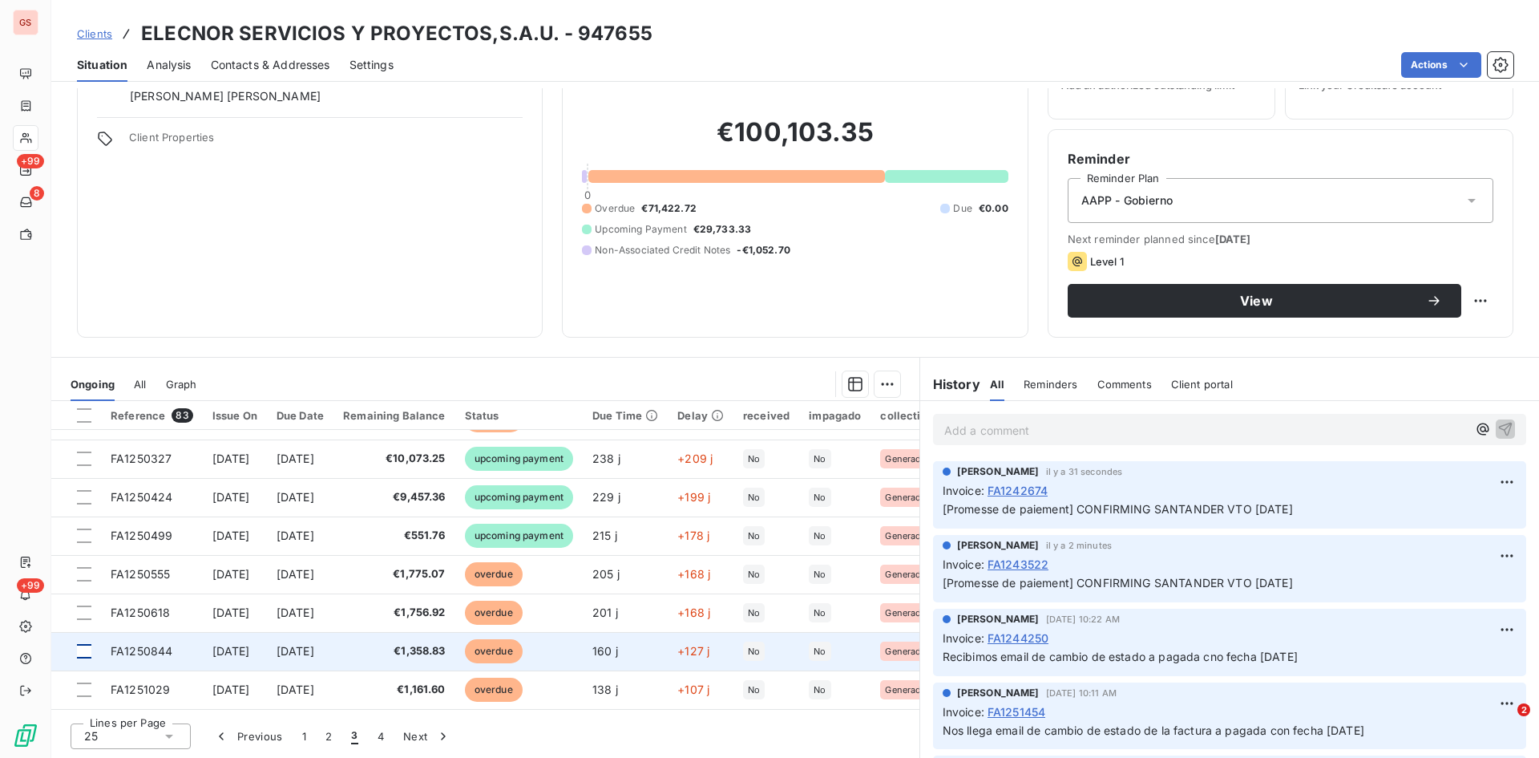
click at [87, 644] on div at bounding box center [84, 651] width 14 height 14
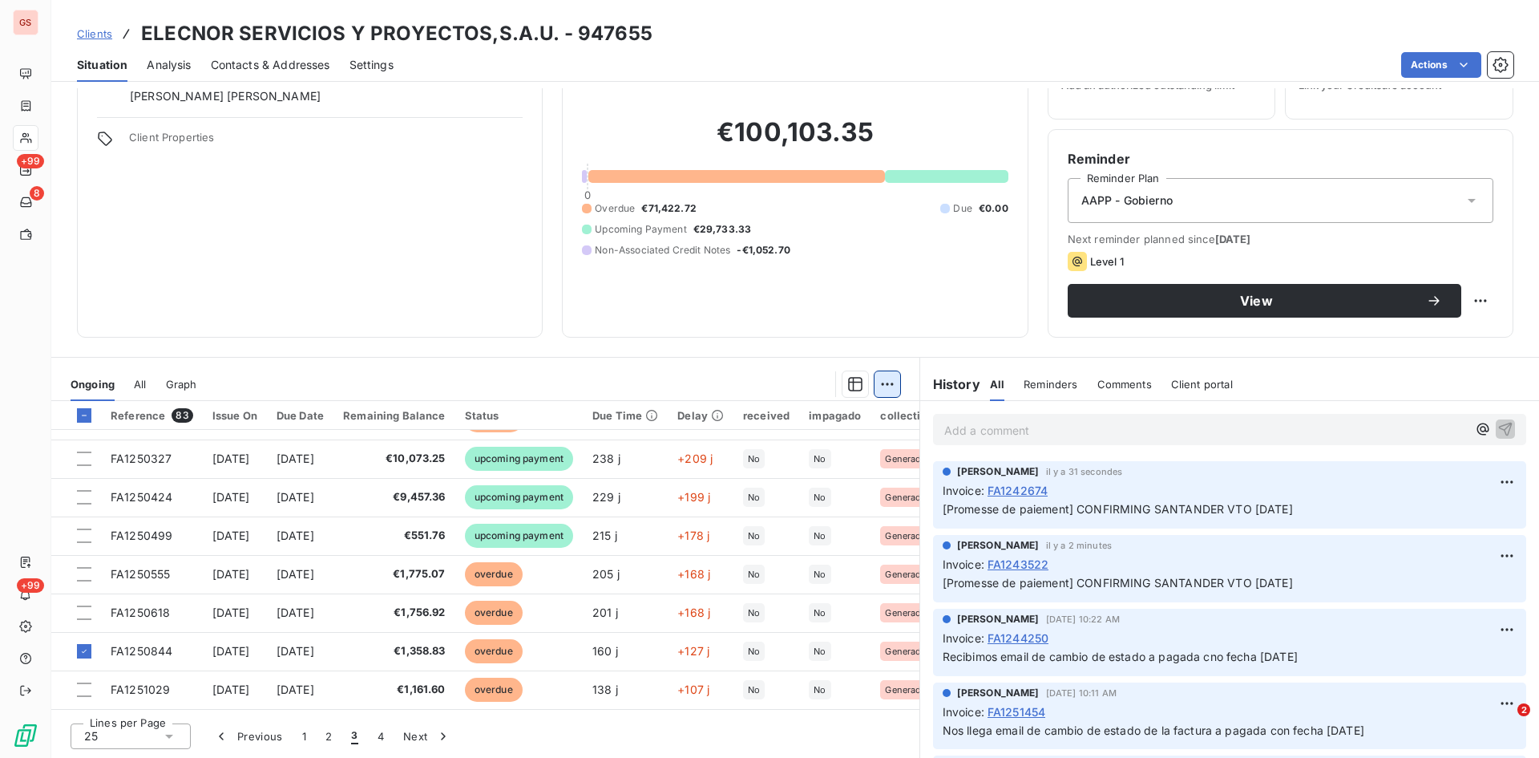
click at [882, 382] on html "GS +99 8 +99 Clients ELECNOR SERVICIOS Y PROYECTOS,S.A.U. - 947655 Situation An…" at bounding box center [769, 379] width 1539 height 758
click at [749, 450] on div "Add an upcoming payment (1 invoice)" at bounding box center [766, 448] width 241 height 26
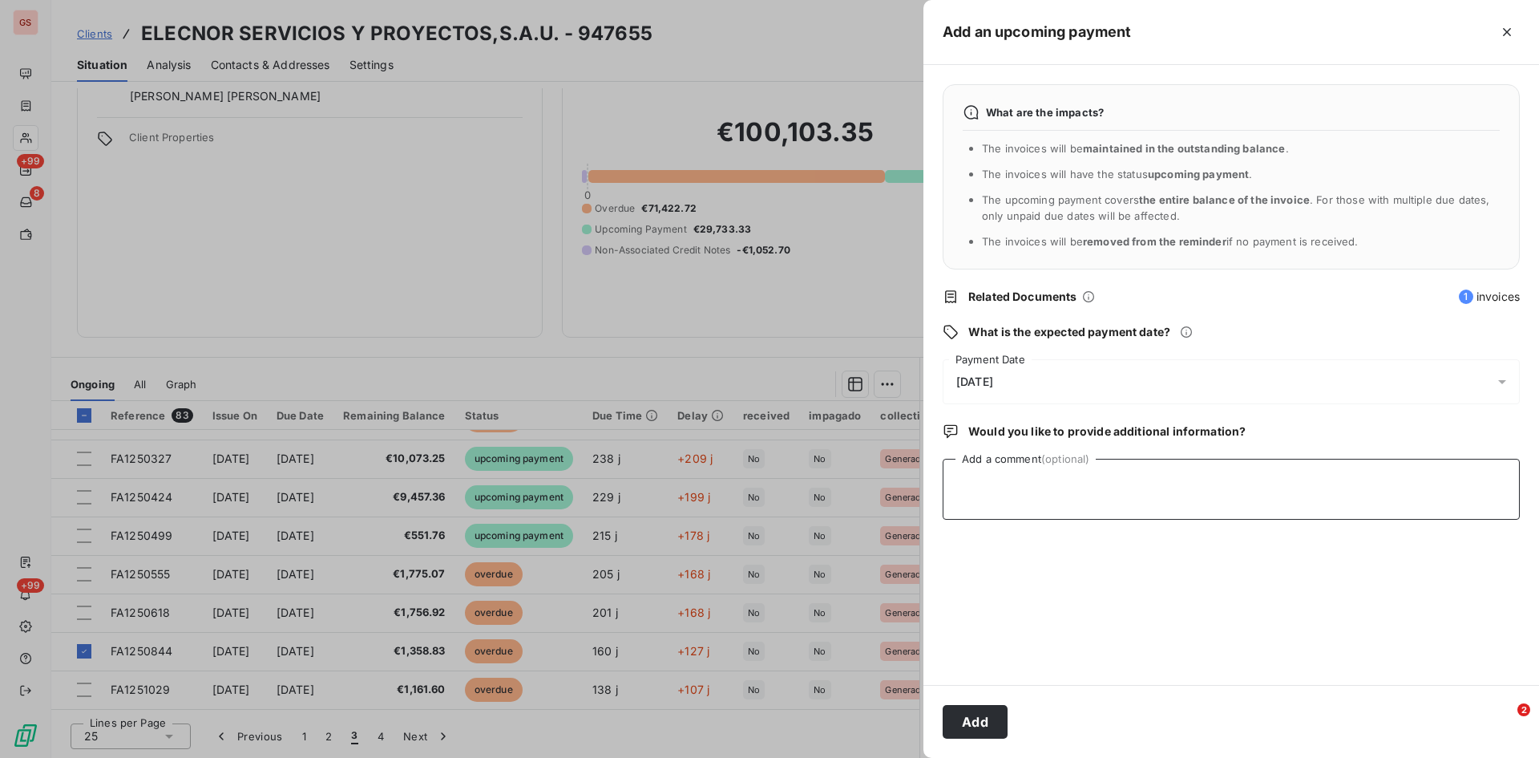
click at [1052, 485] on textarea "Add a comment (optional)" at bounding box center [1231, 489] width 577 height 61
type textarea "CONFIRMING SANTANDER VTO [DATE]"
click at [984, 720] on button "Add" at bounding box center [975, 722] width 65 height 34
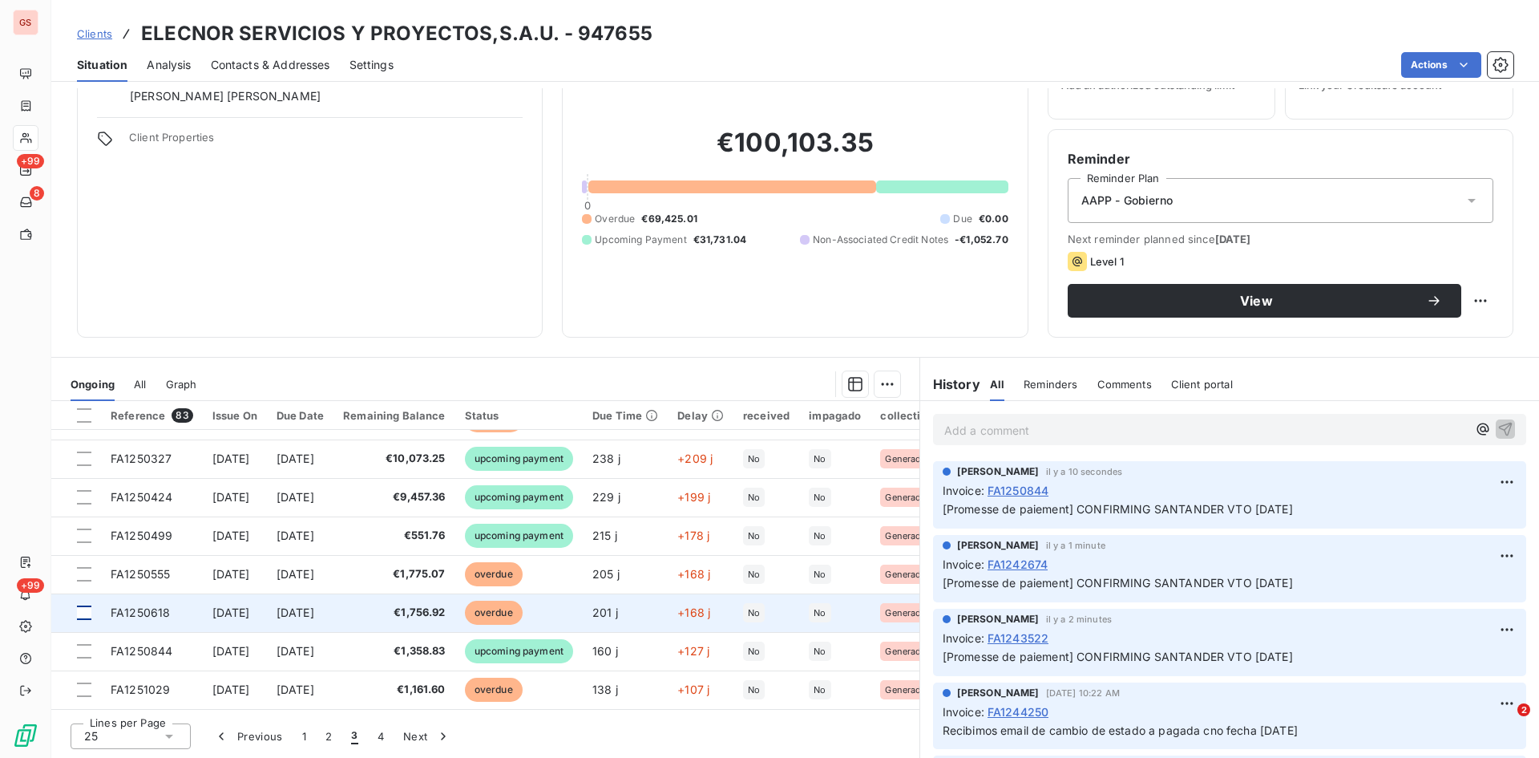
click at [82, 605] on div at bounding box center [84, 612] width 14 height 14
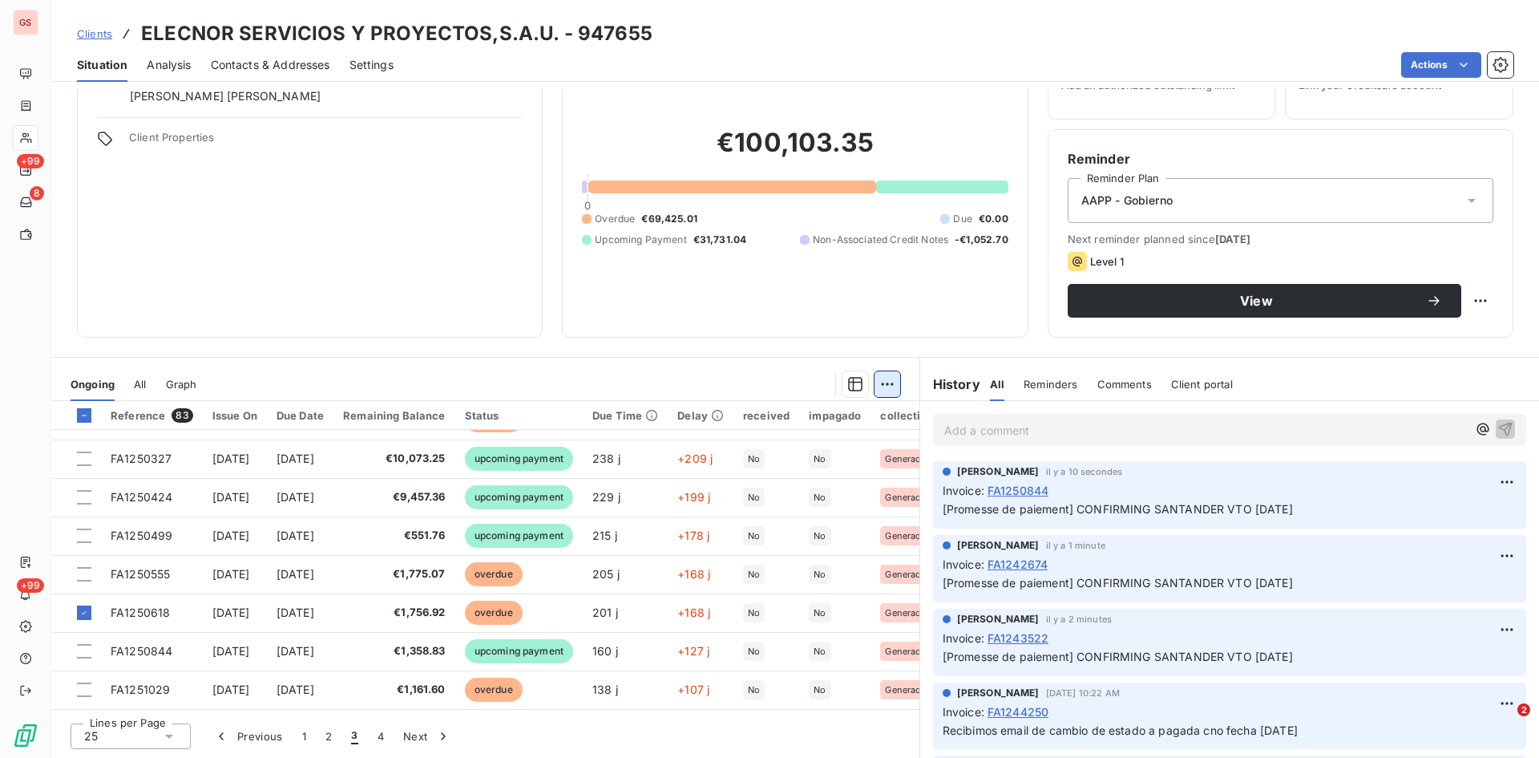
click at [887, 373] on html "GS +99 8 +99 Clients ELECNOR SERVICIOS Y PROYECTOS,S.A.U. - 947655 Situation An…" at bounding box center [769, 379] width 1539 height 758
click at [734, 444] on div "Add an upcoming payment (1 invoice)" at bounding box center [766, 448] width 241 height 26
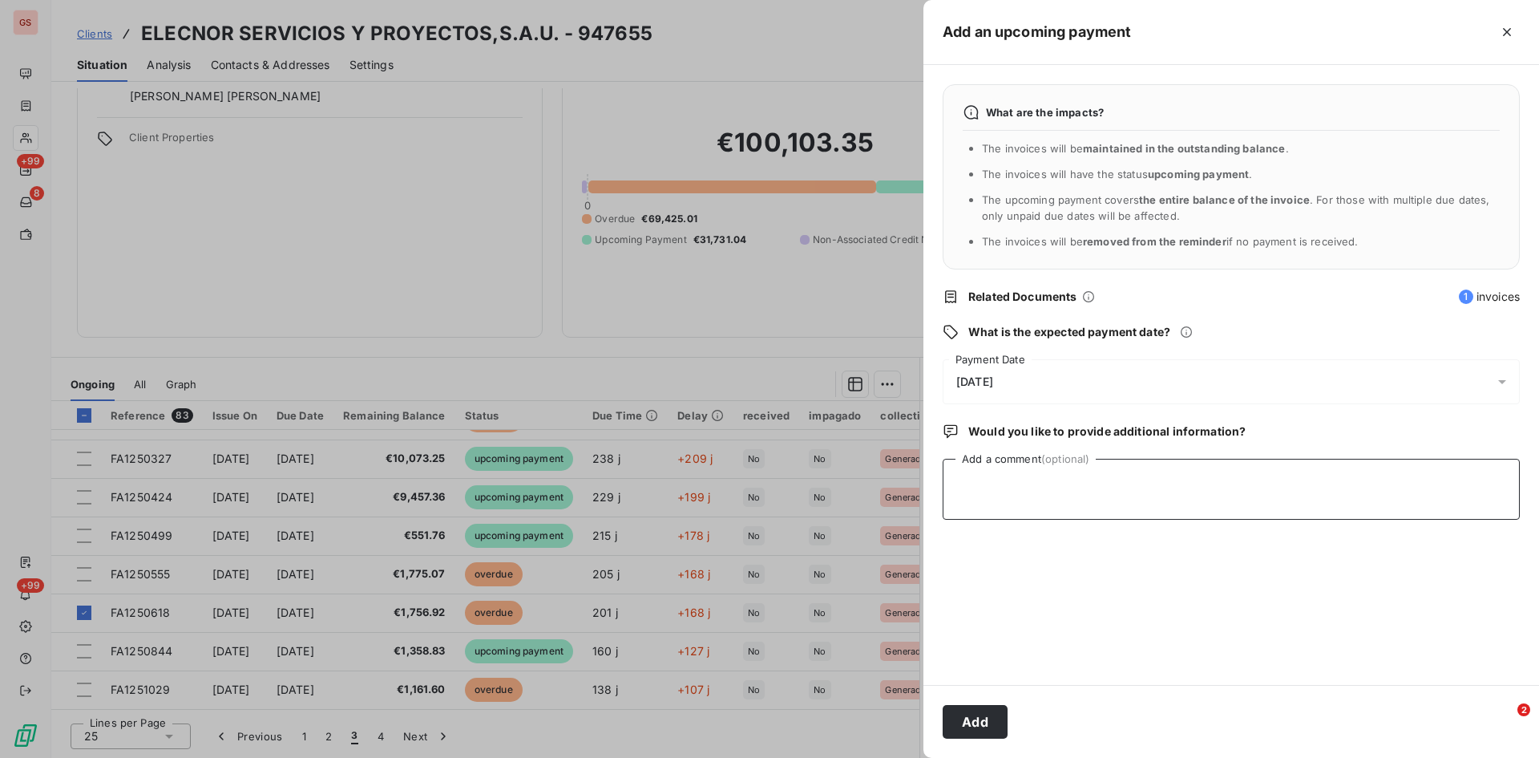
click at [1013, 479] on textarea "Add a comment (optional)" at bounding box center [1231, 489] width 577 height 61
type textarea "CONFIRMING SANTANDER VTO [DATE]"
click at [1000, 730] on button "Add" at bounding box center [975, 722] width 65 height 34
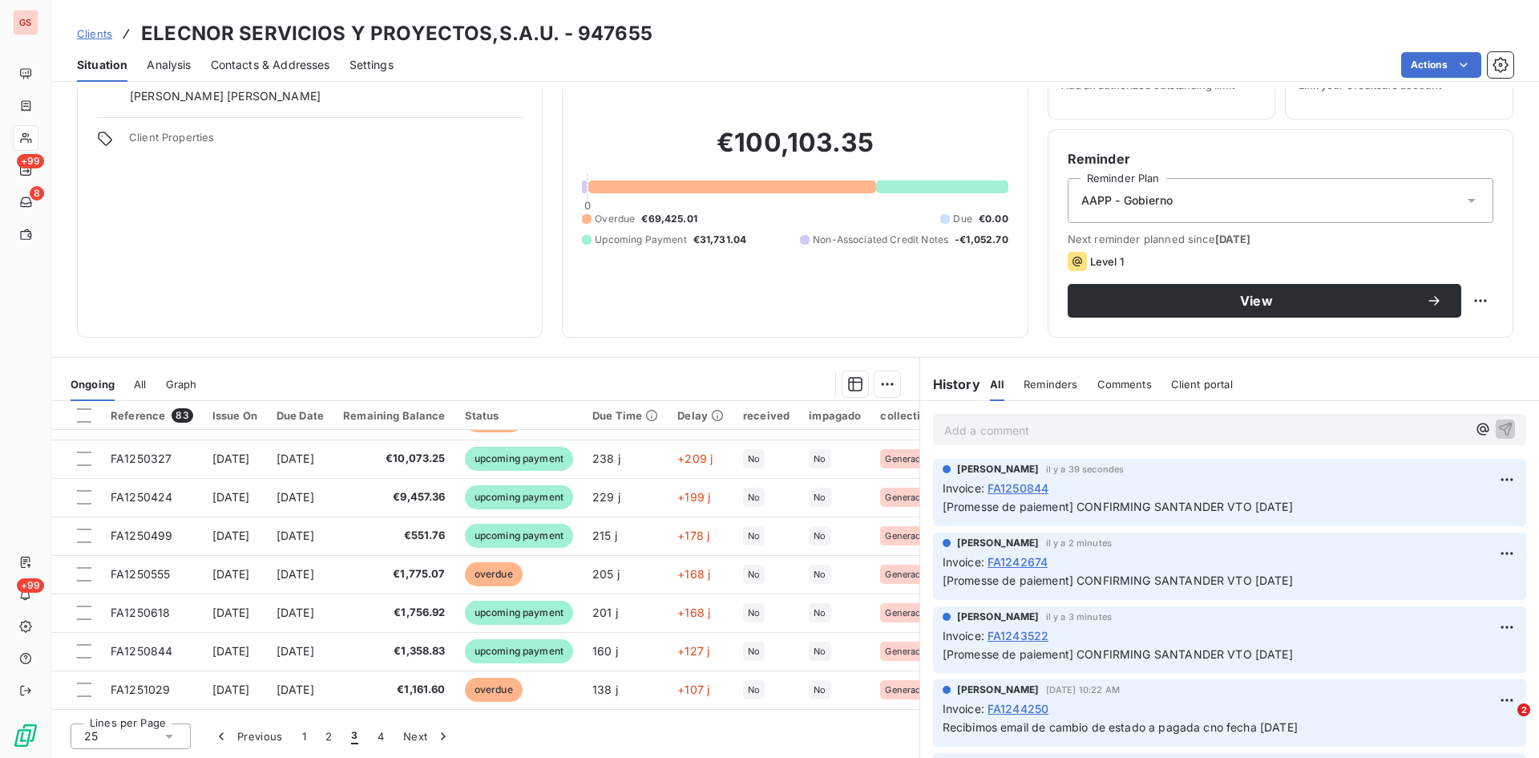
scroll to position [0, 0]
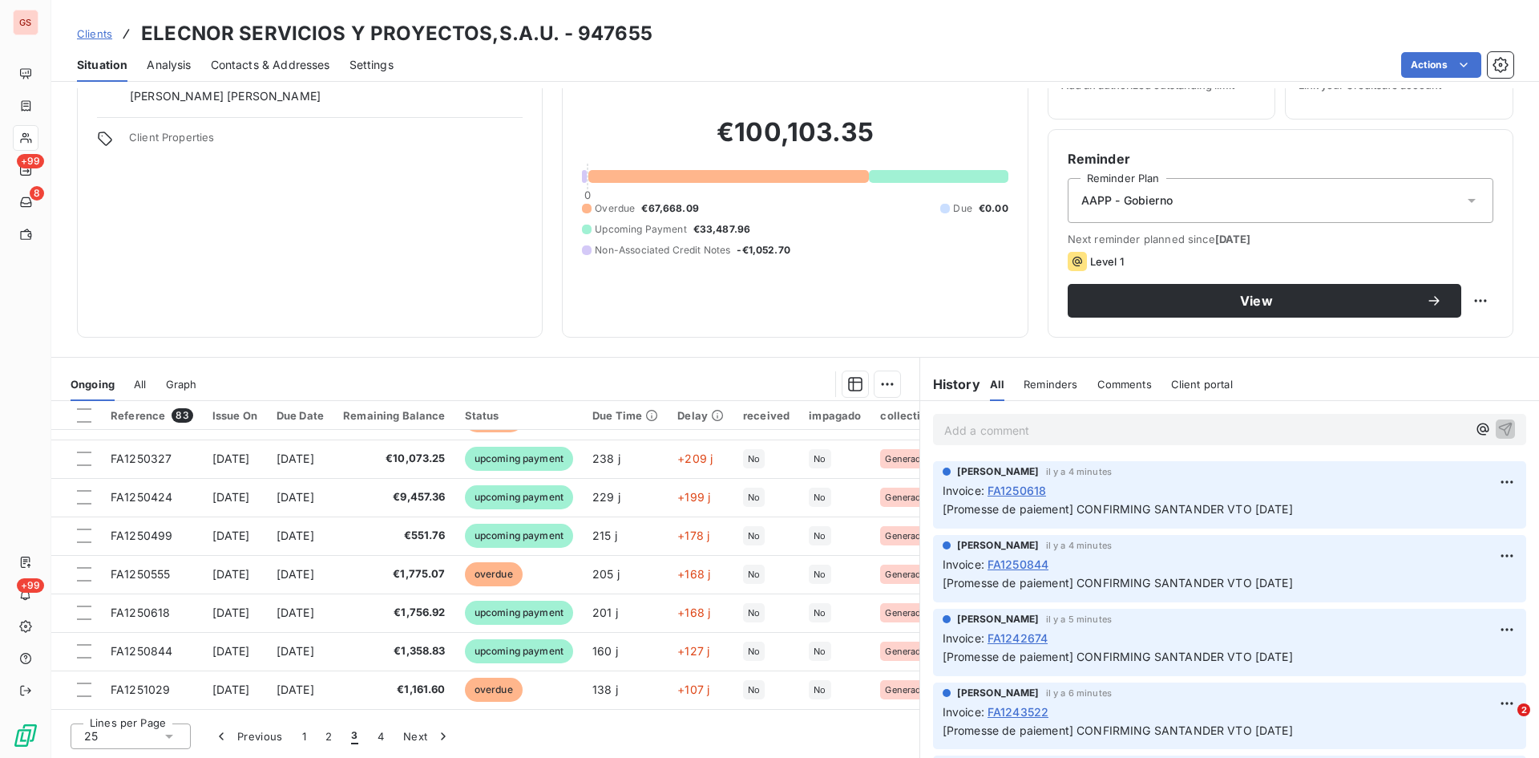
click at [79, 30] on span "Clients" at bounding box center [94, 33] width 35 height 13
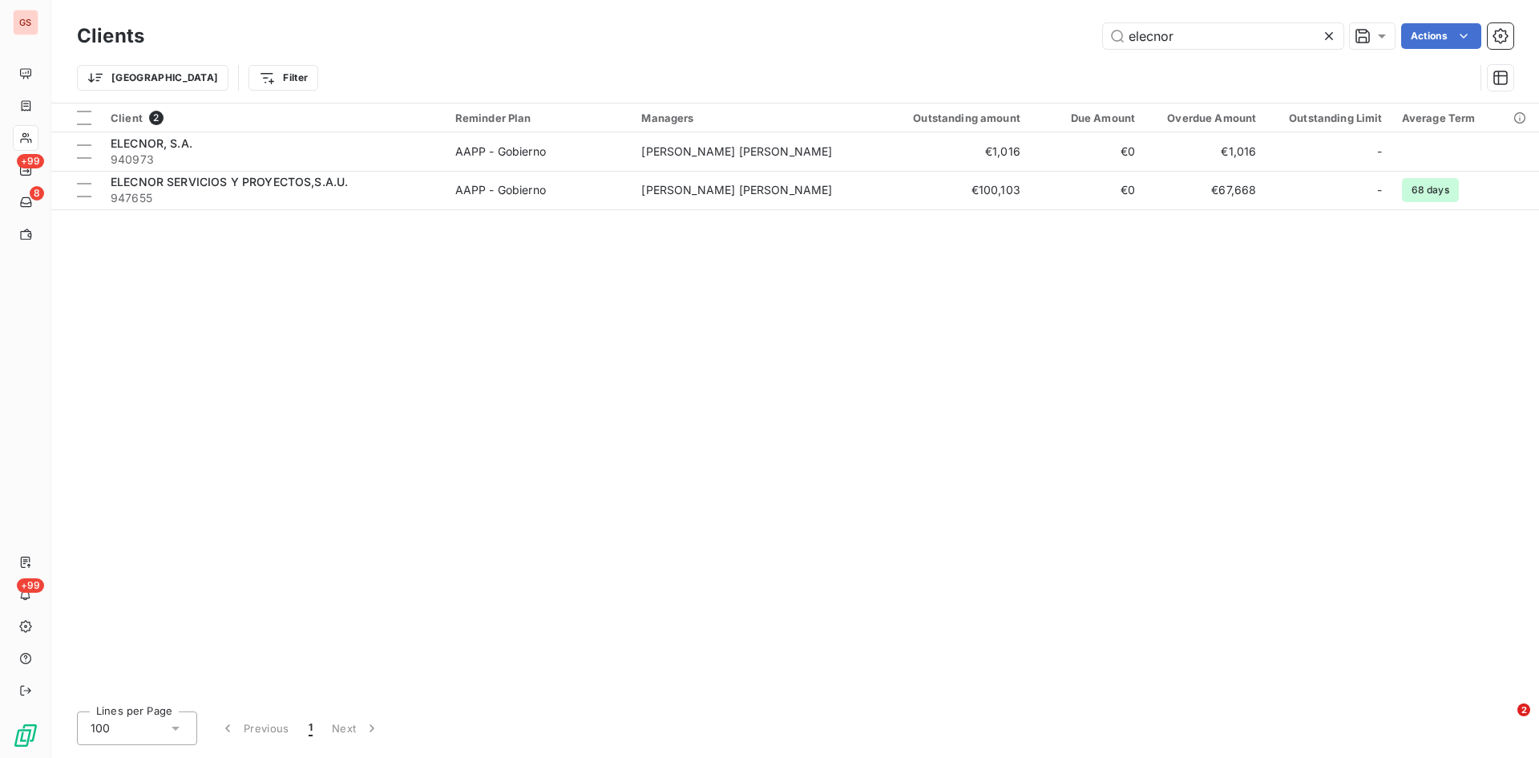
drag, startPoint x: 1089, startPoint y: 40, endPoint x: 996, endPoint y: 50, distance: 94.3
click at [996, 50] on div "Clients elecnor Actions" at bounding box center [795, 36] width 1437 height 34
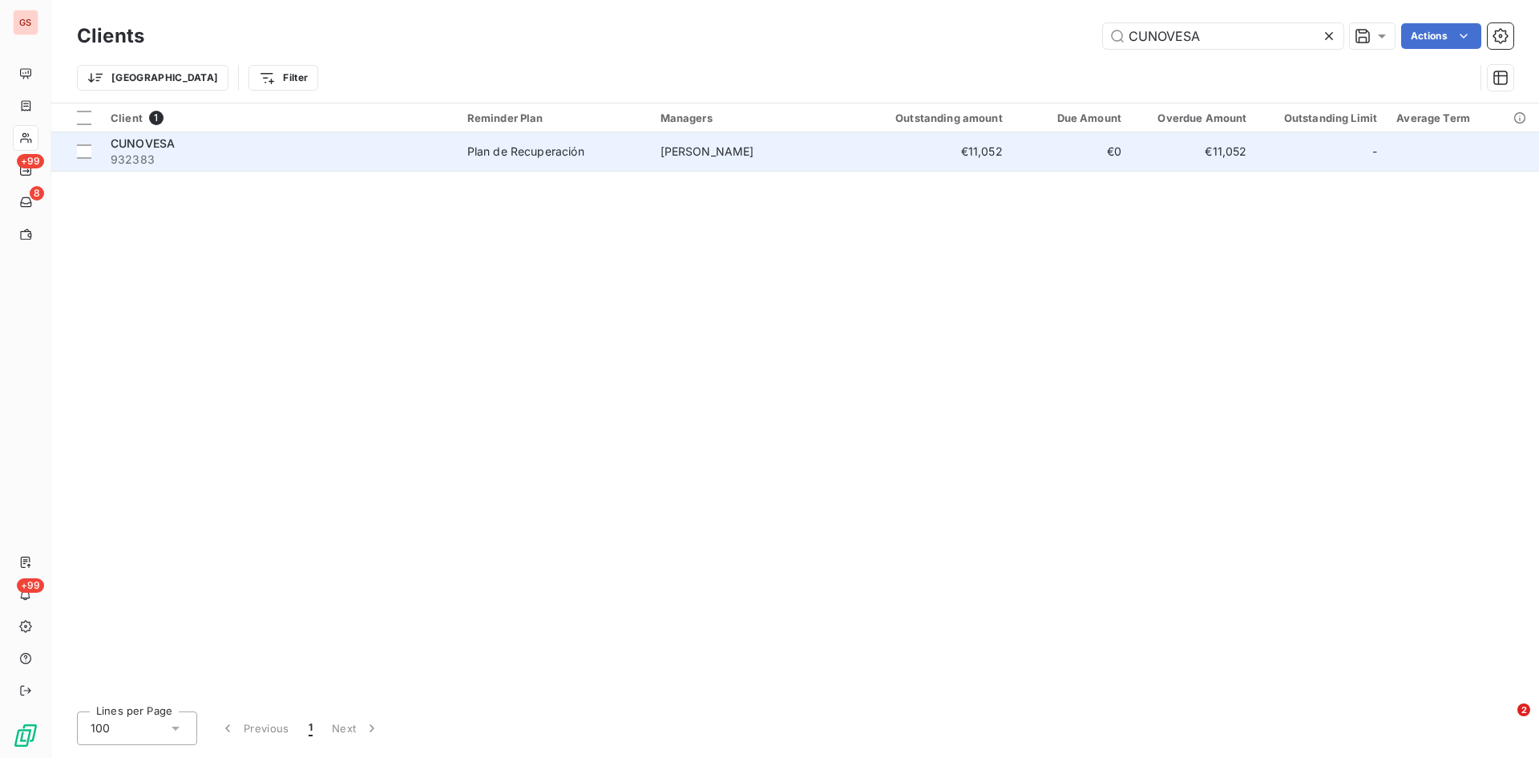
type input "CUNOVESA"
click at [132, 139] on span "CUNOVESA" at bounding box center [143, 143] width 64 height 14
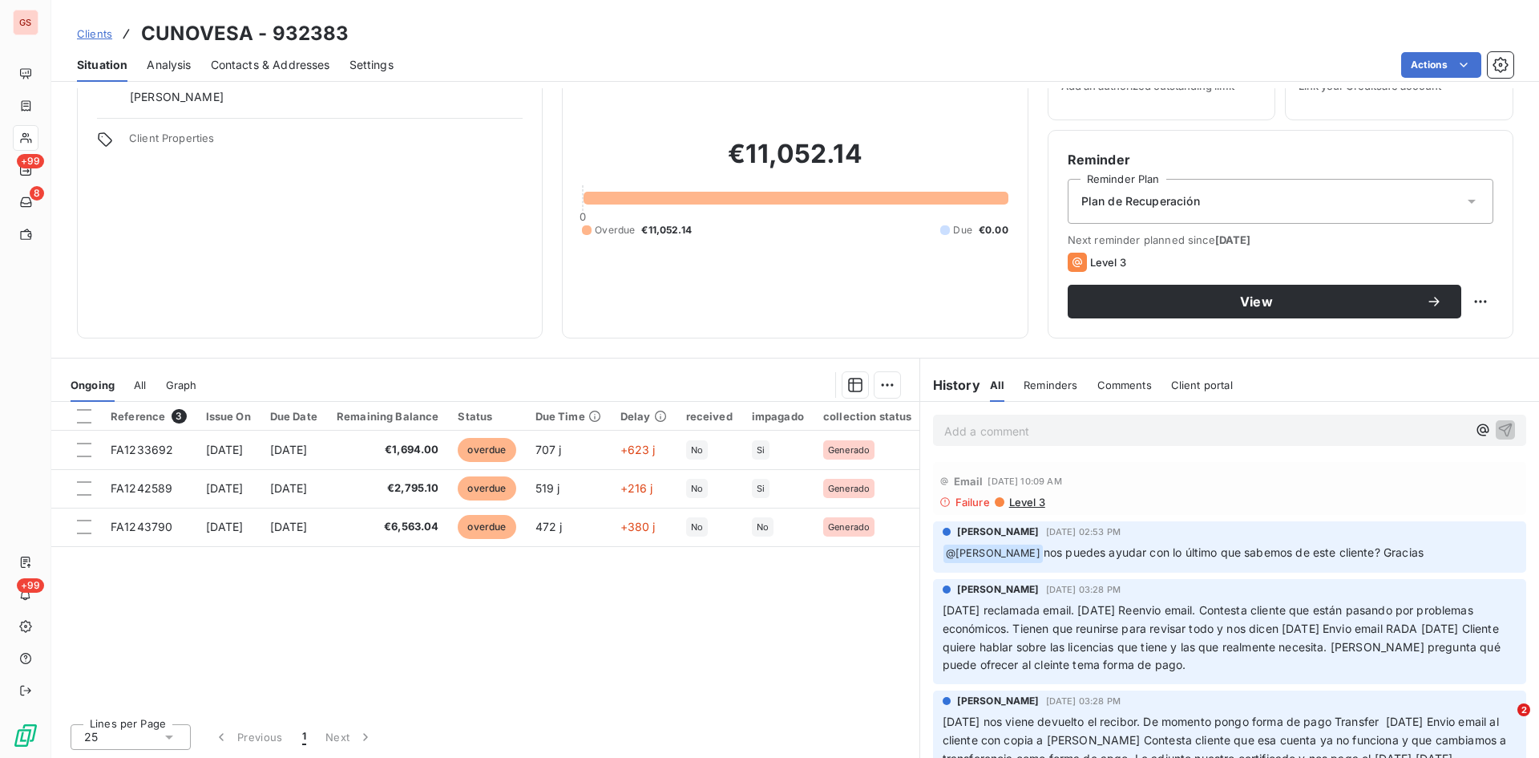
scroll to position [81, 0]
